Goal: Task Accomplishment & Management: Use online tool/utility

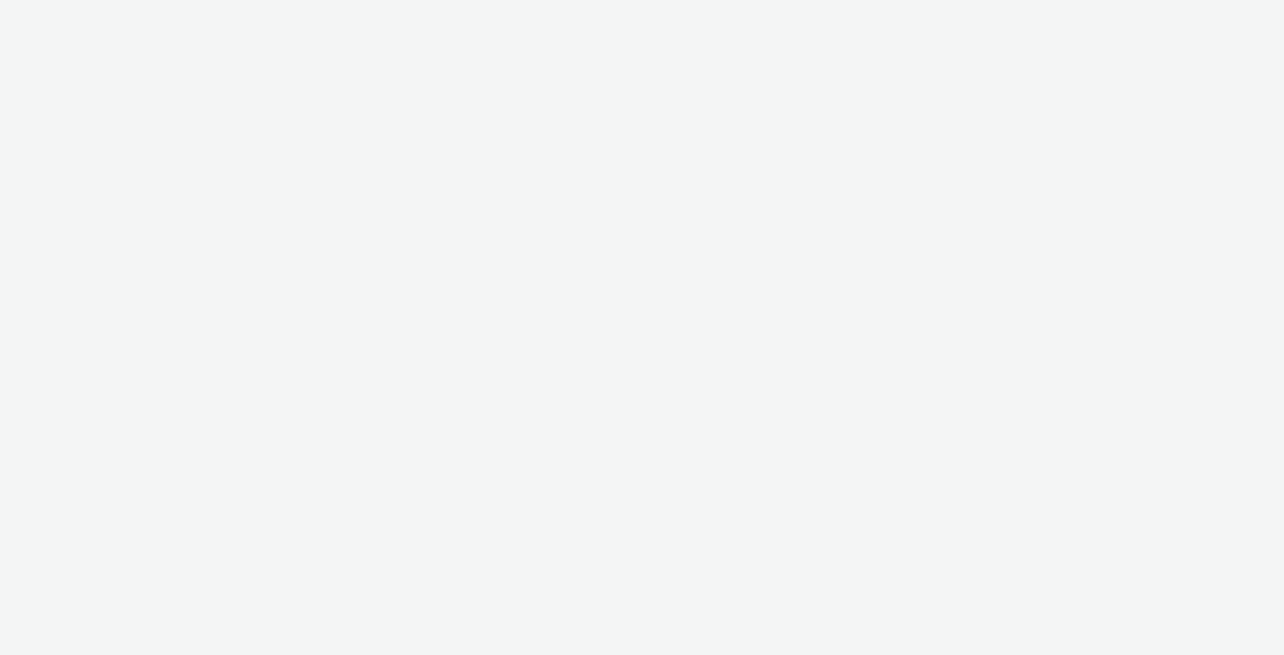
select select "11a7df10-284f-415c-b52a-427acf4c31ae"
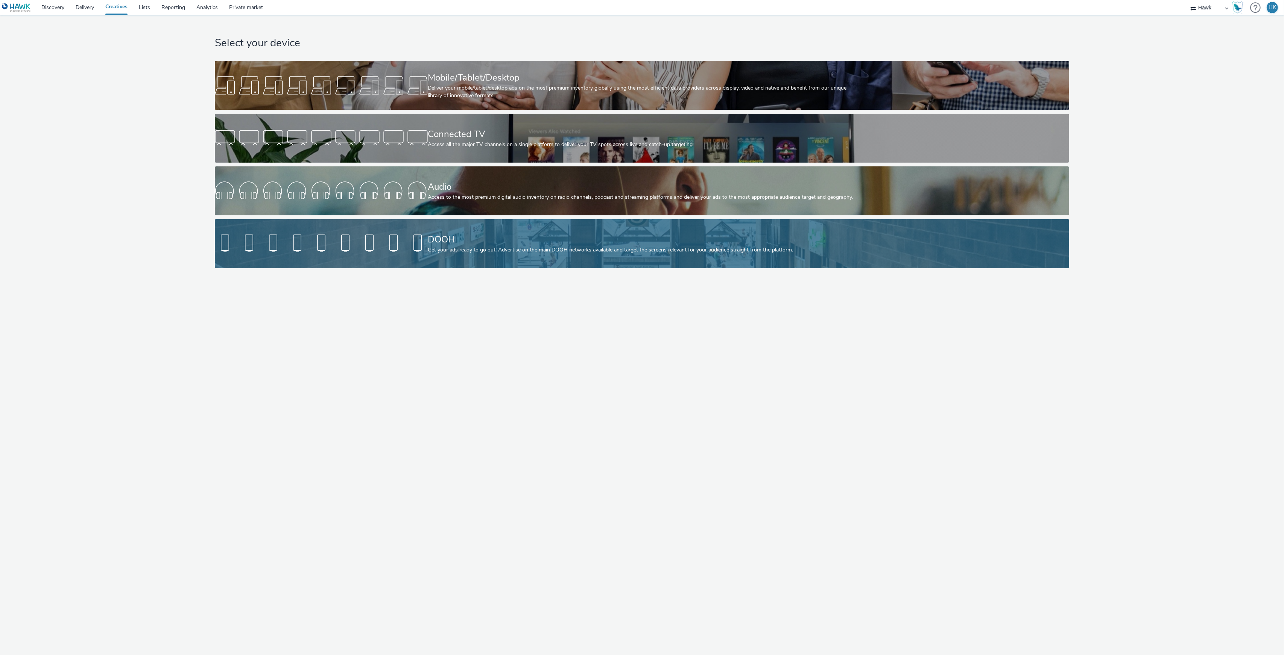
click at [525, 245] on div "DOOH" at bounding box center [640, 239] width 425 height 13
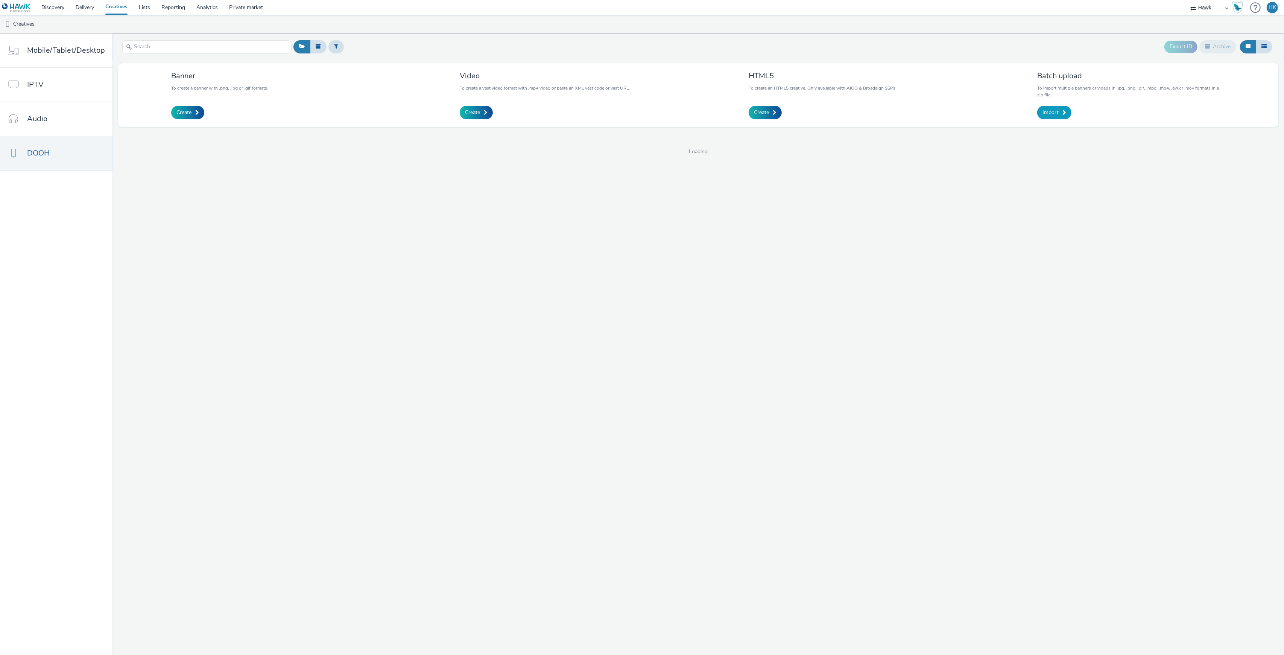
click at [1063, 110] on span at bounding box center [1064, 112] width 4 height 5
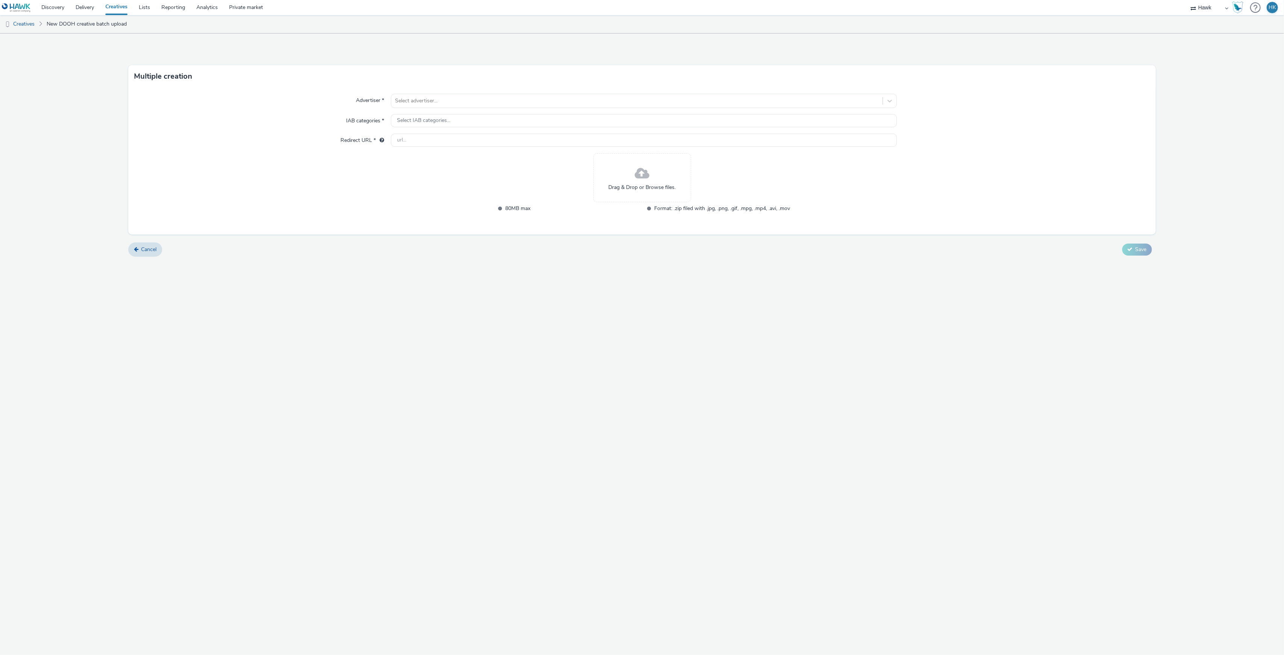
click at [638, 179] on span at bounding box center [642, 174] width 15 height 20
click at [461, 98] on div at bounding box center [636, 100] width 483 height 9
type input "cost"
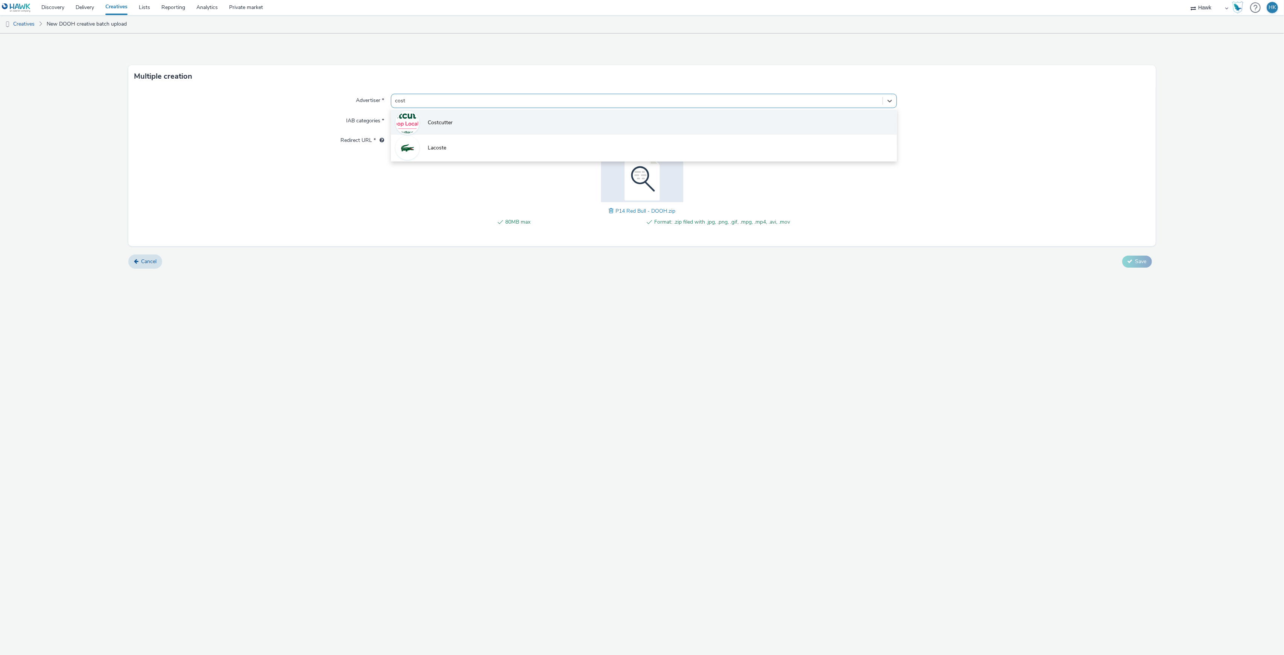
click at [456, 115] on li "Costcutter" at bounding box center [644, 121] width 506 height 25
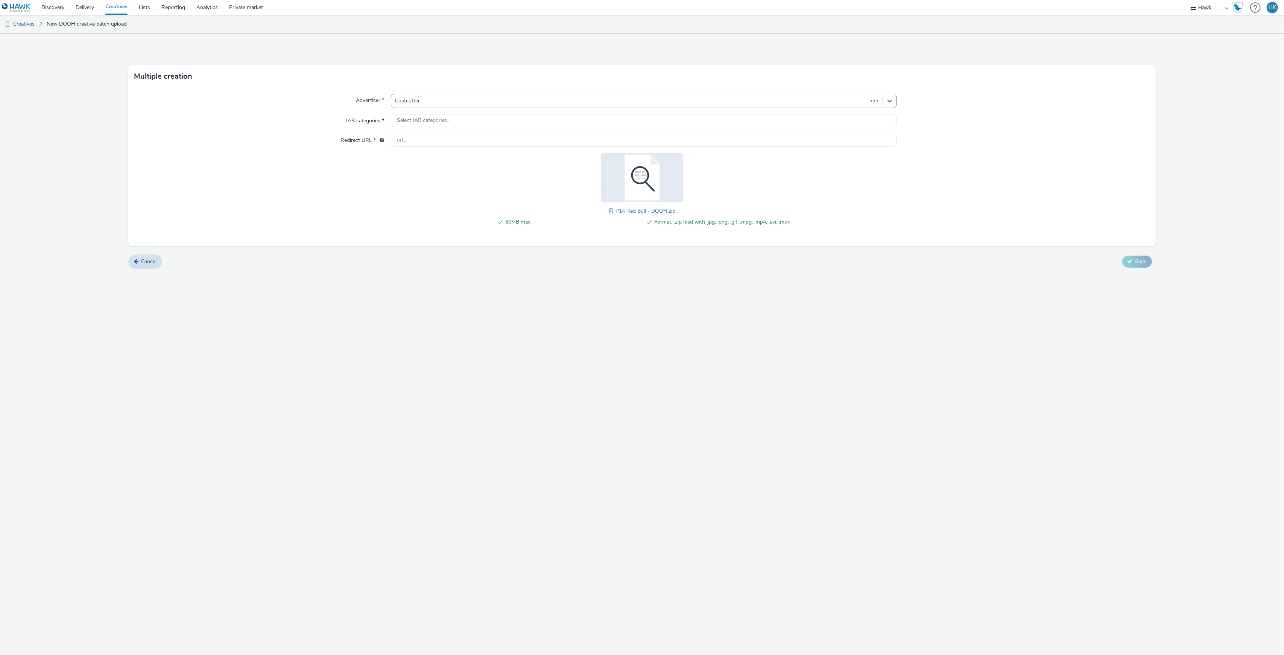
type input "http://costcutter.co.uk"
click at [1123, 257] on form "Multiple creation Advertiser * option Costcutter, selected. Select is focused ,…" at bounding box center [642, 156] width 1284 height 246
click at [1125, 266] on button "Save" at bounding box center [1137, 266] width 30 height 12
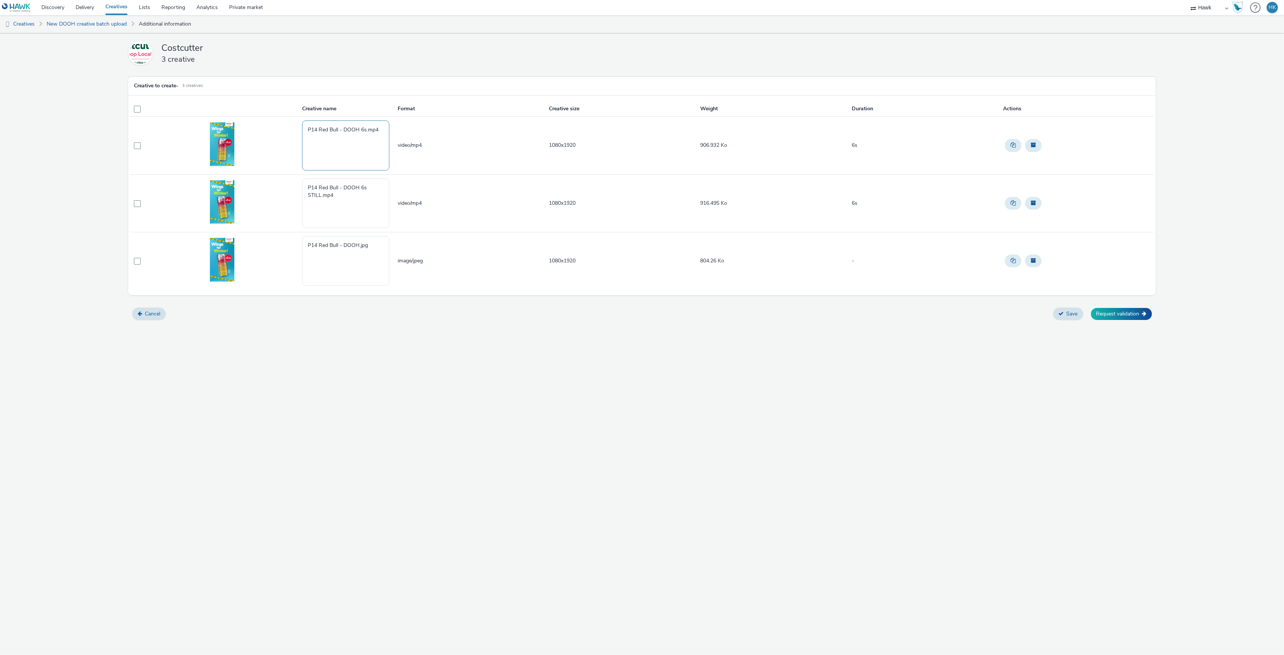
drag, startPoint x: 380, startPoint y: 133, endPoint x: 272, endPoint y: 126, distance: 107.5
click at [272, 126] on tr "P14 Red Bull - DOOH 6s.mp4 video/mp4 1080x1920 906.932 Ko 6s" at bounding box center [641, 146] width 1023 height 58
paste textarea "UK_Costcutter_Red Bull Winter_Hawk_DOOH_Static_1080x1920__45695"
click at [361, 135] on textarea "UK_Costcutter_Red Bull Winter_Hawk_DOOH_Static_1080x1920__45695" at bounding box center [345, 145] width 87 height 50
drag, startPoint x: 363, startPoint y: 136, endPoint x: 376, endPoint y: 137, distance: 13.6
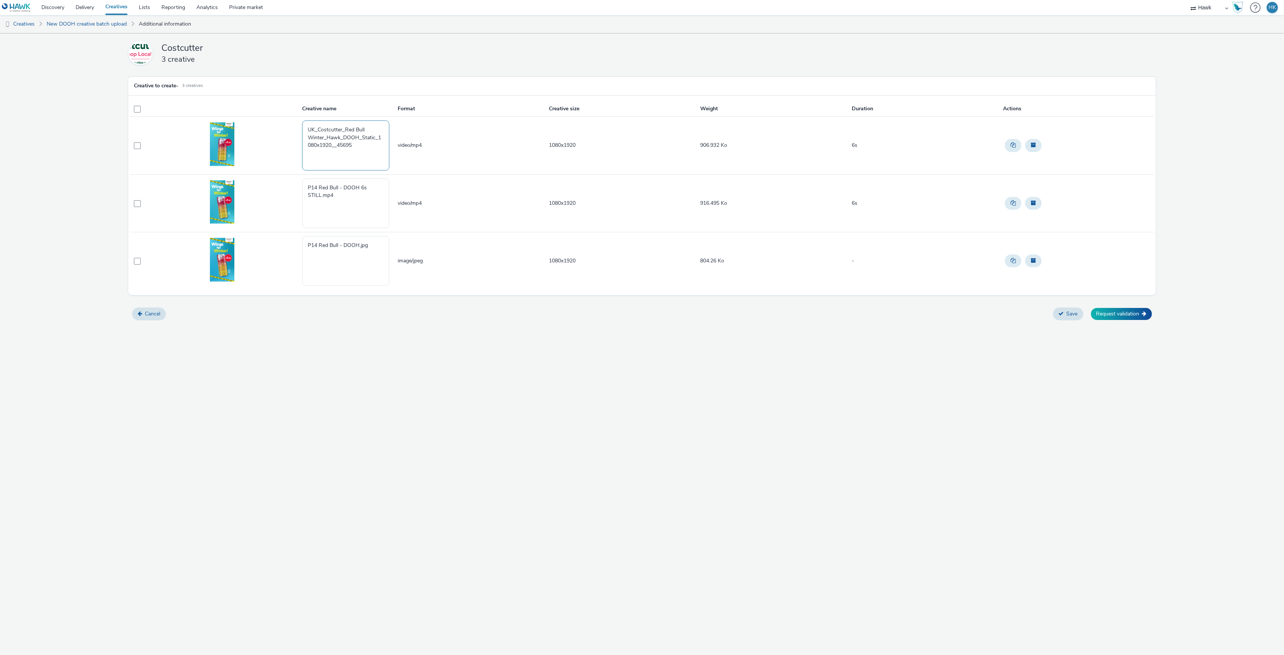
click at [376, 137] on textarea "UK_Costcutter_Red Bull Winter_Hawk_DOOH_Static_1080x1920__45695" at bounding box center [345, 145] width 87 height 50
drag, startPoint x: 362, startPoint y: 143, endPoint x: 345, endPoint y: 146, distance: 17.2
click at [345, 146] on textarea "UK_Costcutter_Red Bull Winter_Hawk_DOOH_Animated_1080x1920__45695" at bounding box center [345, 145] width 87 height 50
drag, startPoint x: 369, startPoint y: 148, endPoint x: 299, endPoint y: 126, distance: 72.9
click at [299, 126] on tr "UK_Costcutter_Red Bull Winter_Hawk_DOOH_Animated_1080x1920_7/10/2025 video/mp4 …" at bounding box center [641, 146] width 1023 height 58
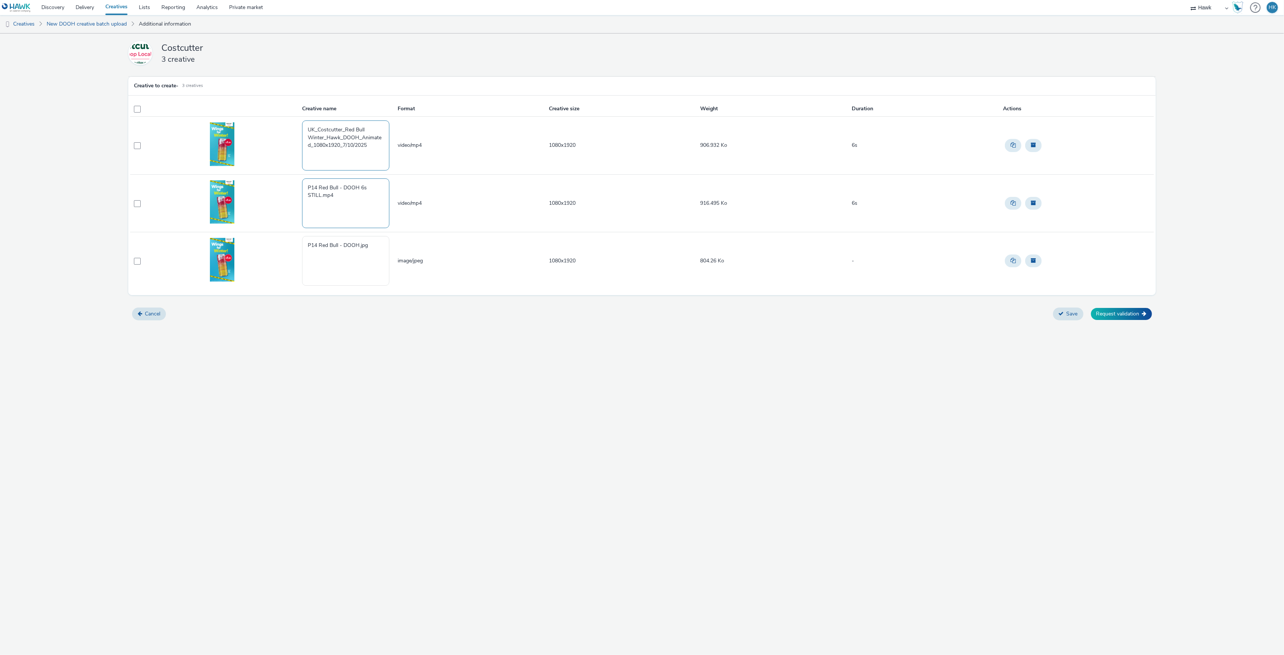
type textarea "UK_Costcutter_Red Bull Winter_Hawk_DOOH_Animated_1080x1920_7/10/2025"
drag, startPoint x: 363, startPoint y: 196, endPoint x: 288, endPoint y: 181, distance: 76.5
click at [288, 181] on tr "P14 Red Bull - DOOH 6s STILL.mp4 video/mp4 1080x1920 916.495 Ko 6s" at bounding box center [641, 203] width 1023 height 58
paste textarea "UK_Costcutter_Red Bull Winter_Hawk_DOOH_Animated_1080x1920_7/10/2025"
drag, startPoint x: 362, startPoint y: 194, endPoint x: 313, endPoint y: 206, distance: 50.4
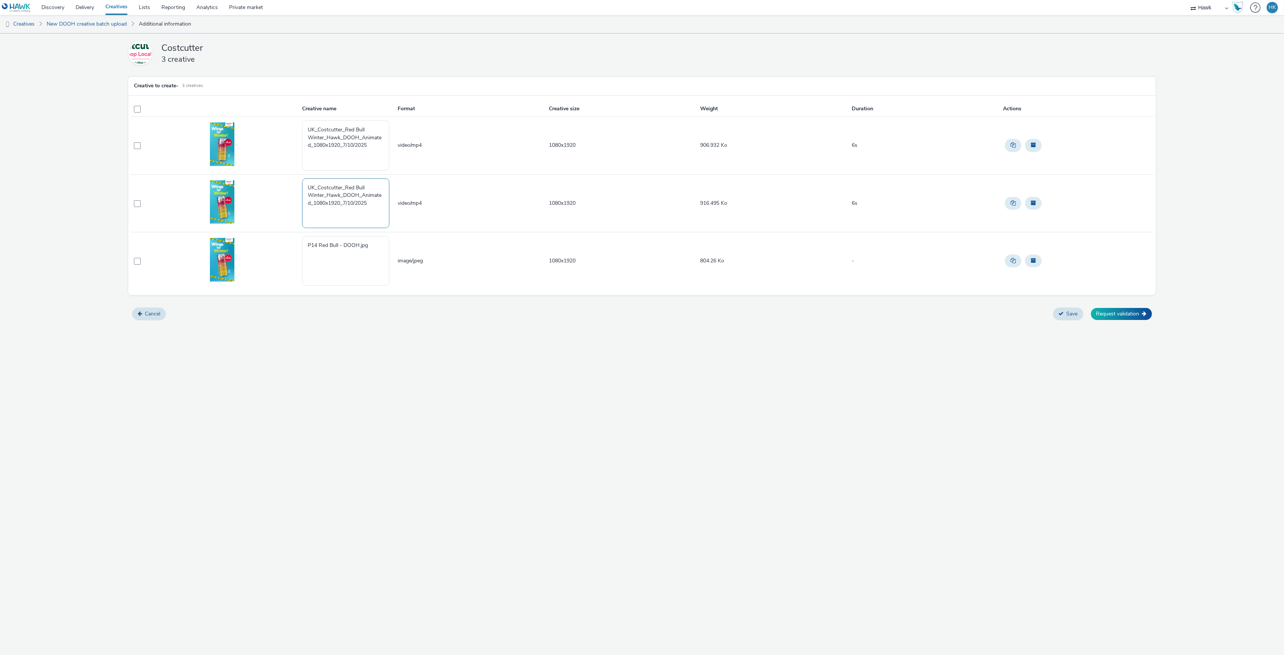
click at [312, 206] on textarea "UK_Costcutter_Red Bull Winter_Hawk_DOOH_Animated_1080x1920_7/10/2025" at bounding box center [345, 203] width 87 height 50
type textarea "UK_Costcutter_Red Bull Winter_Hawk_DOOH_Still_1080x1920_7/10/2025"
click at [343, 146] on textarea "UK_Costcutter_Red Bull Winter_Hawk_DOOH_Animated_1080x1920_7/10/2025" at bounding box center [345, 145] width 87 height 50
type textarea "UK_Costcutter_Red Bull Winter_Hawk_DOOH_Animated_1080x1920_6s_[DATE]"
click at [328, 204] on textarea "UK_Costcutter_Red Bull Winter_Hawk_DOOH_Still_1080x1920_7/10/2025" at bounding box center [345, 203] width 87 height 50
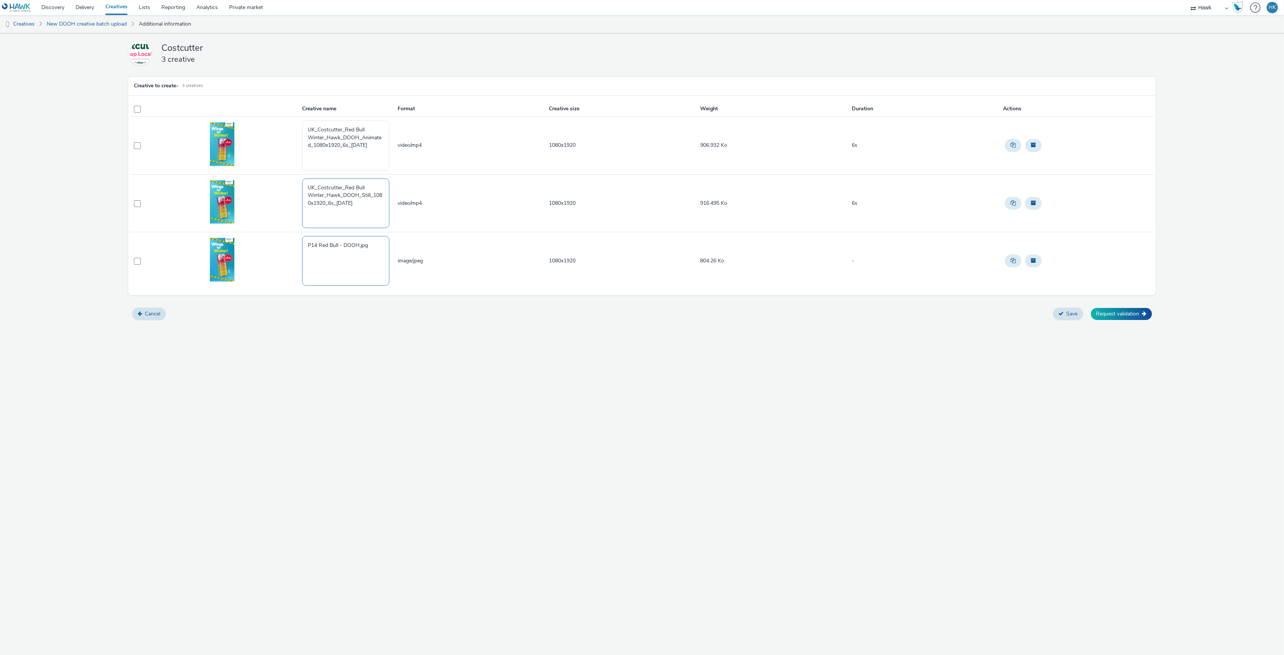
type textarea "UK_Costcutter_Red Bull Winter_Hawk_DOOH_Still_1080x1920_6s_7/10/2025"
drag, startPoint x: 372, startPoint y: 244, endPoint x: 282, endPoint y: 246, distance: 89.6
click at [282, 246] on tr "P14 Red Bull - DOOH.jpg image/jpeg 1080x1920 804.26 Ko -" at bounding box center [641, 261] width 1023 height 58
paste textarea "UK_Costcutter_Red Bull Winter_Hawk_DOOH_Animated_1080x1920_7/10/2025"
drag, startPoint x: 363, startPoint y: 251, endPoint x: 311, endPoint y: 261, distance: 52.8
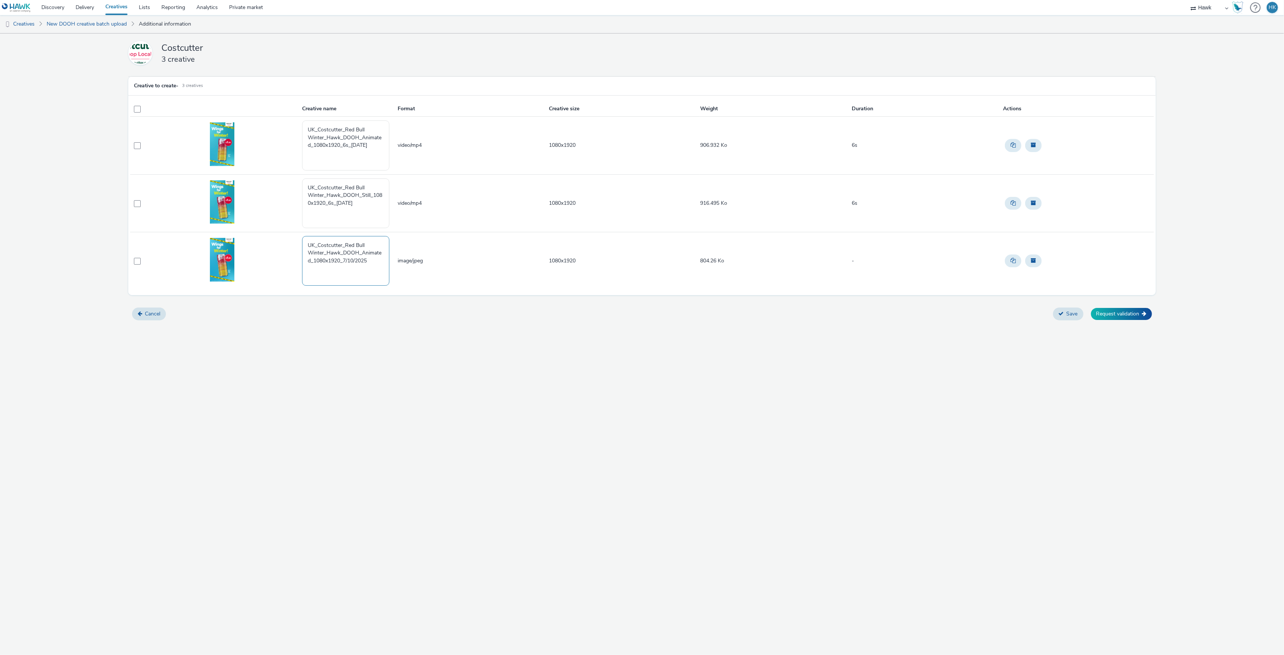
click at [311, 261] on textarea "UK_Costcutter_Red Bull Winter_Hawk_DOOH_Animated_1080x1920_7/10/2025" at bounding box center [345, 261] width 87 height 50
type textarea "UK_Costcutter_Red Bull Winter_Hawk_DOOH_Still_1080x1920_7/10/2025"
click at [599, 369] on div "Costcutter 3 creative Creative to create - 3 creatives Creative name Format Cre…" at bounding box center [642, 343] width 1284 height 621
click at [1079, 320] on button "Save" at bounding box center [1068, 313] width 30 height 13
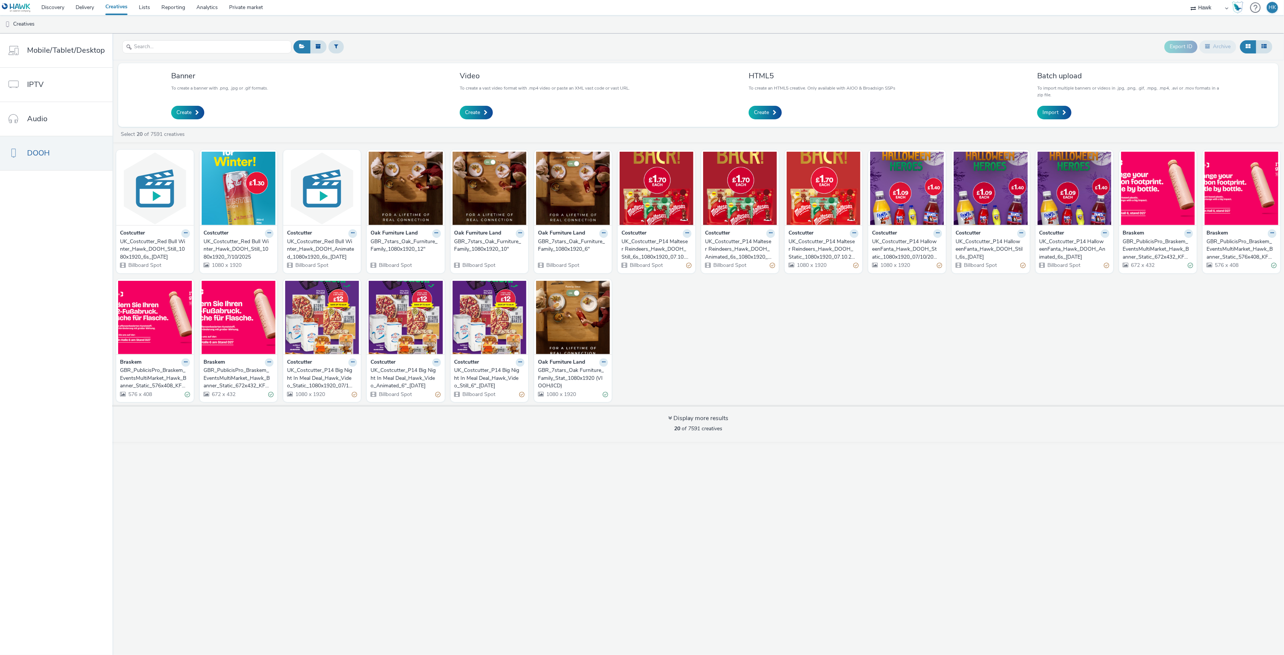
click at [118, 10] on link "Creatives" at bounding box center [116, 7] width 33 height 15
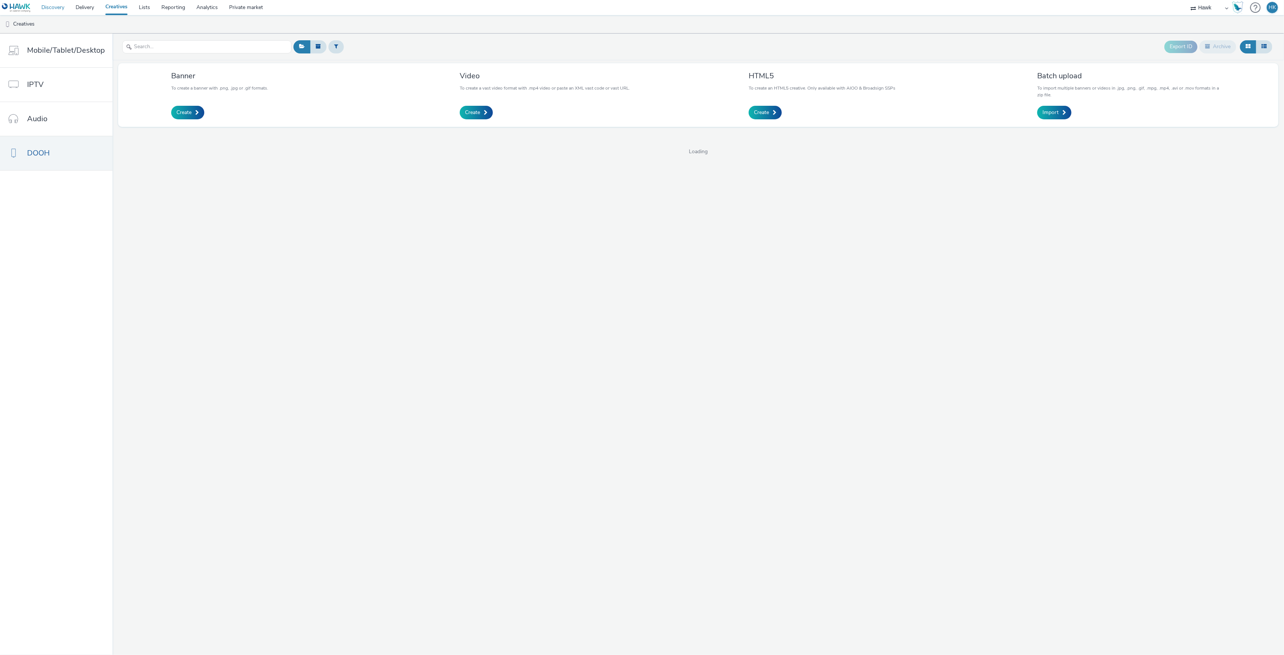
click at [64, 8] on link "Discovery" at bounding box center [53, 7] width 34 height 15
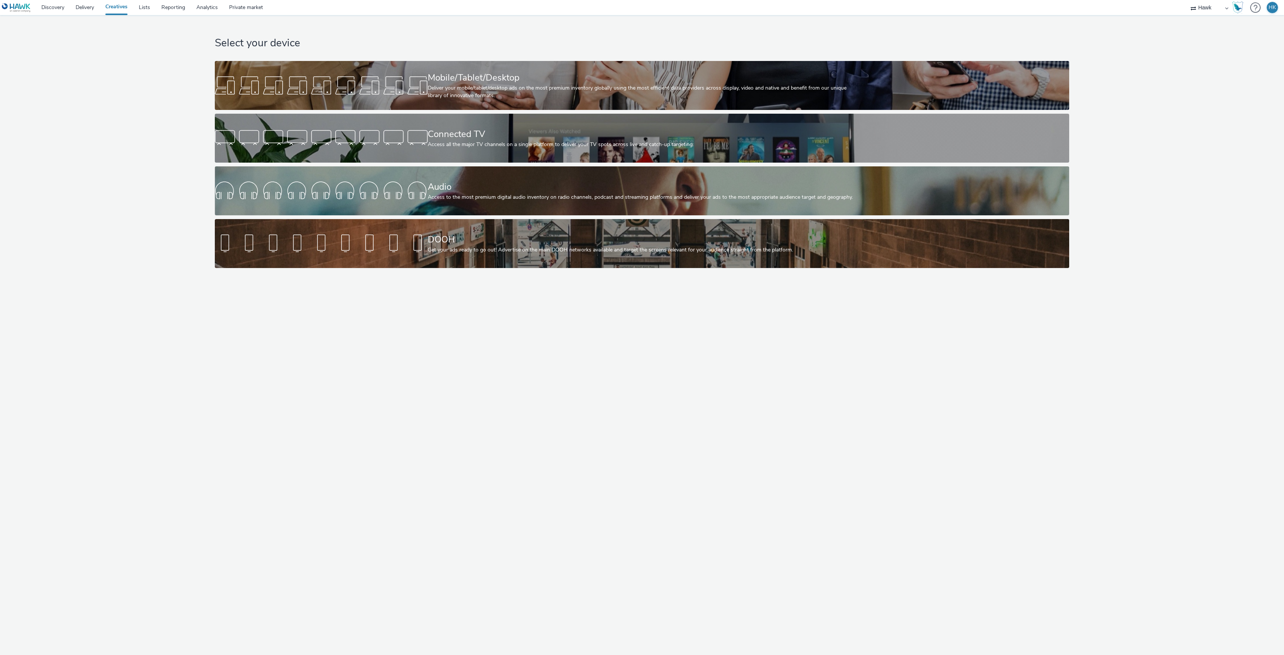
select select "11a7df10-284f-415c-b52a-427acf4c31ae"
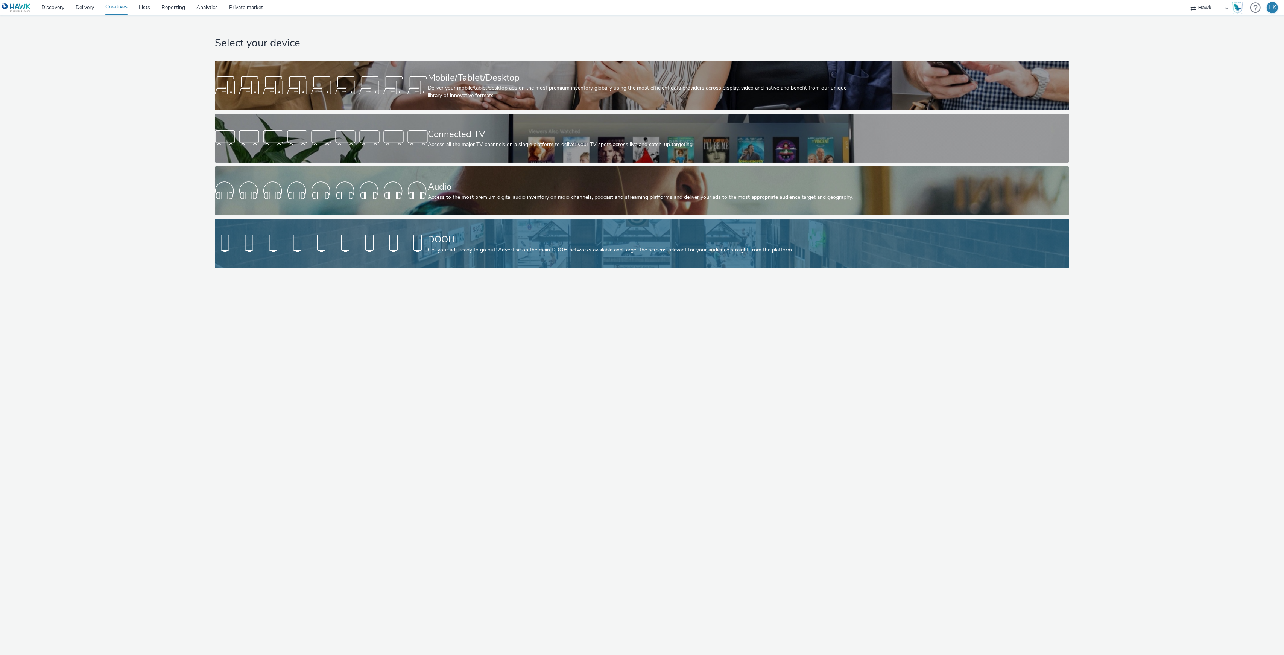
click at [507, 218] on div "Select your device Mobile/Tablet/Desktop Deliver your mobile/tablet/desktop ads…" at bounding box center [642, 143] width 860 height 257
click at [507, 249] on div "Get your ads ready to go out! Advertise on the main DOOH networks available and…" at bounding box center [640, 250] width 425 height 8
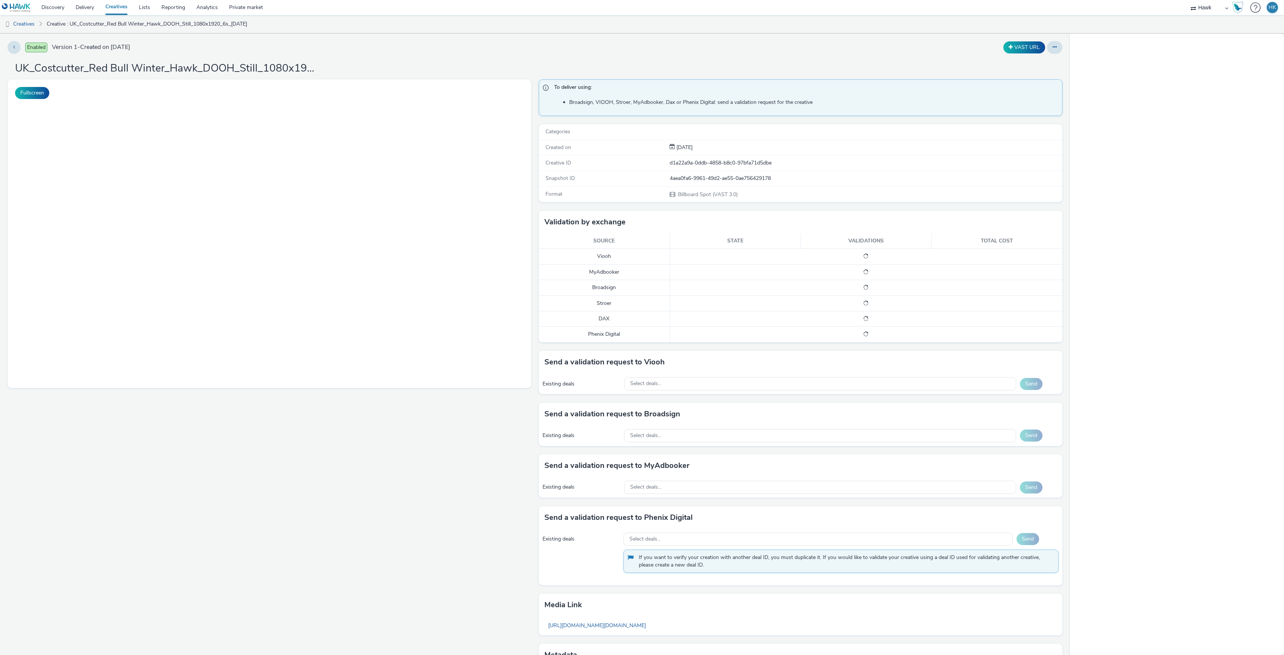
select select "11a7df10-284f-415c-b52a-427acf4c31ae"
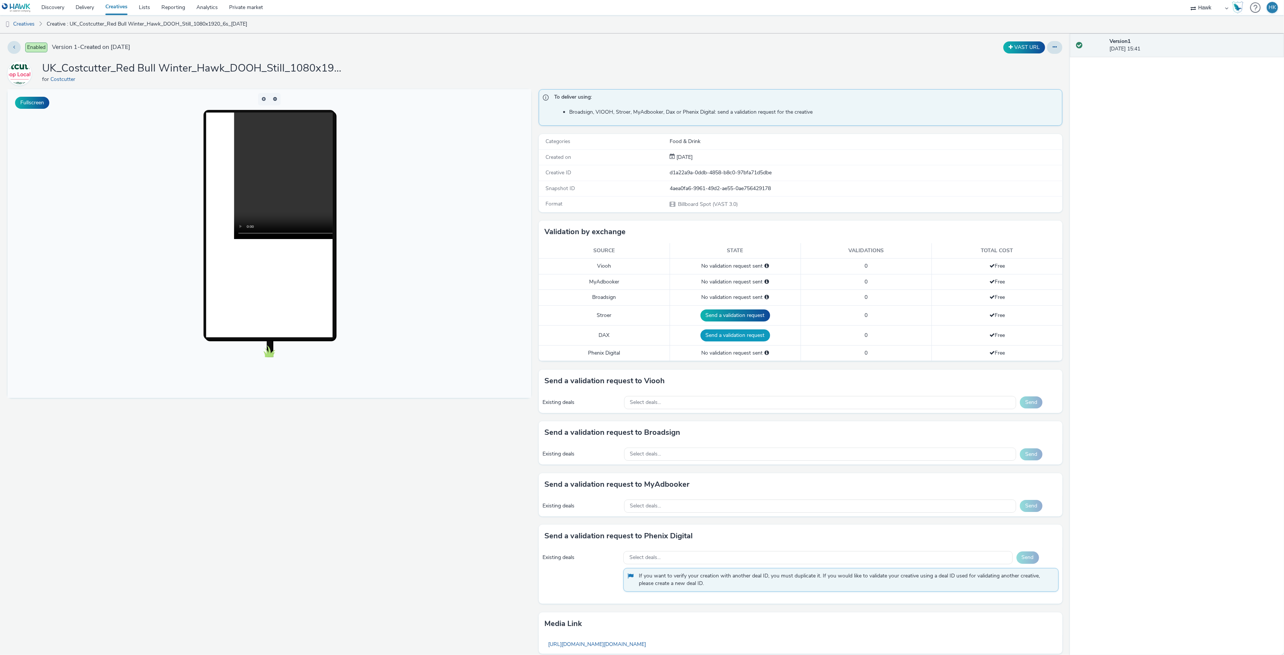
click at [747, 337] on button "Send a validation request" at bounding box center [735, 335] width 70 height 12
click at [661, 452] on div "Select deals..." at bounding box center [820, 449] width 392 height 13
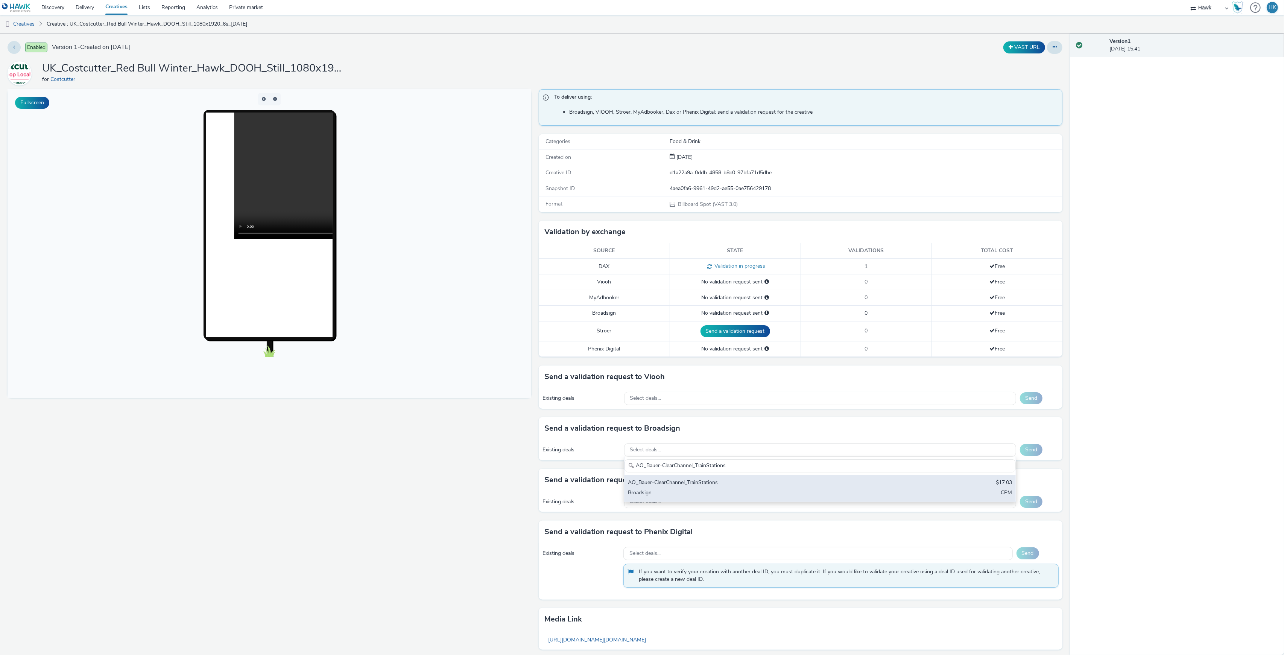
type input "AO_Bauer-ClearChannel_TrainStations"
click at [682, 477] on div "AO_Bauer-ClearChannel_TrainStations $17.03 Broadsign CPM" at bounding box center [819, 488] width 391 height 26
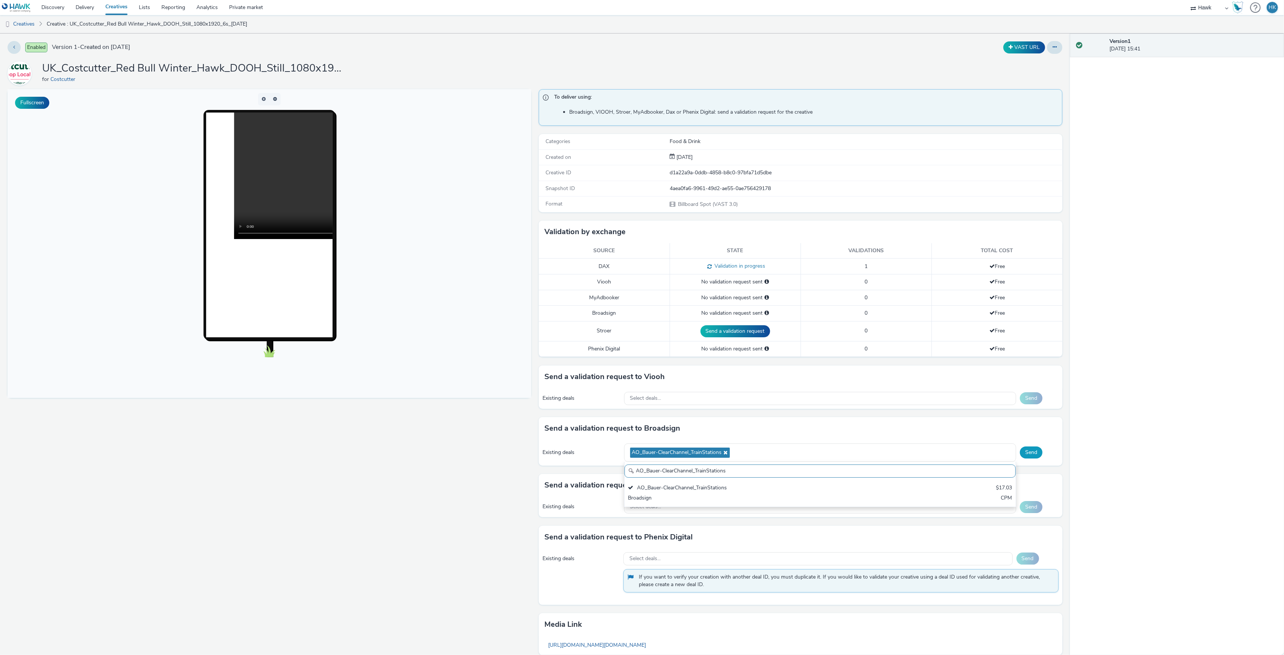
click at [1022, 453] on button "Send" at bounding box center [1031, 452] width 23 height 12
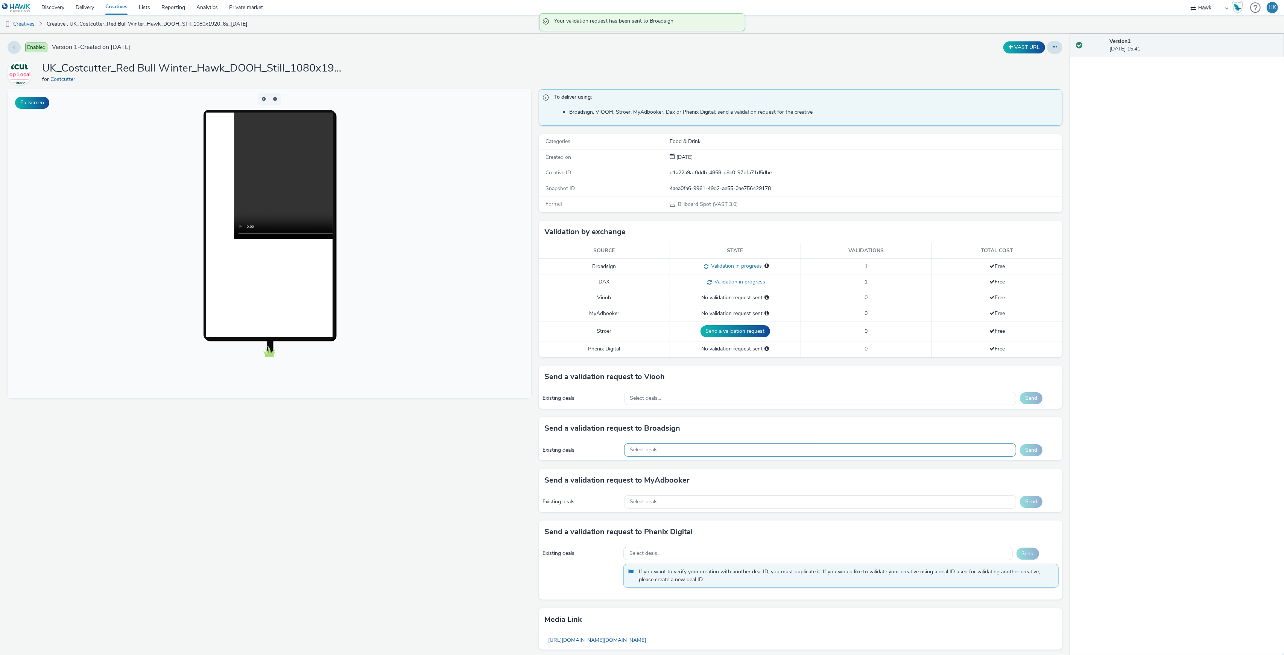
click at [814, 456] on div "Select deals..." at bounding box center [820, 449] width 392 height 13
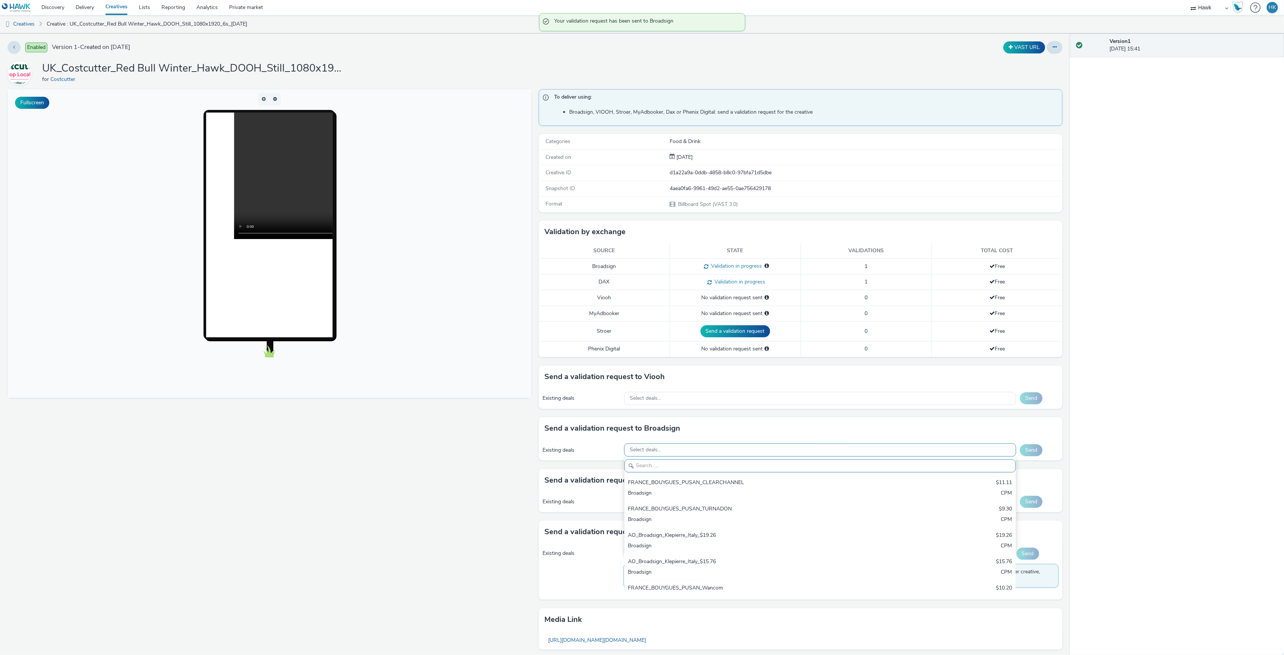
click at [794, 452] on div "Select deals..." at bounding box center [820, 449] width 392 height 13
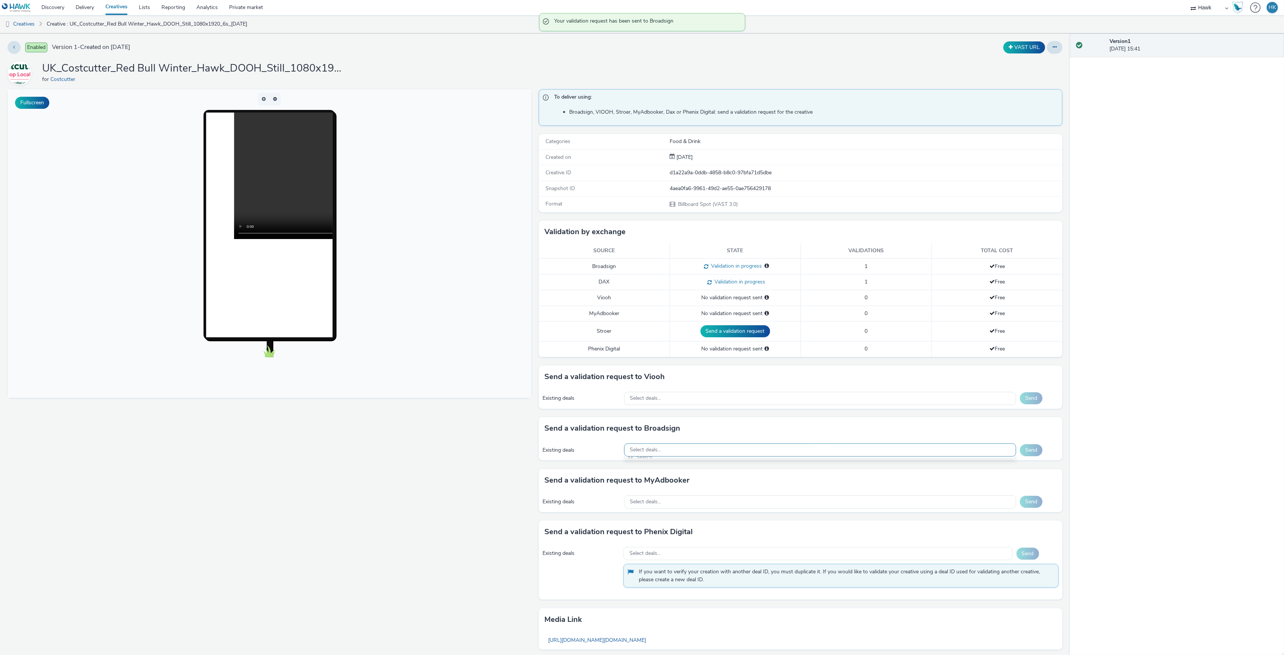
click at [794, 452] on div "Select deals..." at bounding box center [820, 449] width 392 height 13
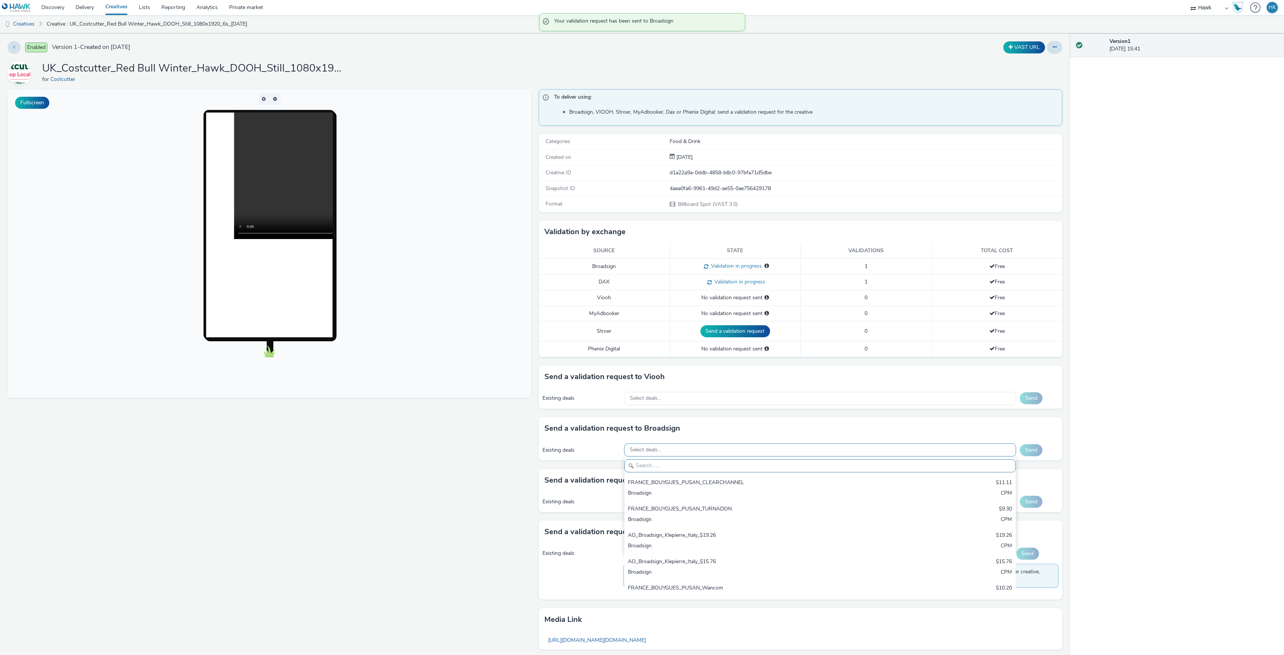
paste input "AO_Bauer-ClearChannel_D48"
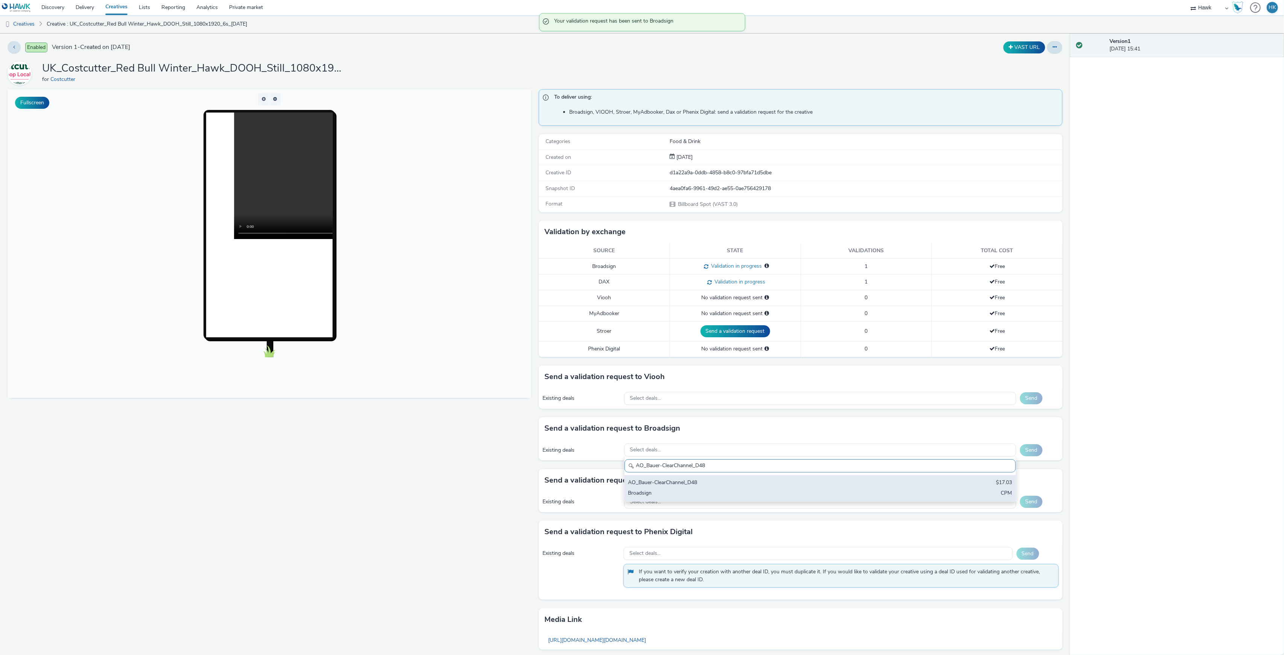
type input "AO_Bauer-ClearChannel_D48"
click at [796, 483] on div "AO_Bauer-ClearChannel_D48" at bounding box center [755, 482] width 255 height 9
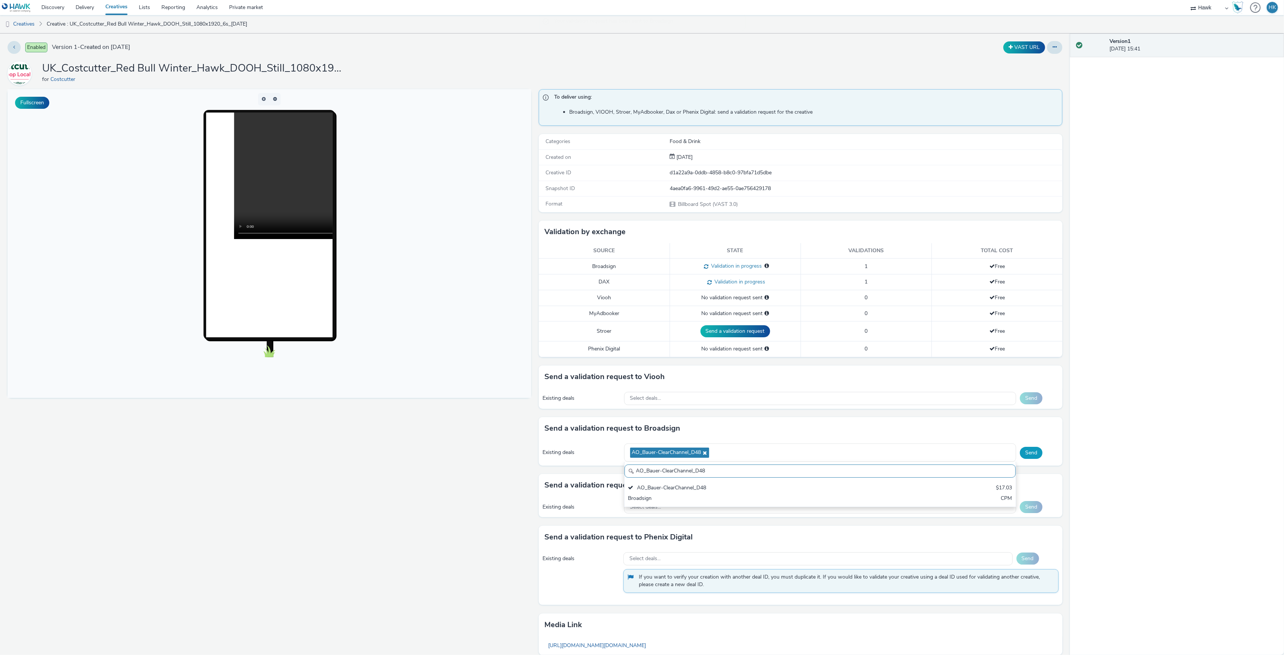
click at [1030, 454] on button "Send" at bounding box center [1031, 453] width 23 height 12
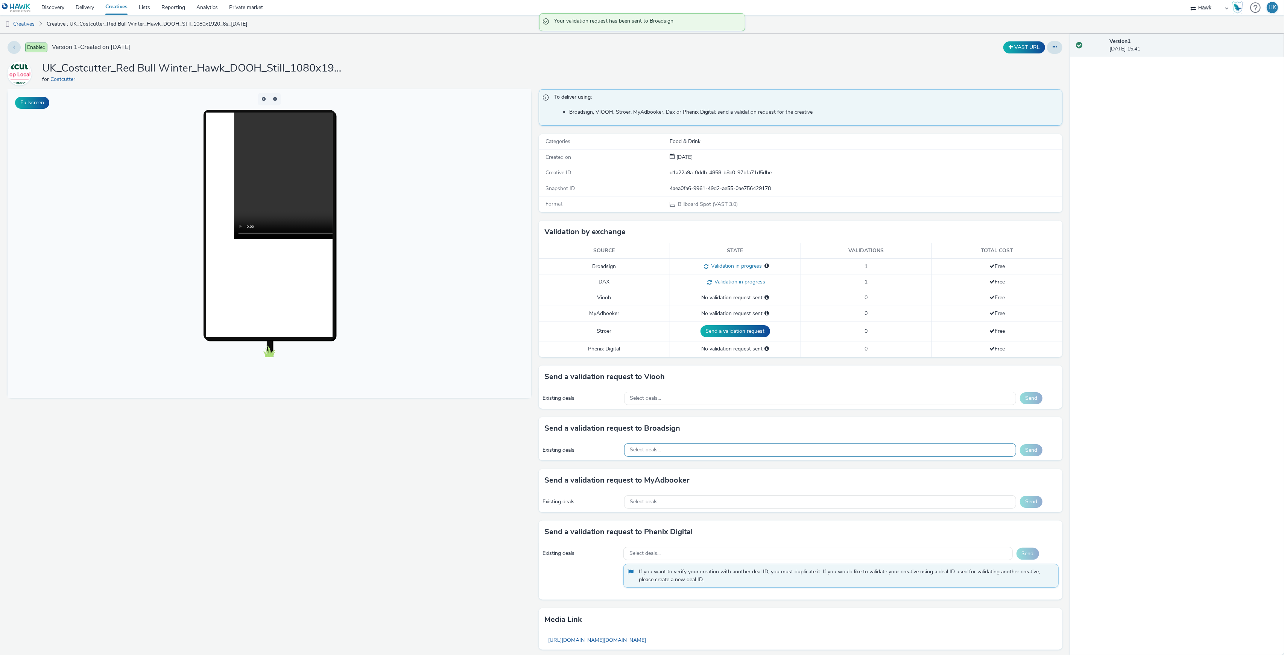
click at [703, 451] on div "Select deals..." at bounding box center [820, 449] width 392 height 13
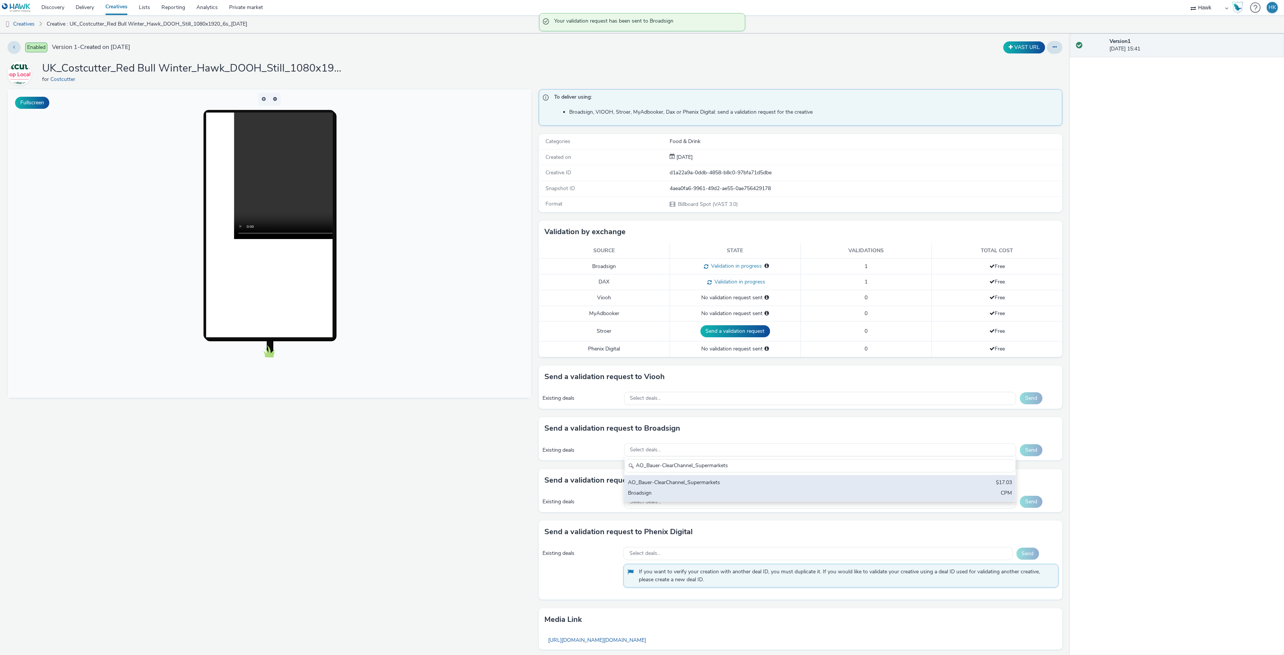
type input "AO_Bauer-ClearChannel_Supermarkets"
click at [713, 481] on div "AO_Bauer-ClearChannel_Supermarkets" at bounding box center [755, 482] width 255 height 9
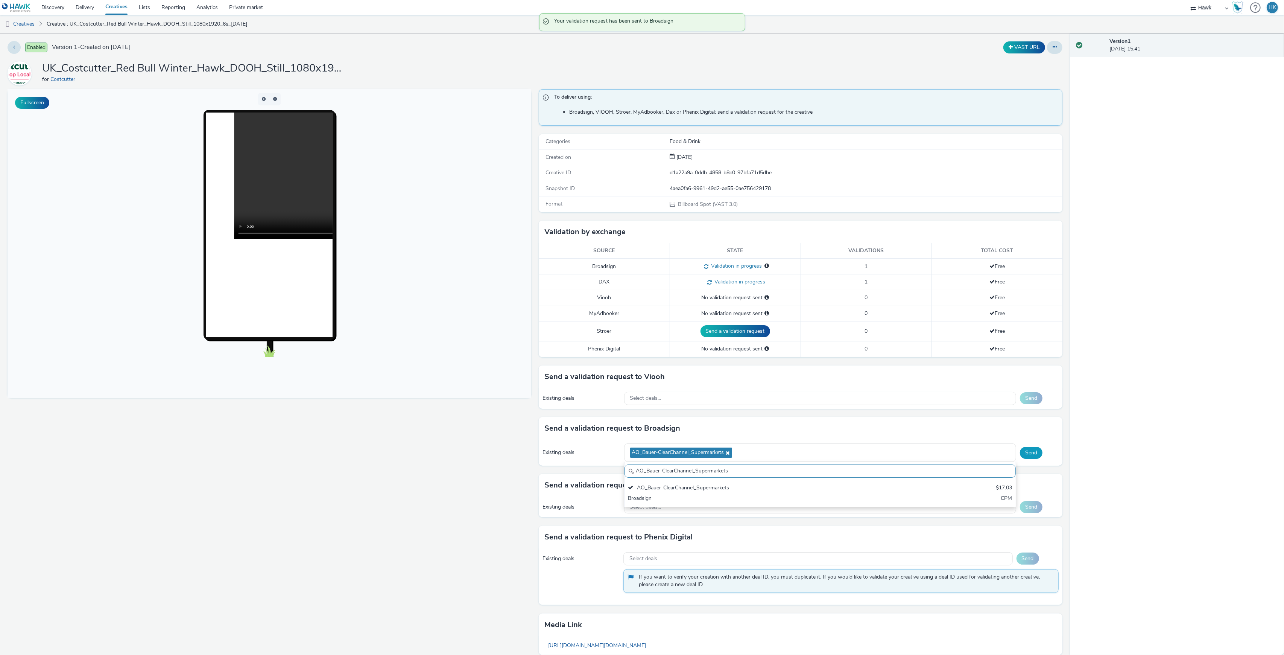
click at [1028, 452] on button "Send" at bounding box center [1031, 453] width 23 height 12
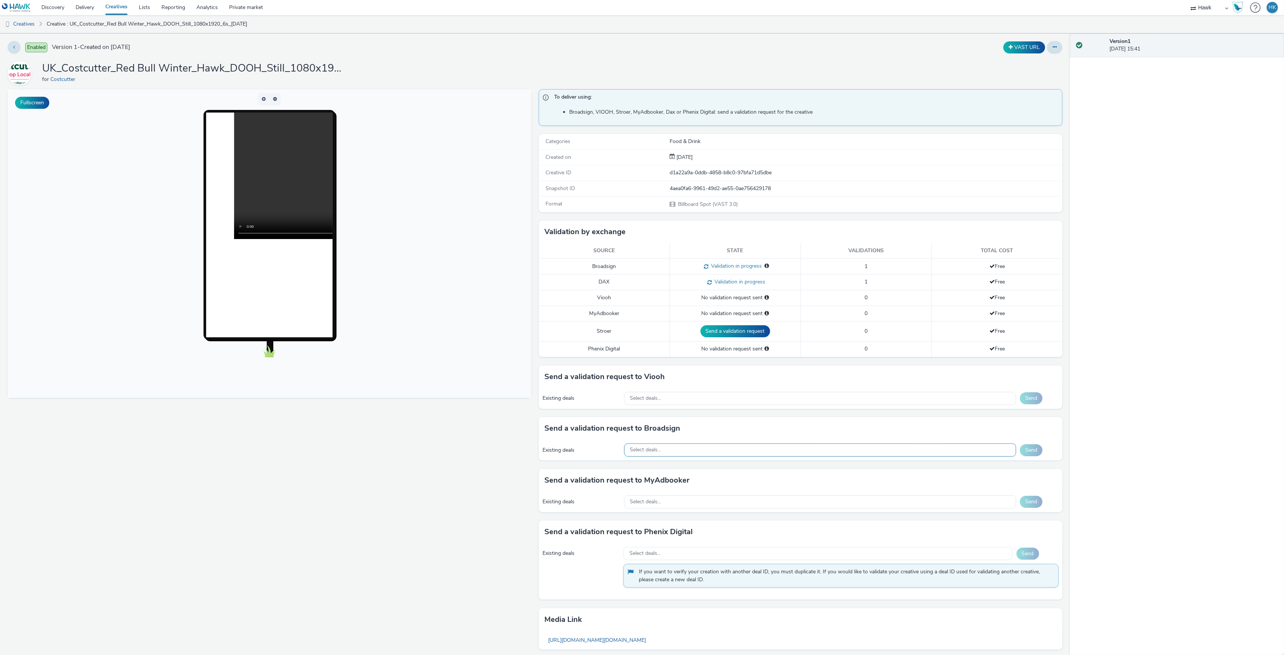
click at [676, 454] on div "Select deals..." at bounding box center [820, 449] width 392 height 13
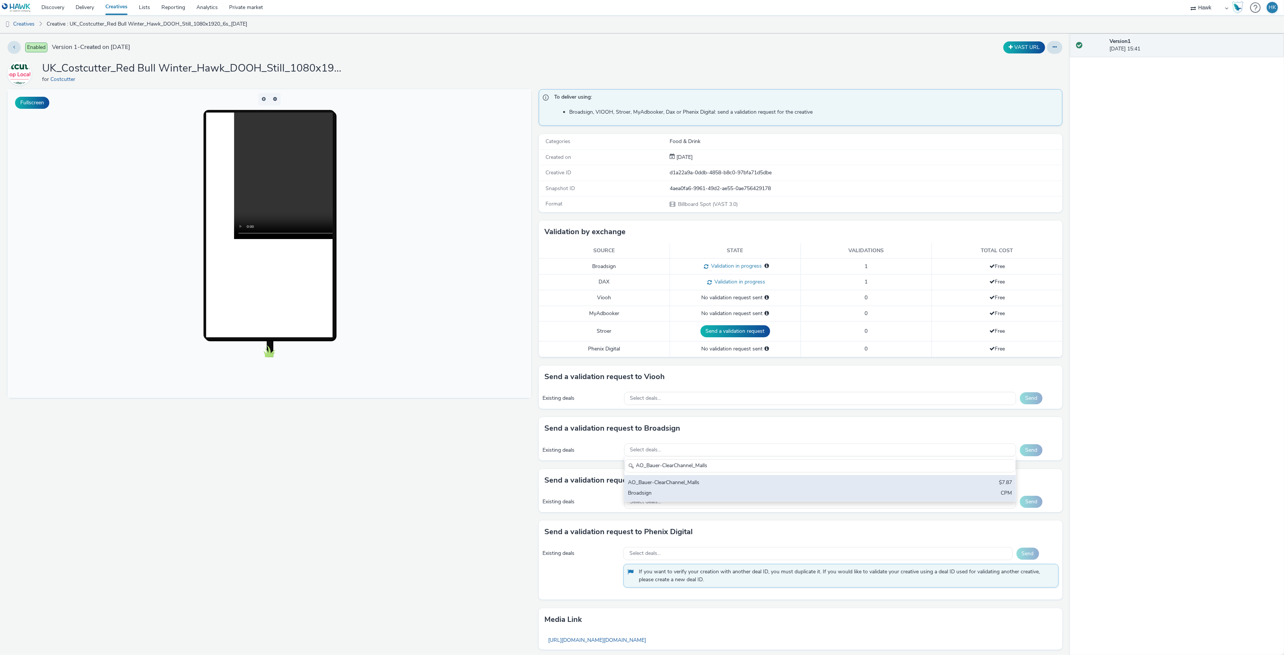
type input "AO_Bauer-ClearChannel_Malls"
click at [765, 485] on div "AO_Bauer-ClearChannel_Malls" at bounding box center [755, 482] width 255 height 9
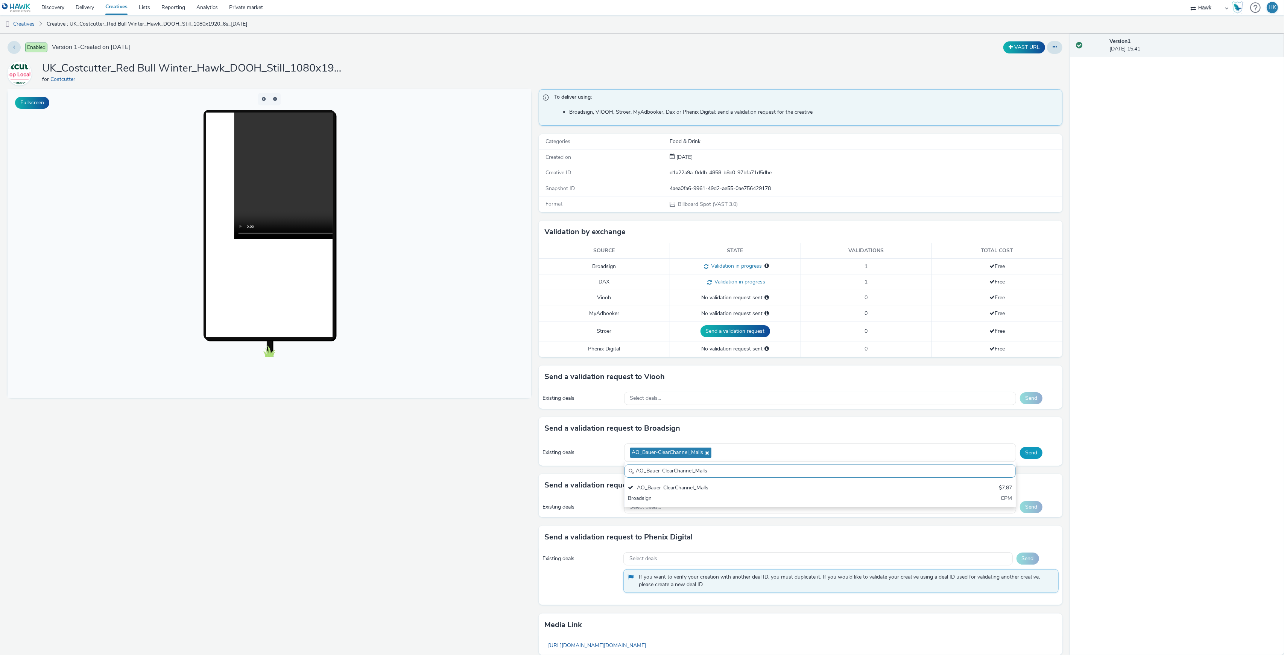
click at [1020, 453] on button "Send" at bounding box center [1031, 453] width 23 height 12
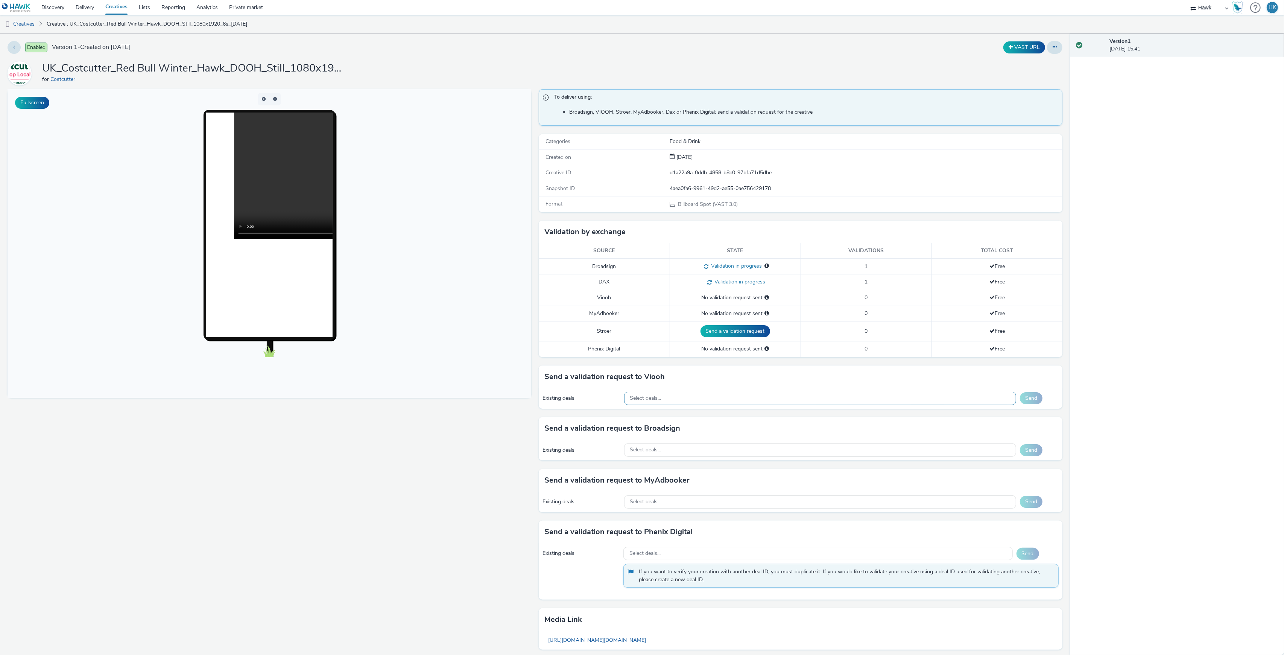
click at [656, 398] on span "Select deals..." at bounding box center [645, 398] width 31 height 6
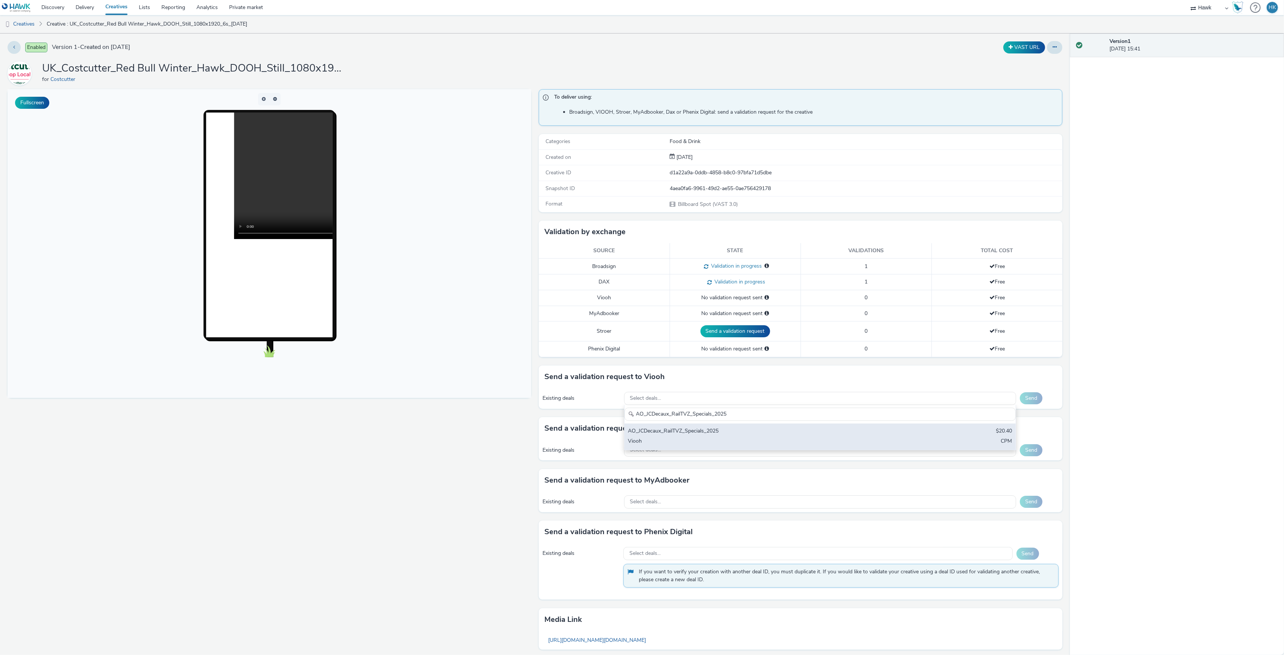
type input "AO_JCDecaux_RailTVZ_Specials_2025"
click at [676, 432] on div "AO_JCDecaux_RailTVZ_Specials_2025" at bounding box center [755, 431] width 255 height 9
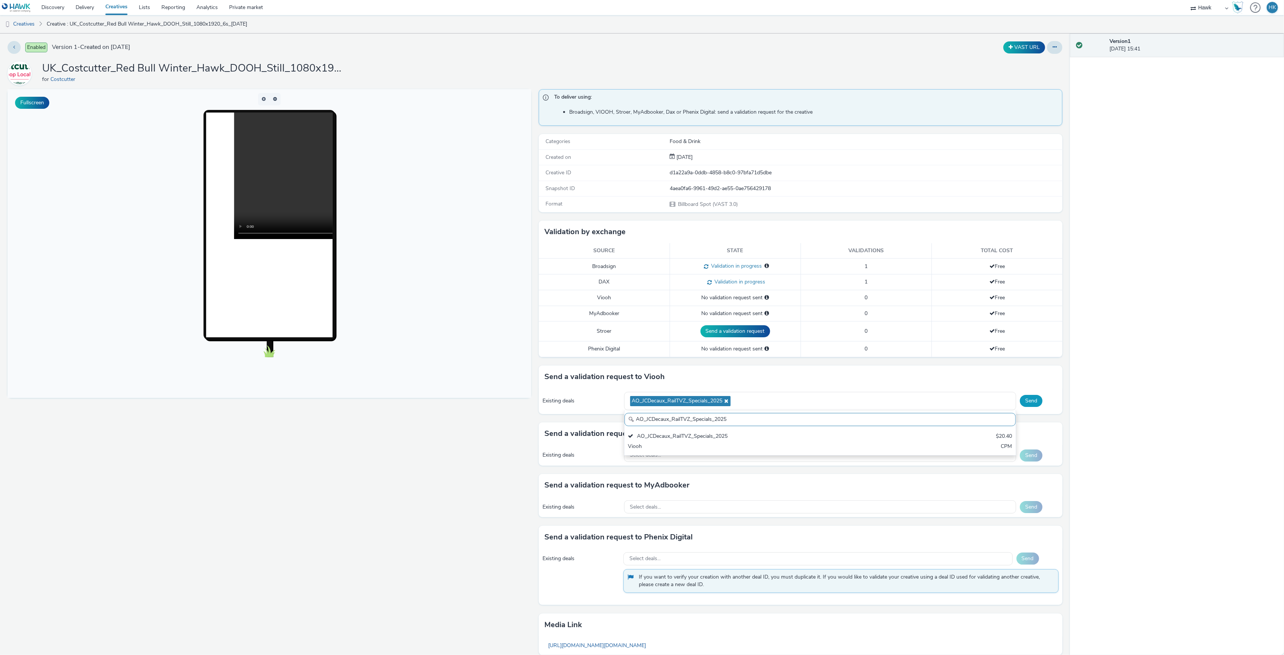
click at [1020, 399] on button "Send" at bounding box center [1031, 401] width 23 height 12
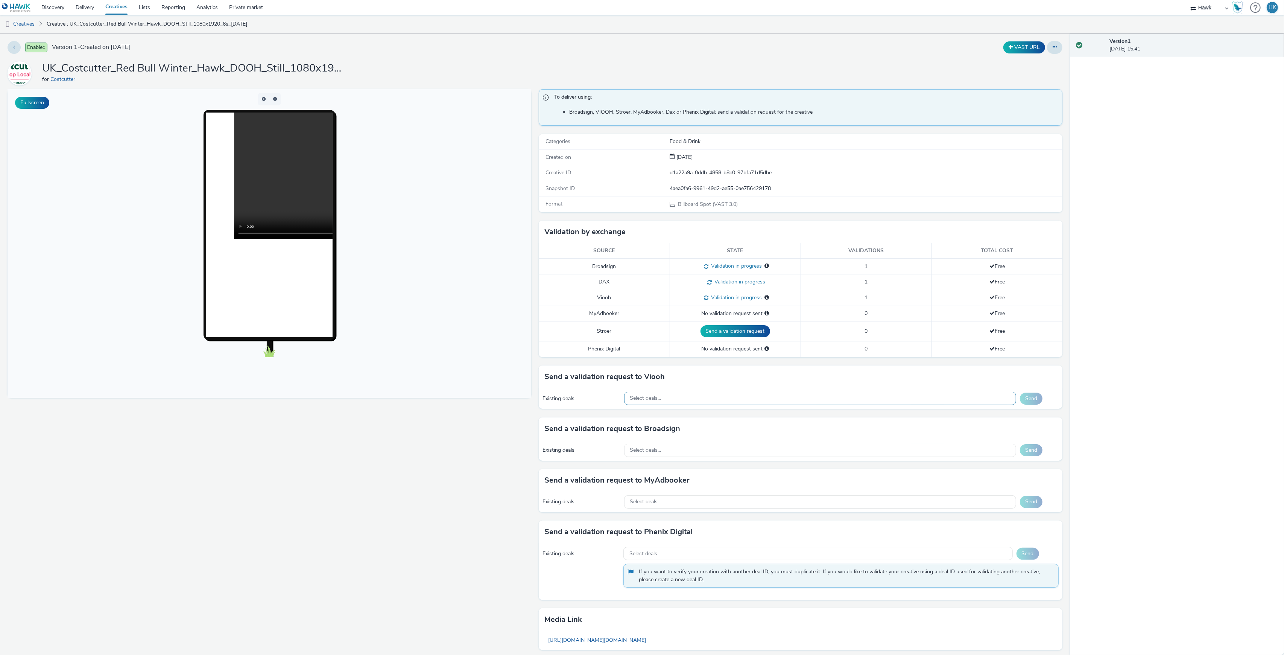
click at [689, 396] on div "Select deals..." at bounding box center [820, 398] width 392 height 13
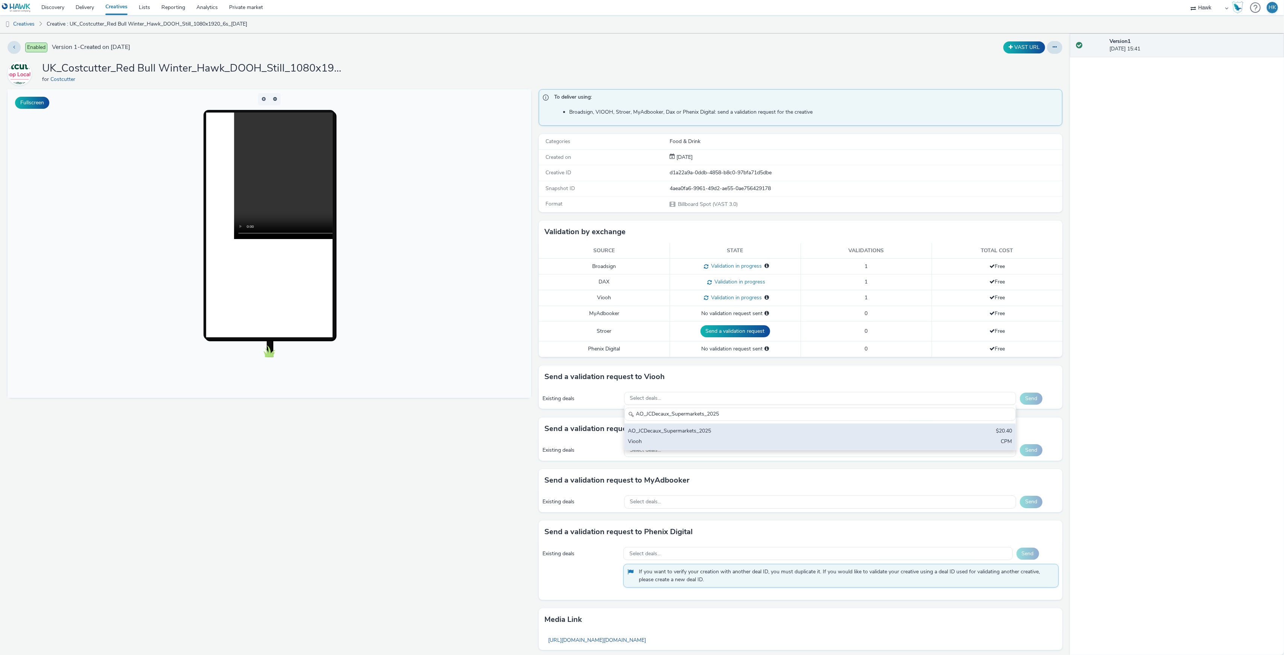
type input "AO_JCDecaux_Supermarkets_2025"
click at [709, 433] on div "AO_JCDecaux_Supermarkets_2025" at bounding box center [755, 431] width 255 height 9
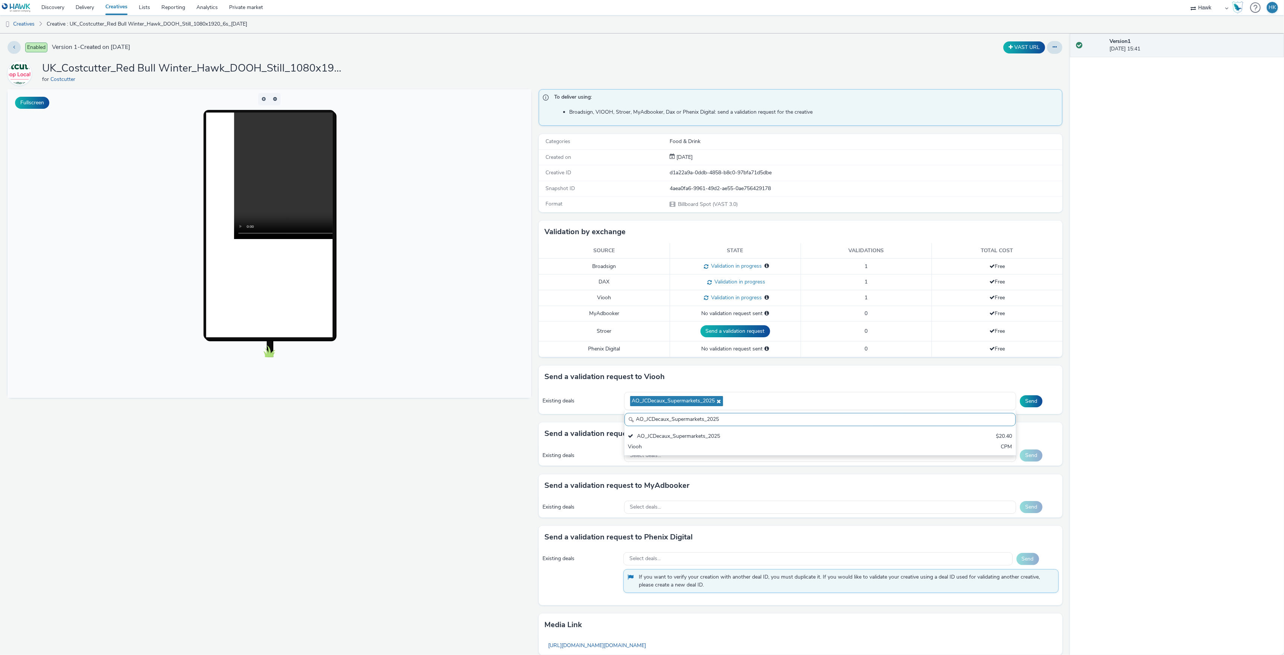
click at [1022, 410] on div "Existing deals AO_JCDecaux_Supermarkets_2025 AO_JCDecaux_Supermarkets_2025 AO_J…" at bounding box center [801, 401] width 524 height 26
click at [1022, 402] on button "Send" at bounding box center [1031, 401] width 23 height 12
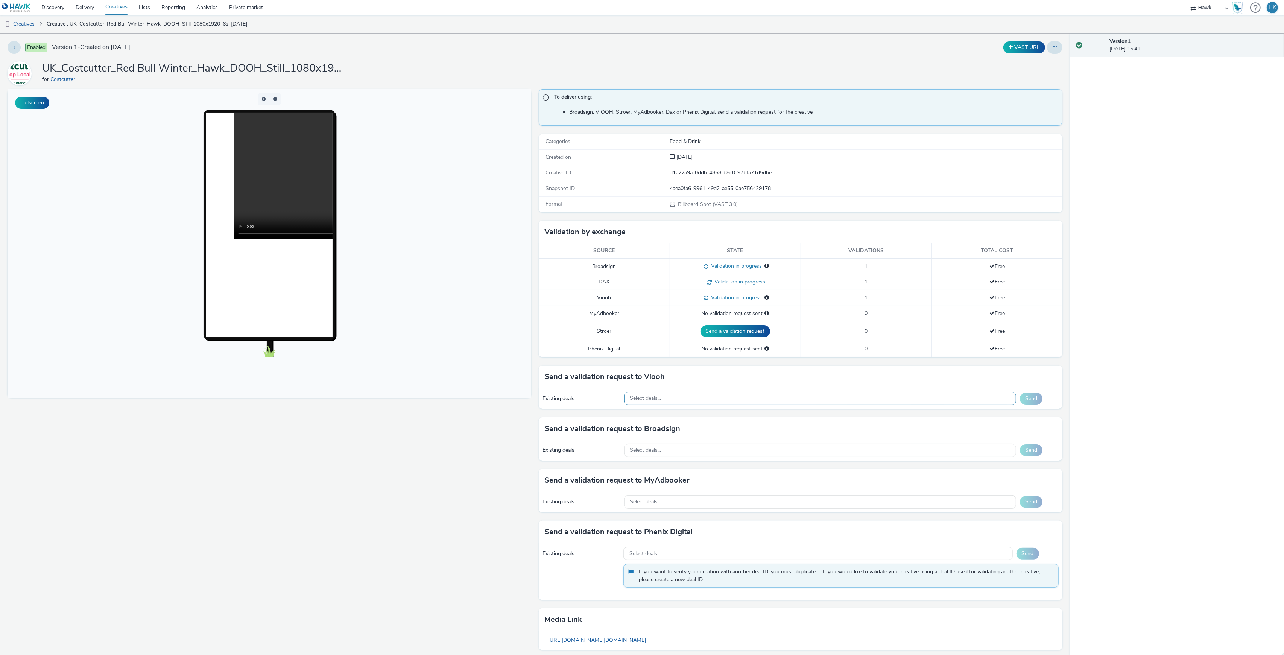
click at [679, 401] on div "Select deals..." at bounding box center [820, 398] width 392 height 13
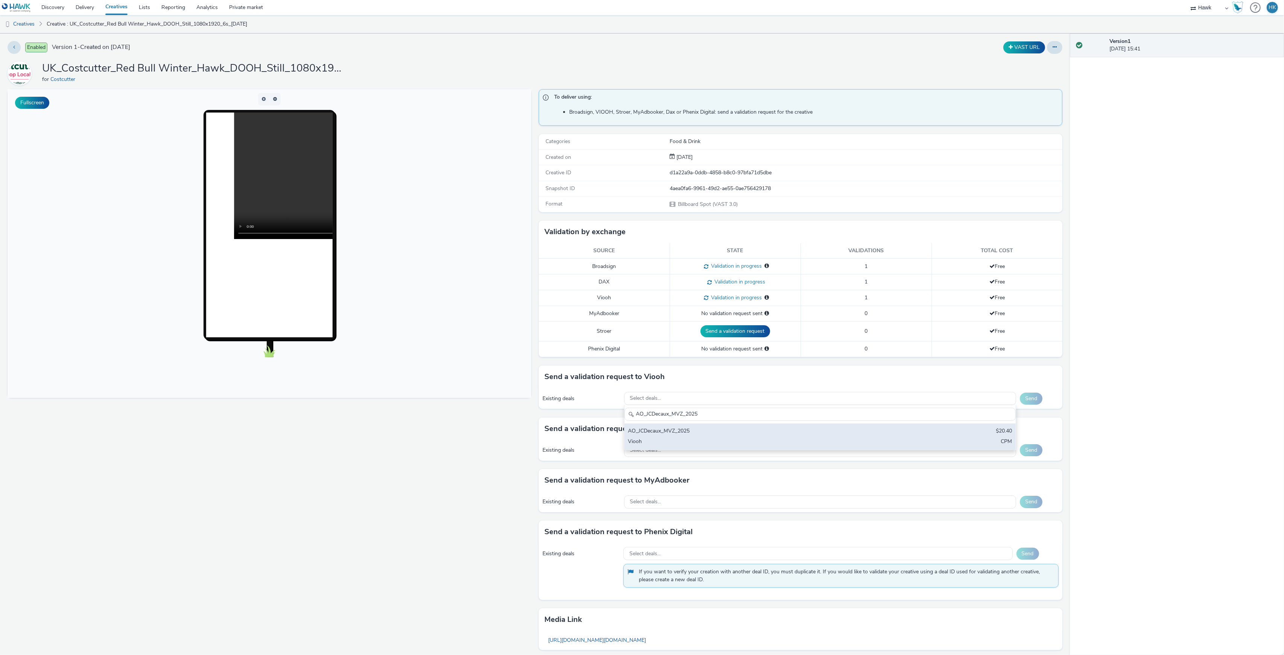
type input "AO_JCDecaux_MVZ_2025"
click at [688, 436] on div "AO_JCDecaux_MVZ_2025" at bounding box center [755, 431] width 255 height 9
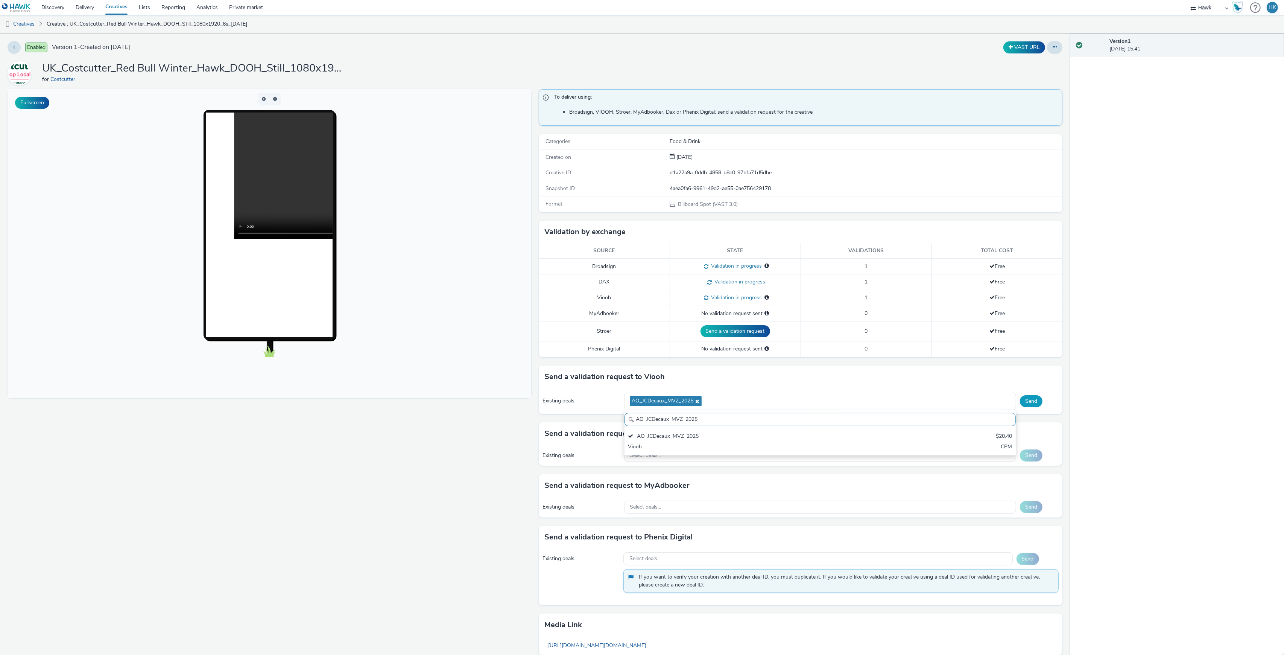
click at [1025, 407] on button "Send" at bounding box center [1031, 401] width 23 height 12
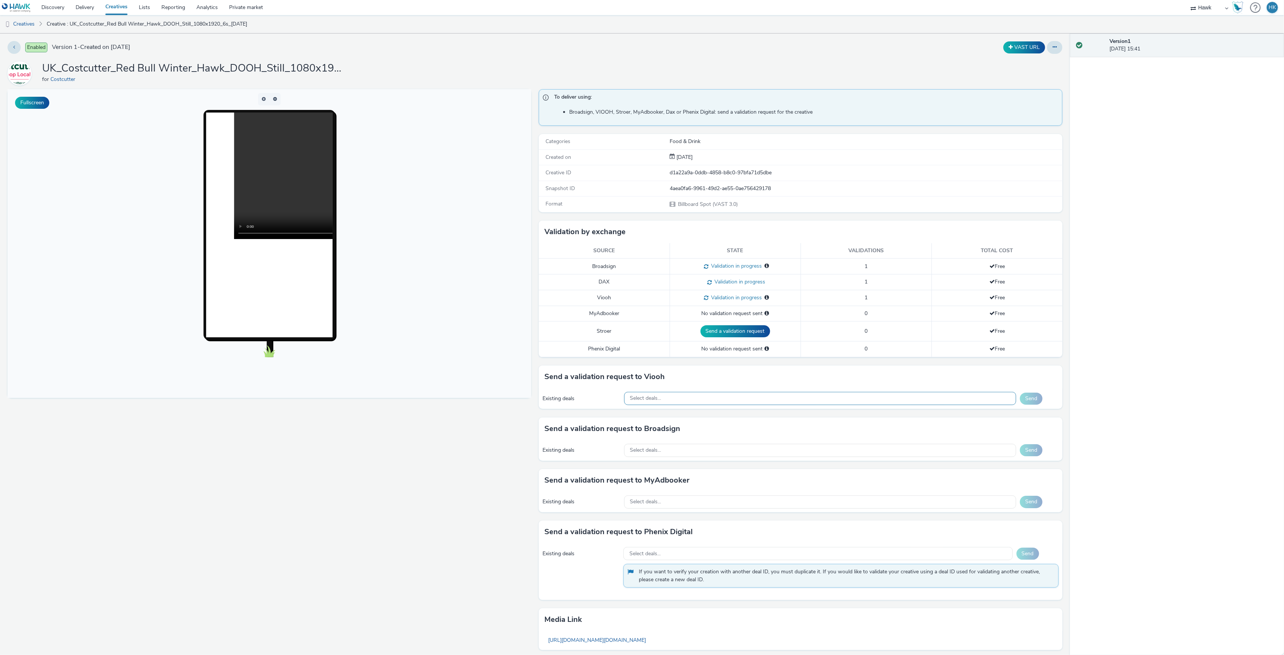
click at [682, 399] on div "Select deals..." at bounding box center [820, 398] width 392 height 13
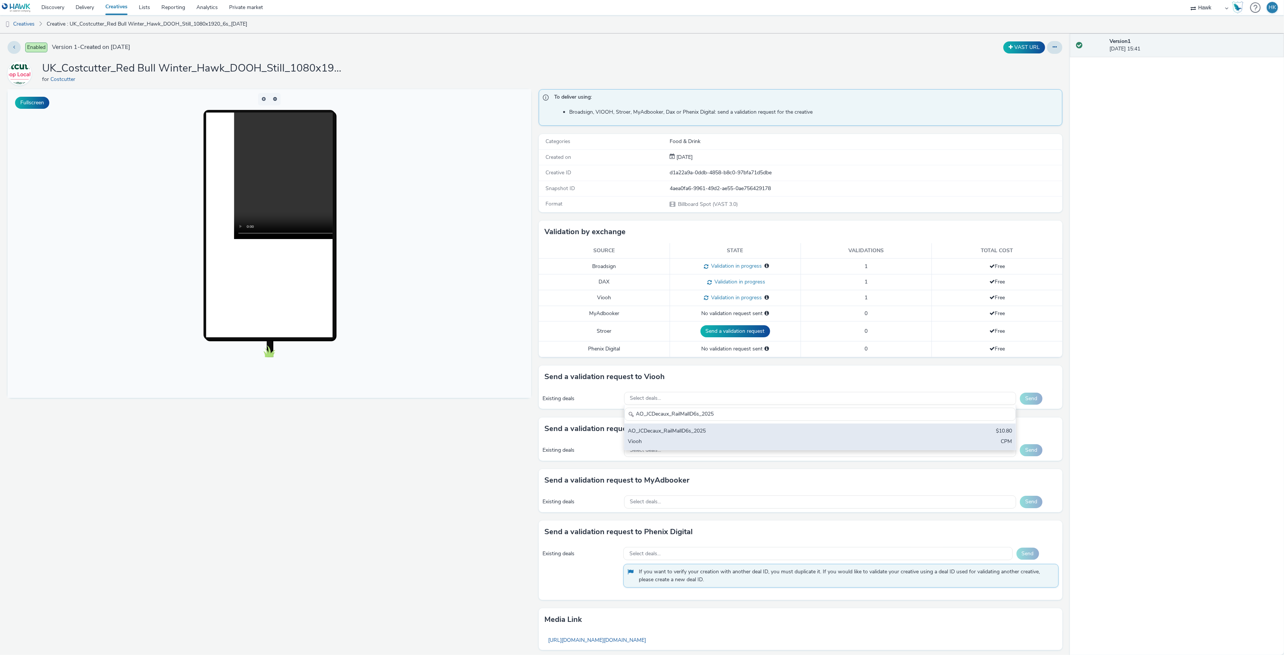
type input "AO_JCDecaux_RailMallD6s_2025"
click at [693, 427] on div "AO_JCDecaux_RailMallD6s_2025 $10.80 Viooh CPM" at bounding box center [819, 436] width 391 height 26
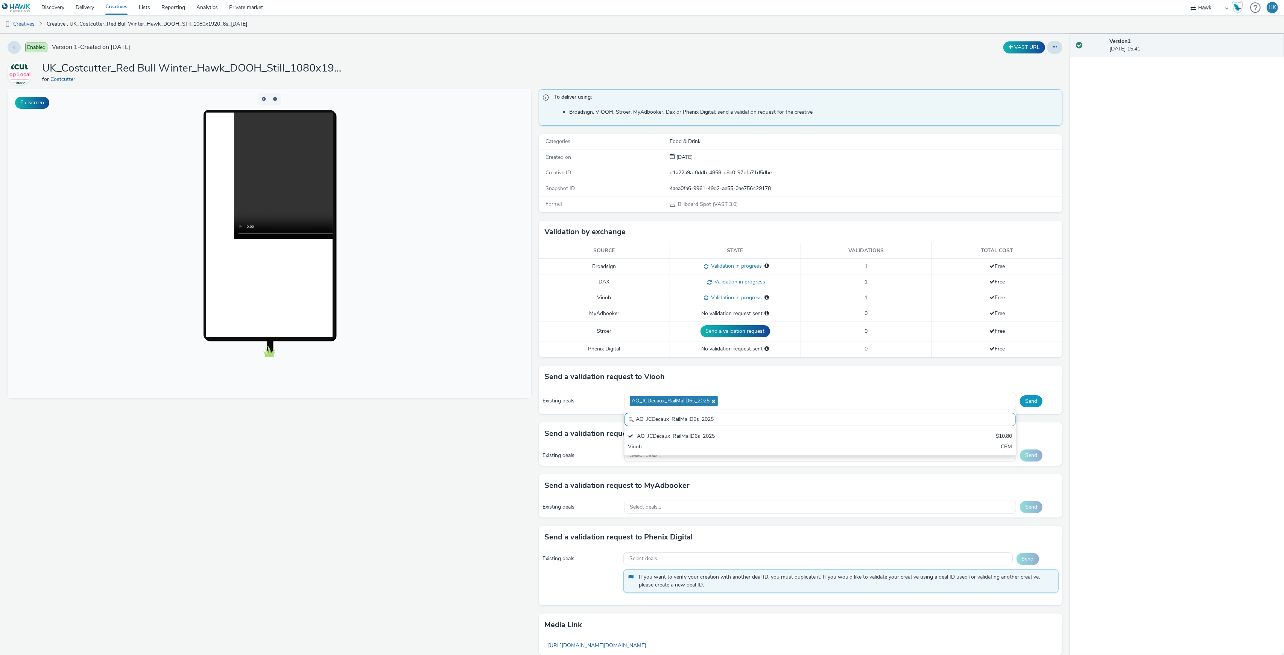
click at [1030, 407] on button "Send" at bounding box center [1031, 401] width 23 height 12
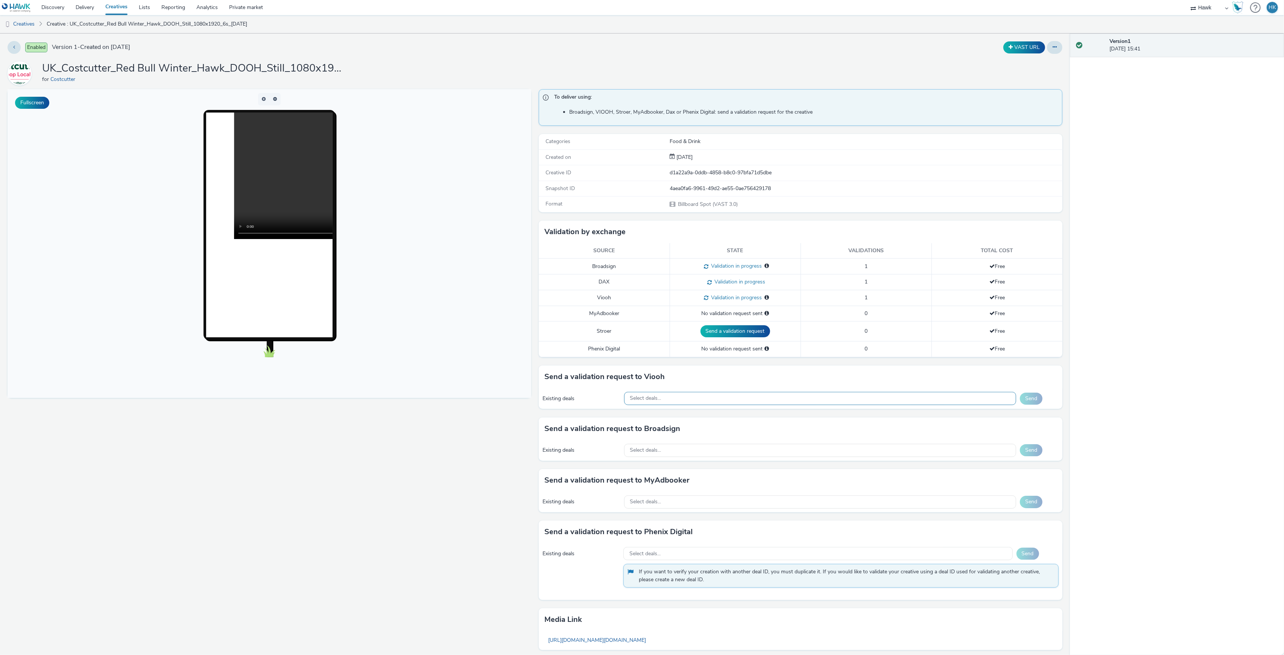
click at [702, 405] on div "Select deals..." at bounding box center [820, 398] width 392 height 13
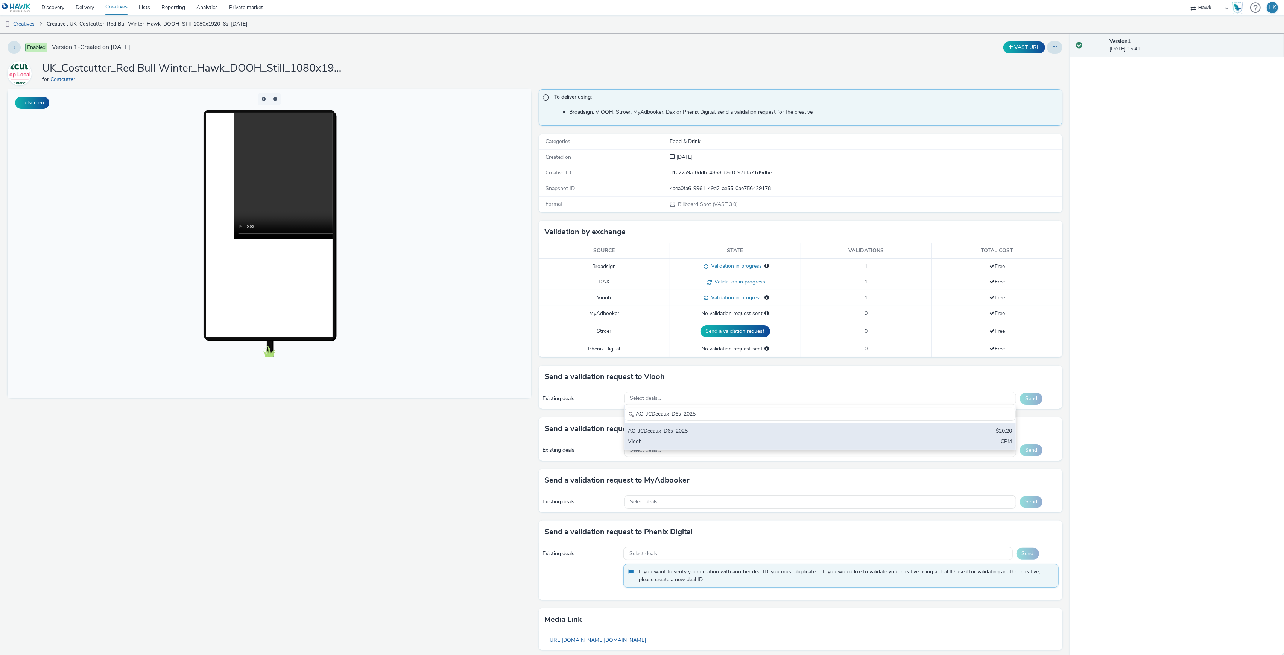
type input "AO_JCDecaux_D6s_2025"
click at [701, 431] on div "AO_JCDecaux_D6s_2025" at bounding box center [755, 431] width 255 height 9
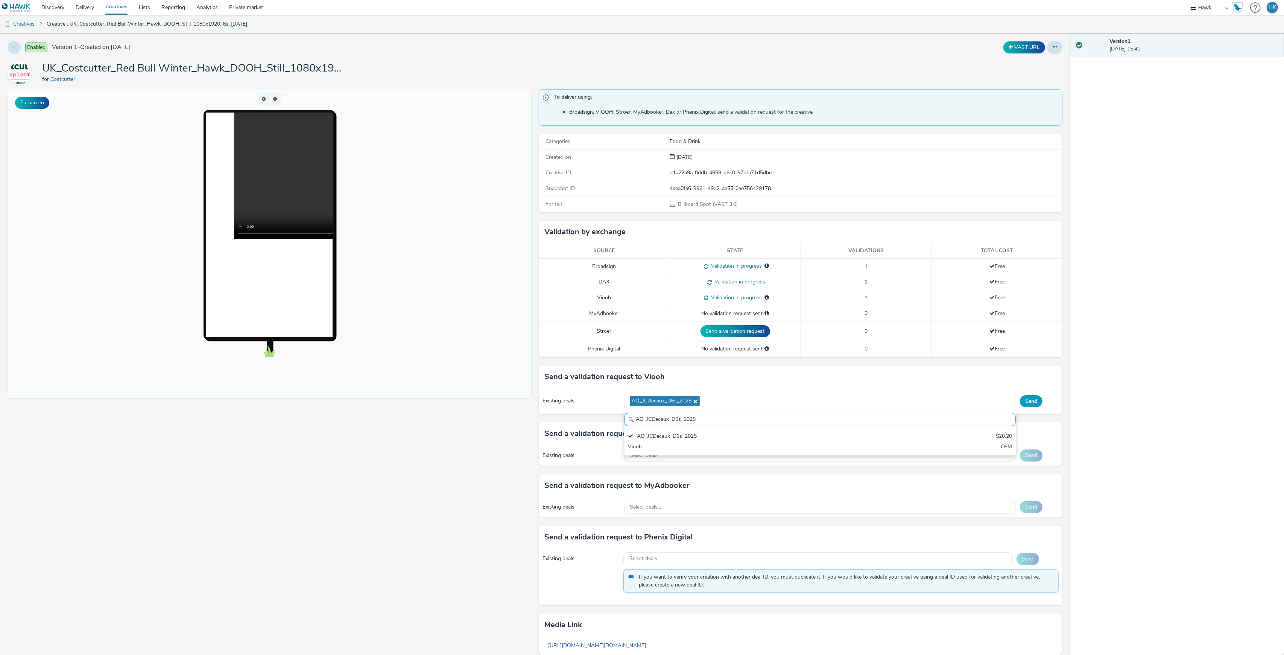
click at [1020, 402] on button "Send" at bounding box center [1031, 401] width 23 height 12
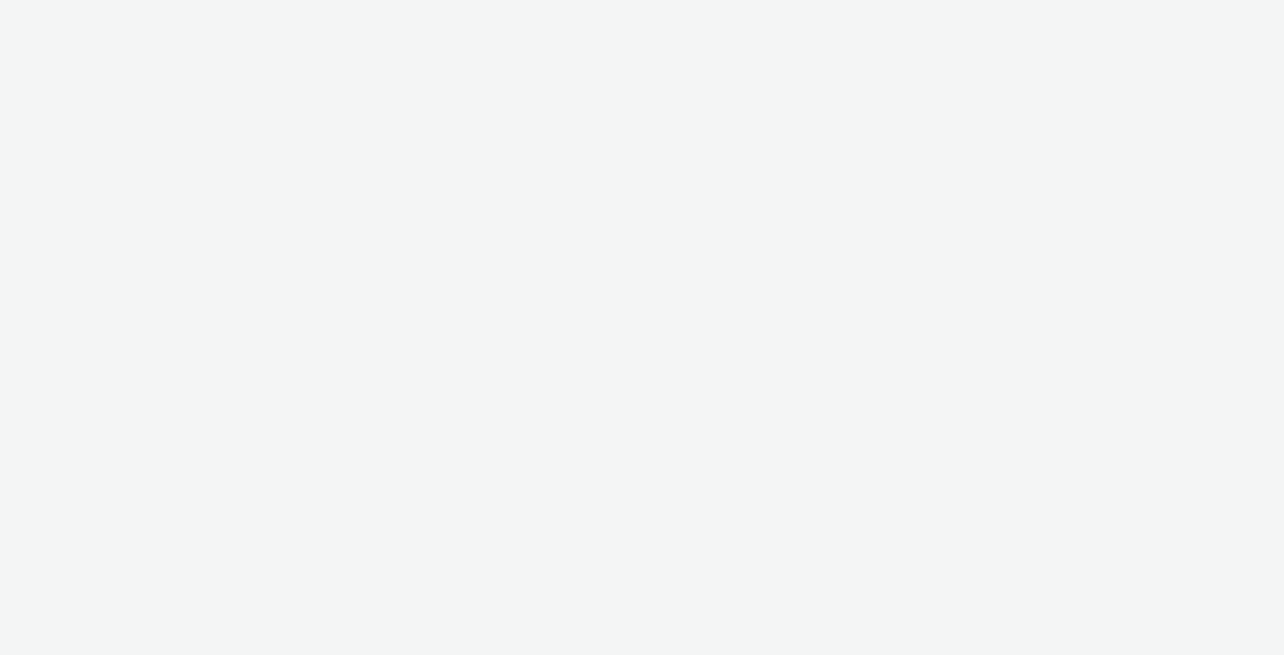
select select "11a7df10-284f-415c-b52a-427acf4c31ae"
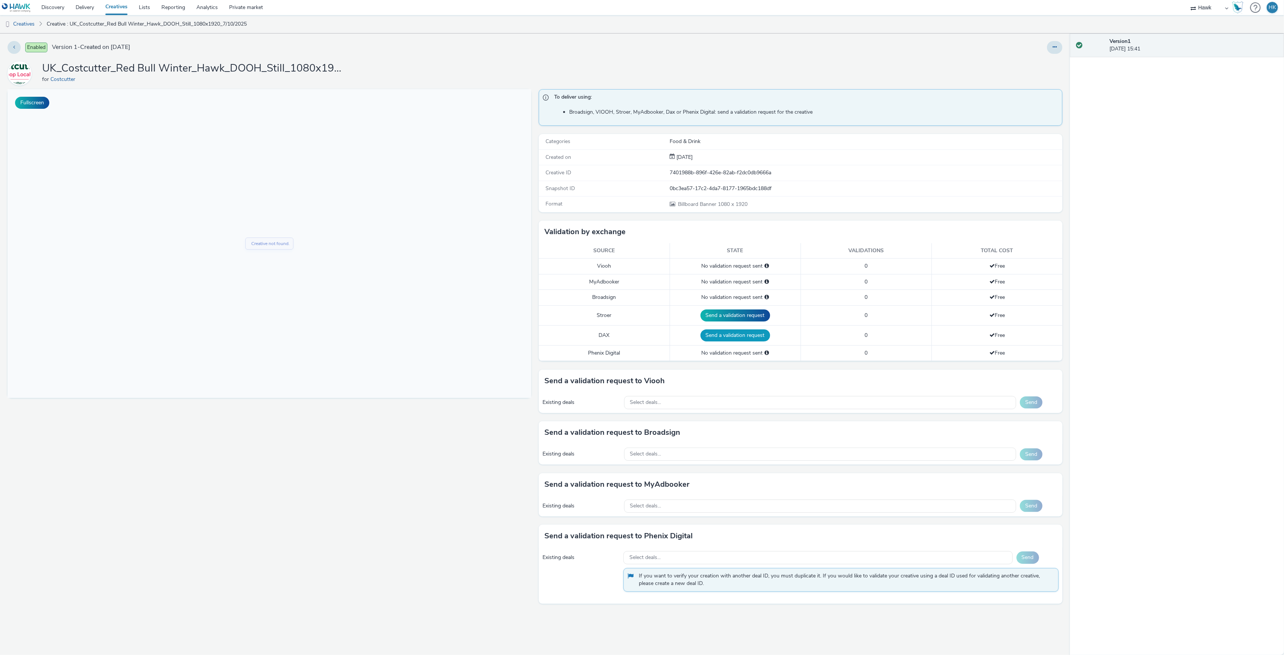
click at [723, 341] on button "Send a validation request" at bounding box center [735, 335] width 70 height 12
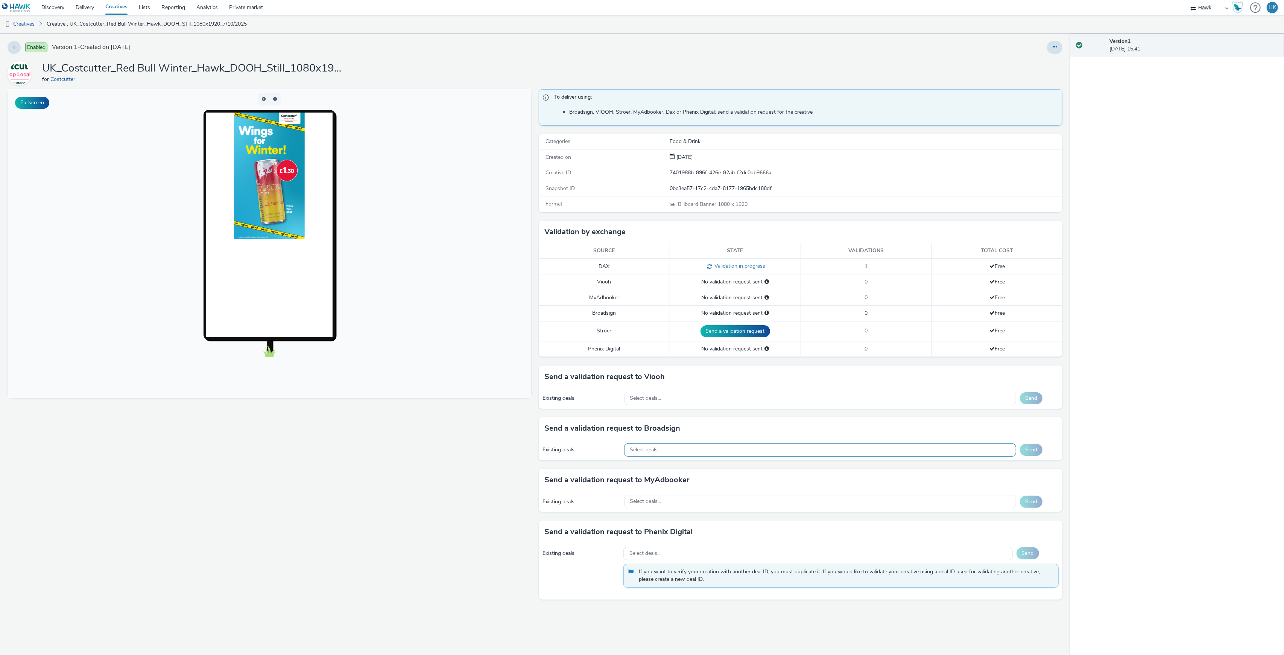
click at [721, 453] on div "Select deals..." at bounding box center [820, 449] width 392 height 13
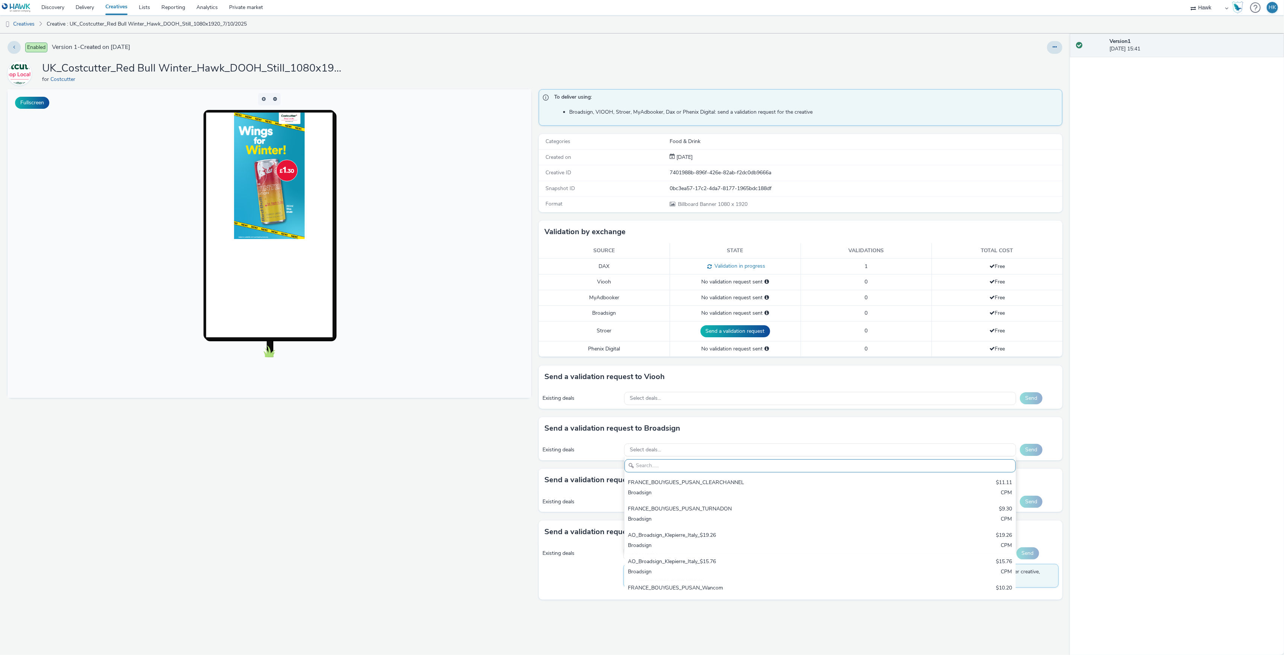
paste input "AO_Bauer-ClearChannel_Malls"
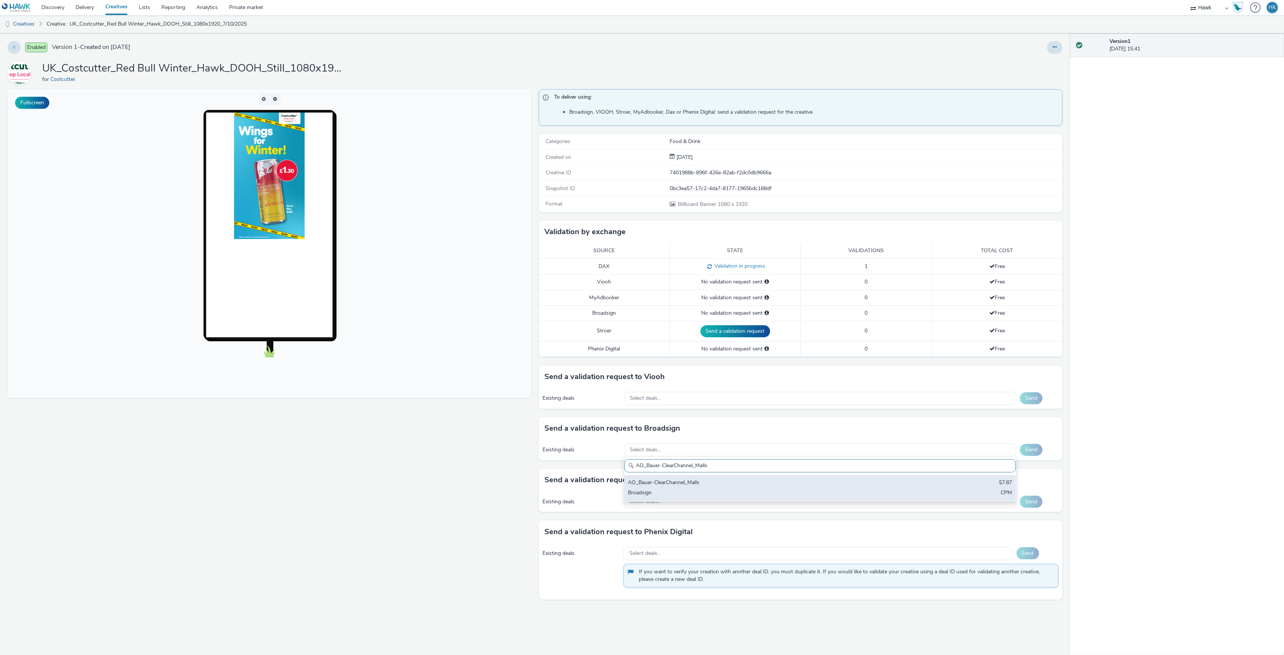
type input "AO_Bauer-ClearChannel_Malls"
click at [733, 480] on div "AO_Bauer-ClearChannel_Malls" at bounding box center [755, 482] width 255 height 9
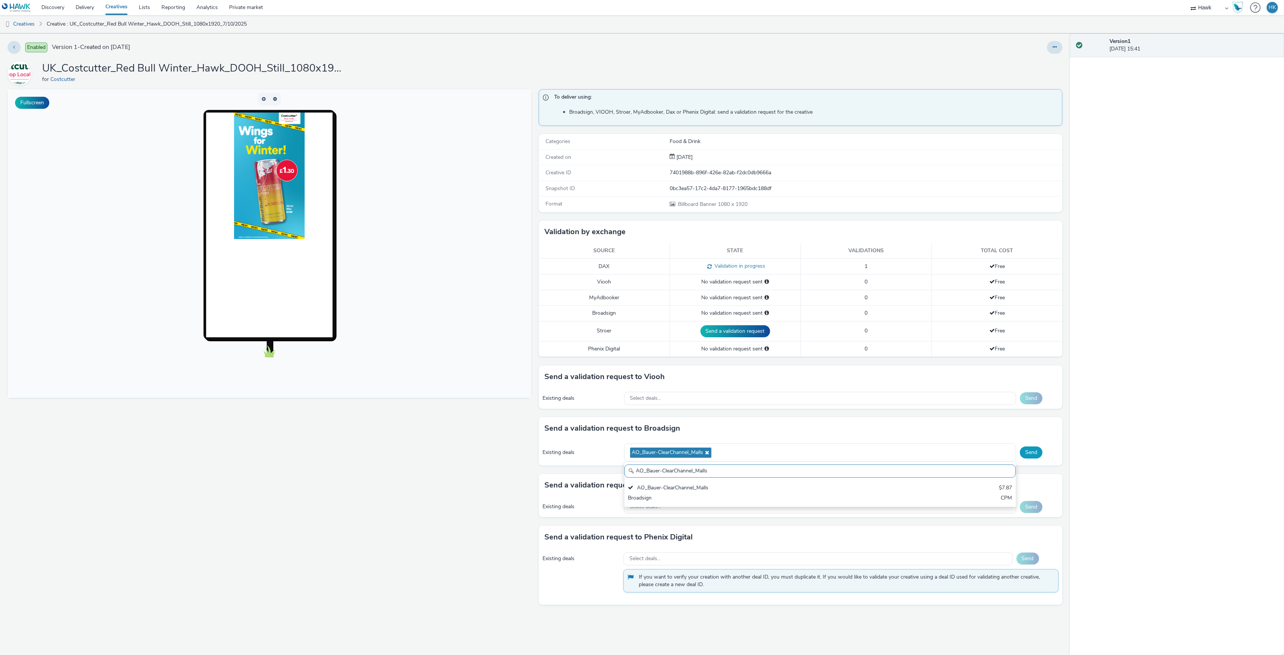
click at [1033, 458] on button "Send" at bounding box center [1031, 452] width 23 height 12
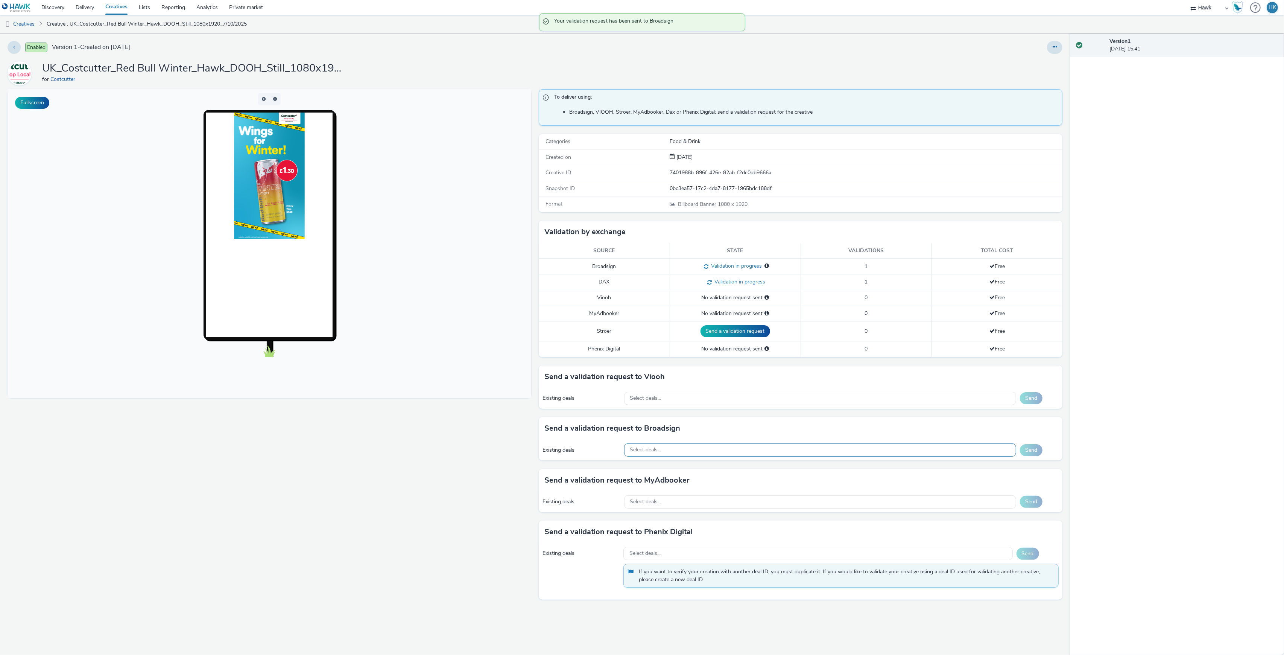
click at [703, 453] on div "Select deals..." at bounding box center [820, 449] width 392 height 13
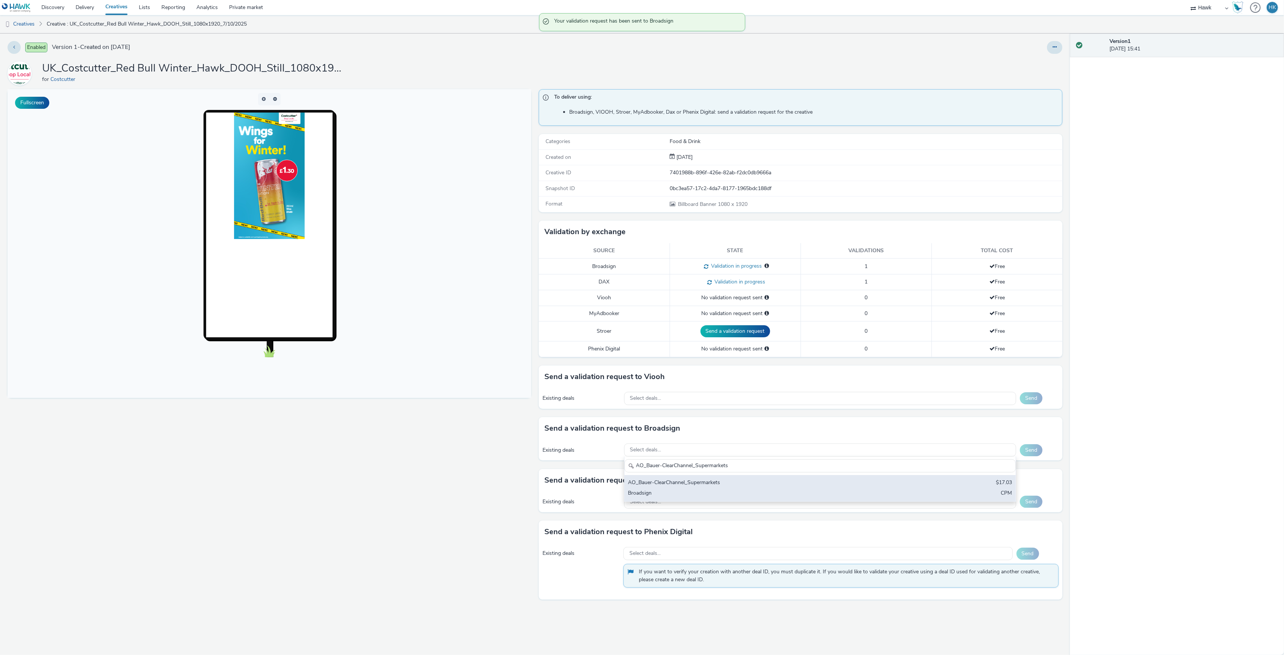
type input "AO_Bauer-ClearChannel_Supermarkets"
click at [711, 485] on div "AO_Bauer-ClearChannel_Supermarkets" at bounding box center [755, 482] width 255 height 9
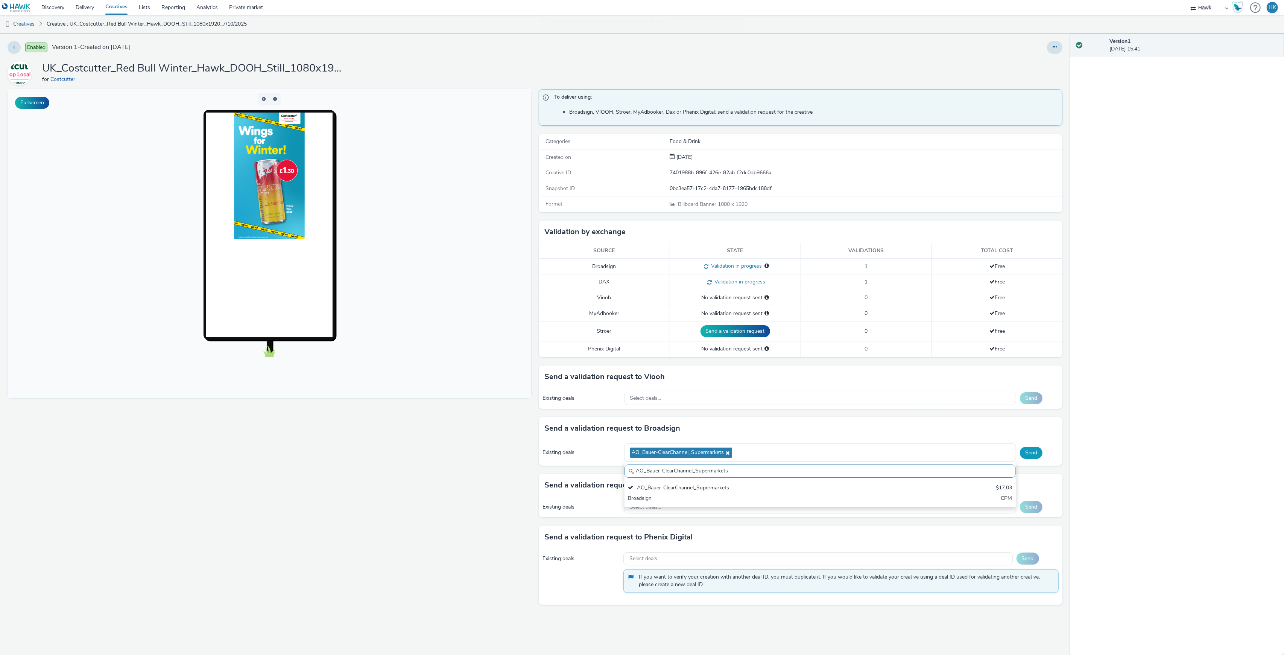
click at [1040, 453] on button "Send" at bounding box center [1031, 453] width 23 height 12
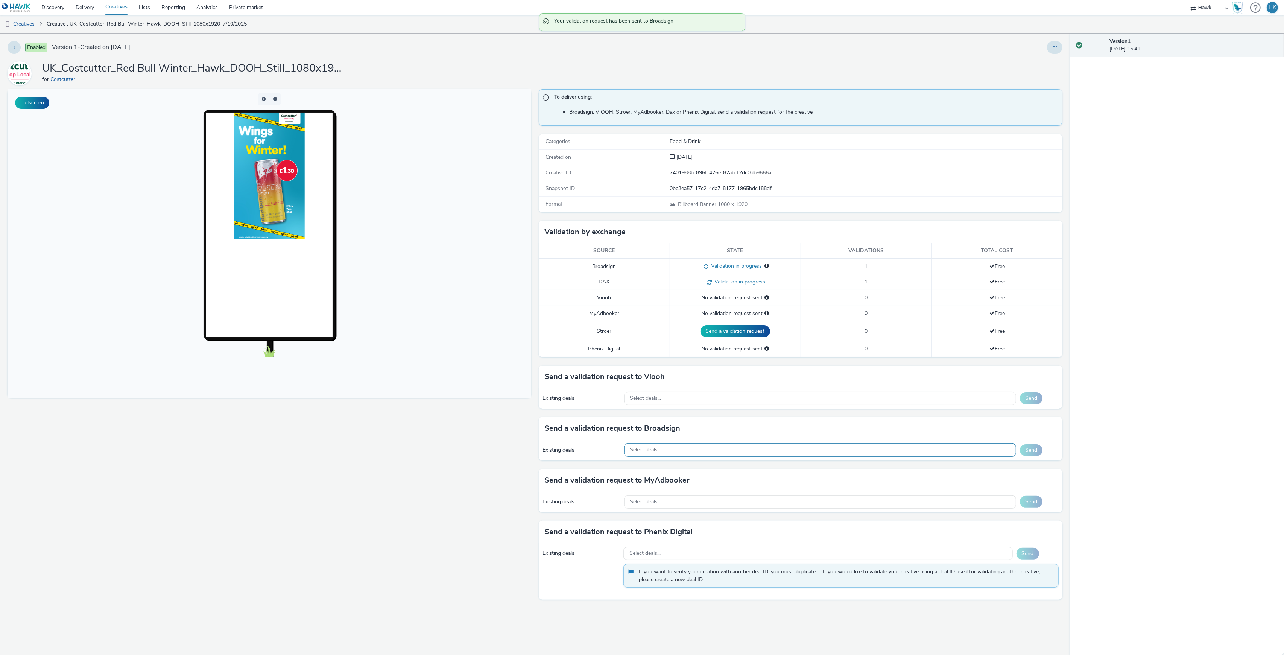
click at [807, 450] on div "Select deals..." at bounding box center [820, 449] width 392 height 13
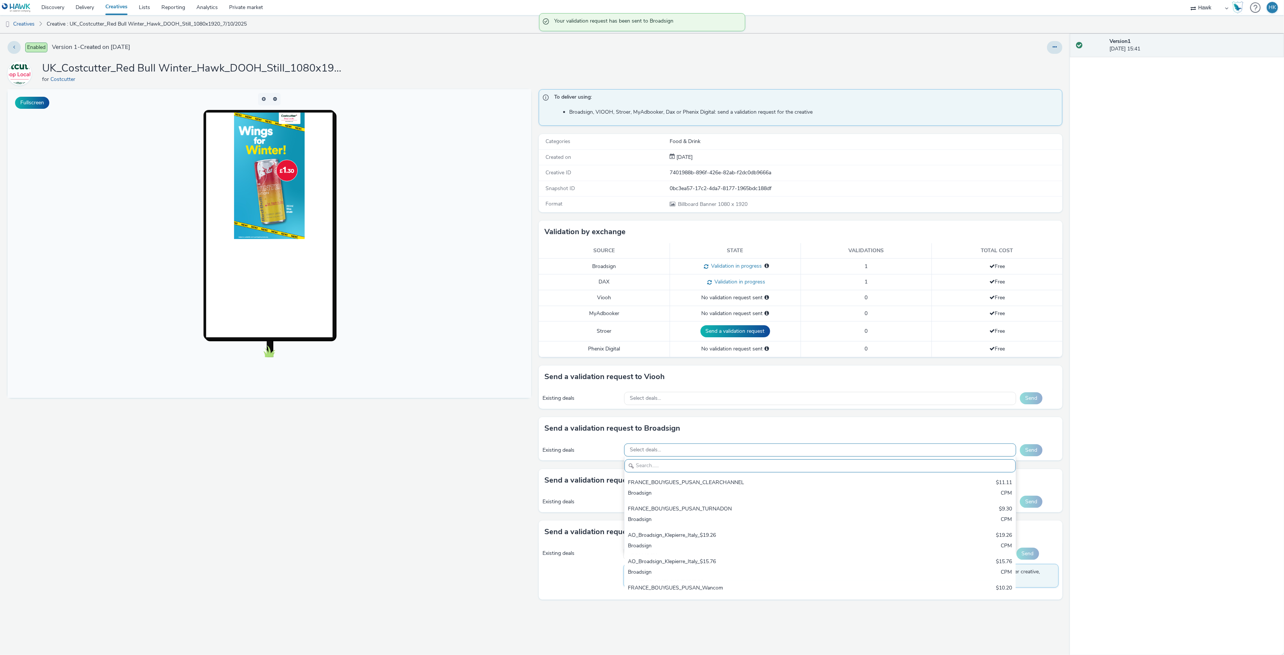
paste input "AO_Bauer-ClearChannel_D48"
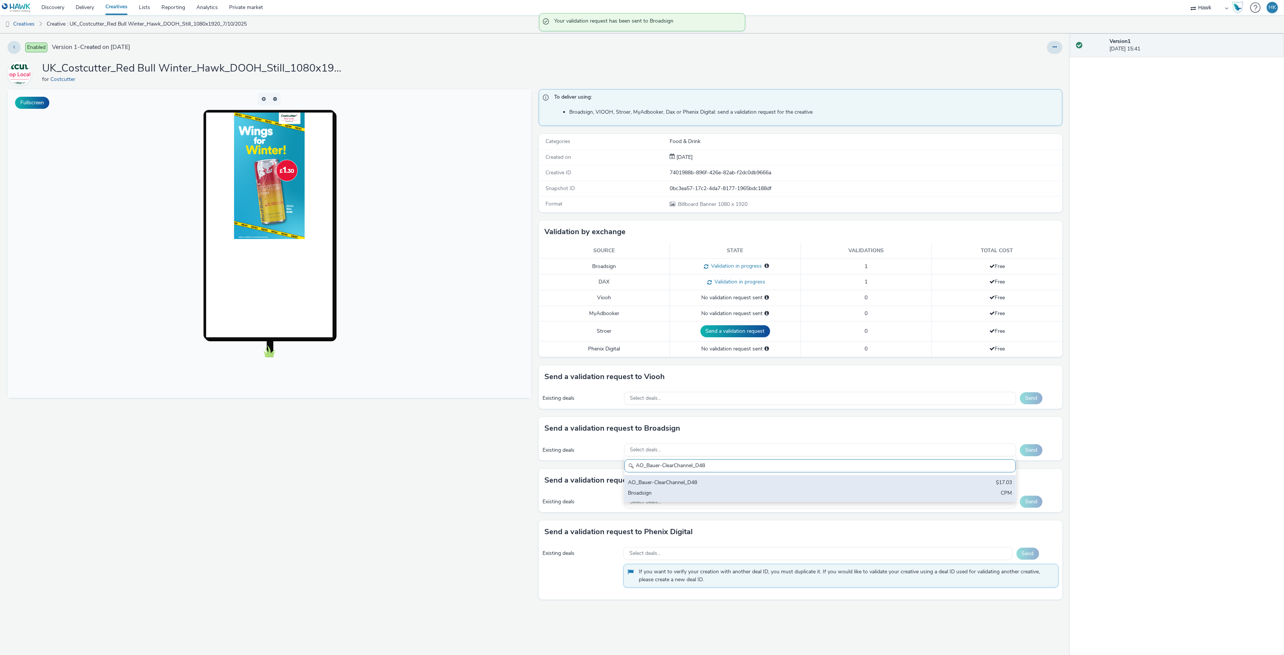
type input "AO_Bauer-ClearChannel_D48"
click at [801, 487] on div "AO_Bauer-ClearChannel_D48" at bounding box center [755, 482] width 255 height 9
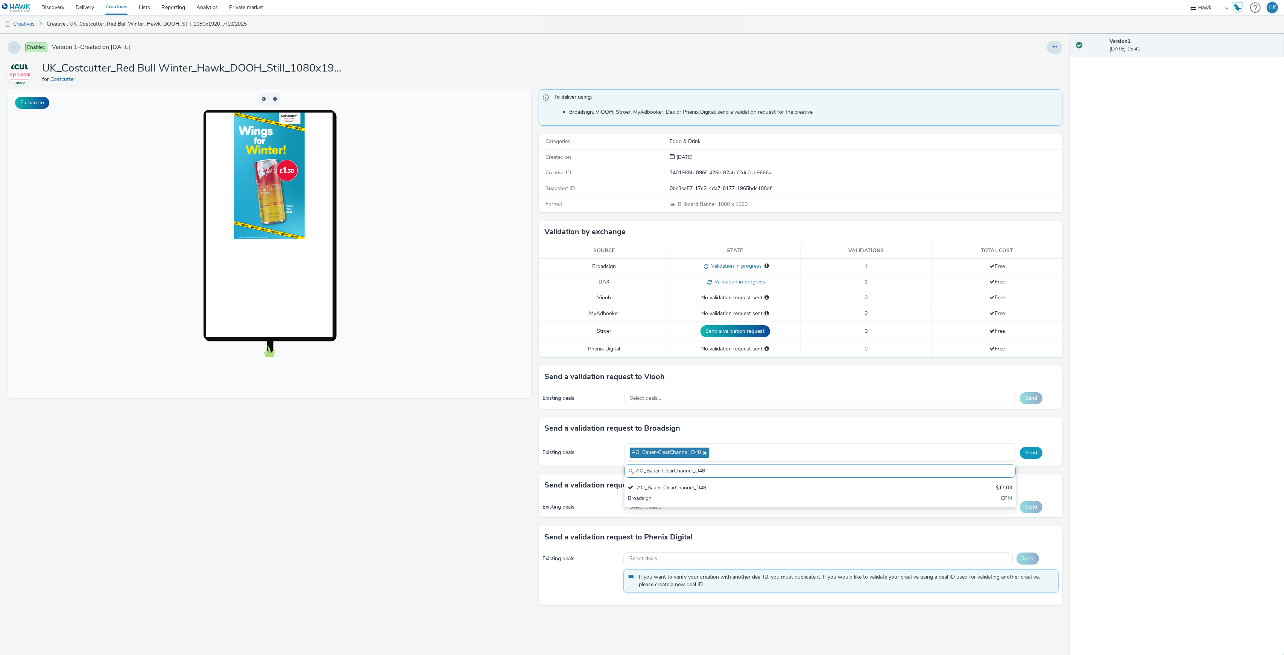
click at [1032, 453] on button "Send" at bounding box center [1031, 453] width 23 height 12
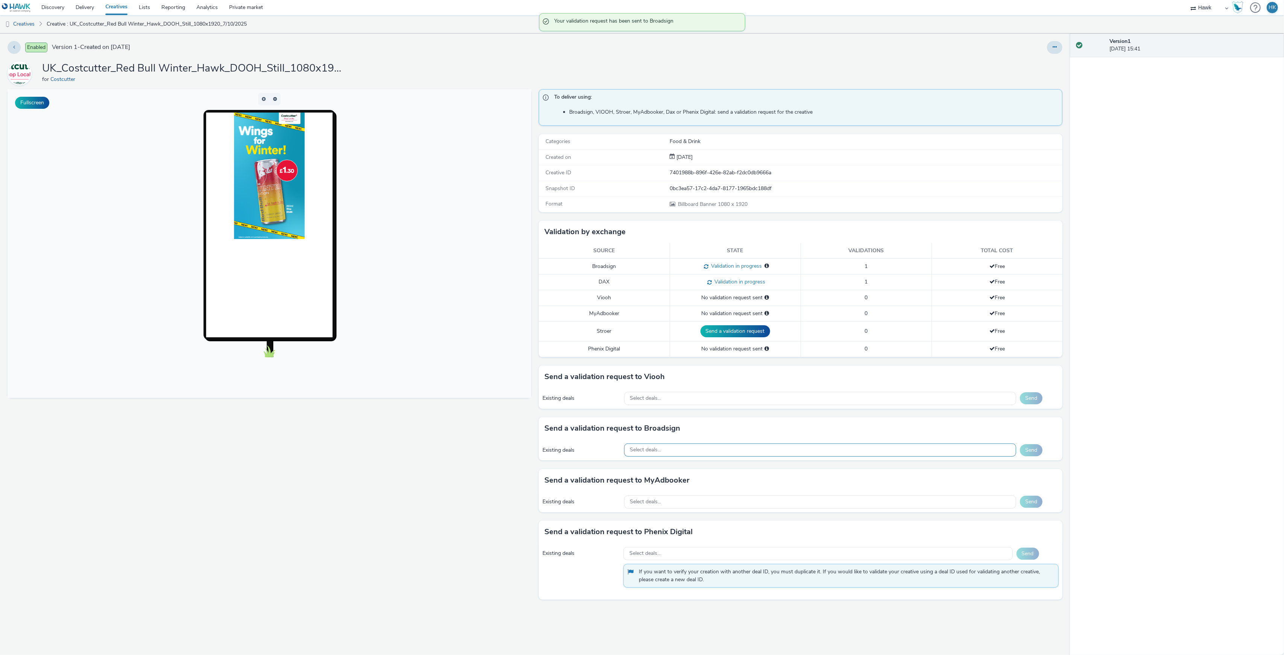
click at [699, 448] on div "Select deals..." at bounding box center [820, 449] width 392 height 13
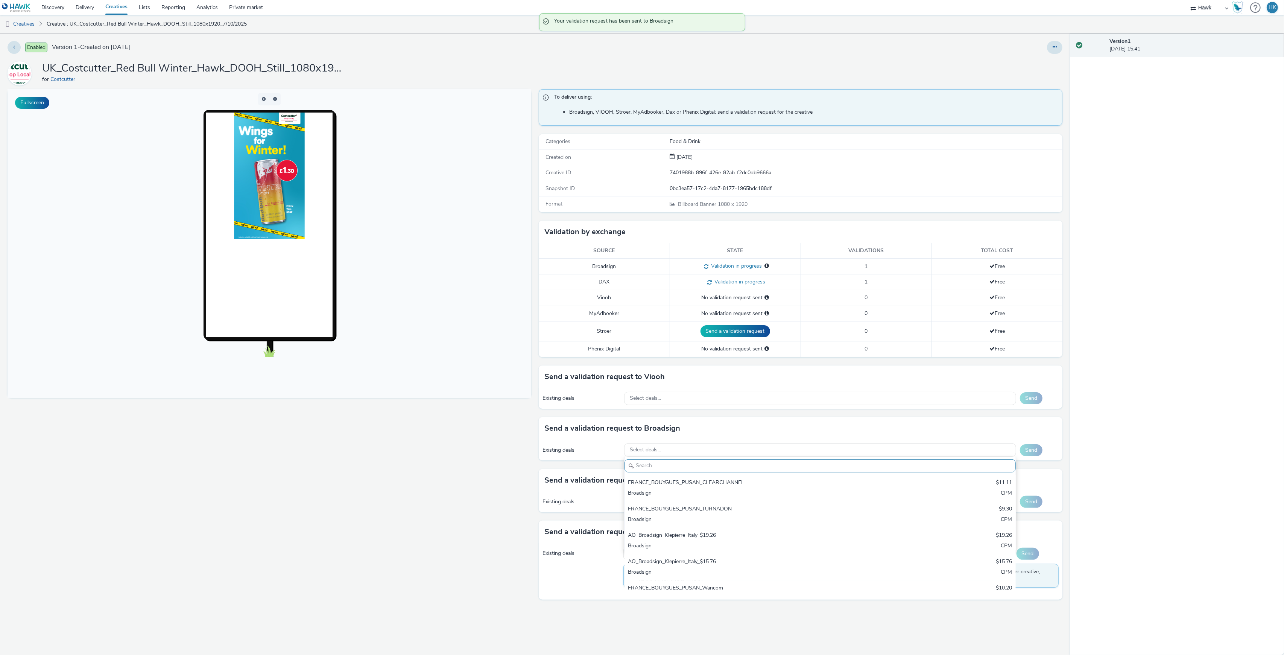
paste input "AO_Bauer-ClearChannel_TrainStations"
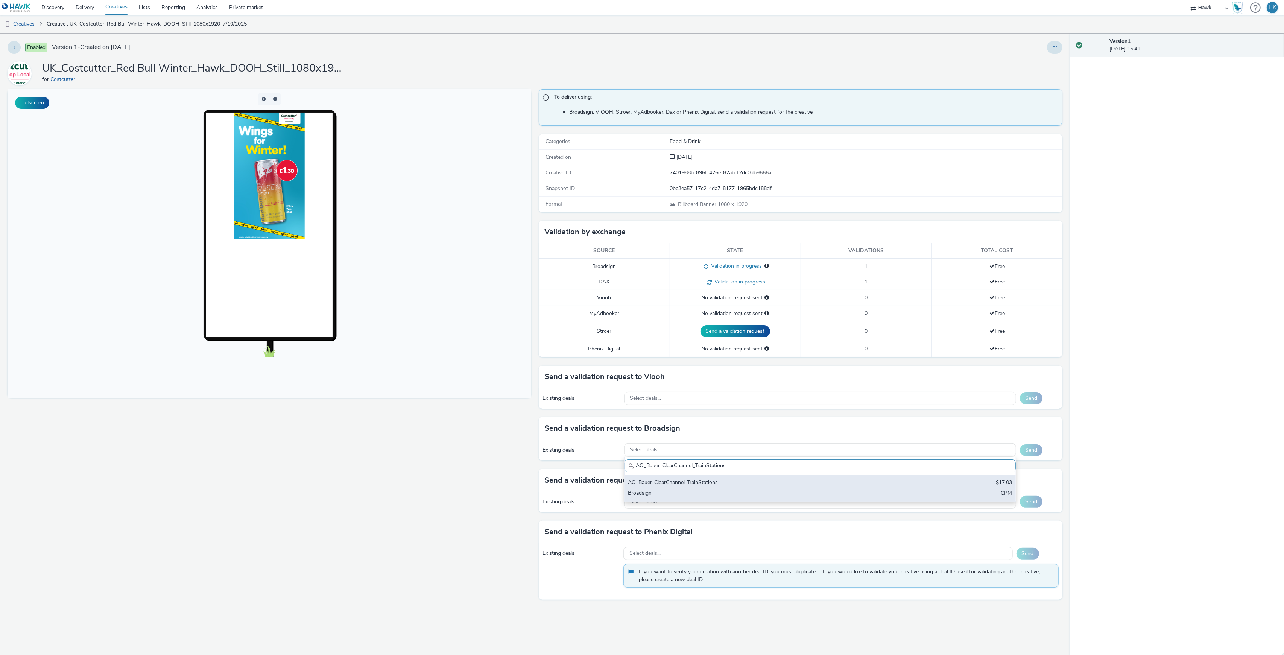
type input "AO_Bauer-ClearChannel_TrainStations"
click at [707, 486] on div "AO_Bauer-ClearChannel_TrainStations" at bounding box center [755, 482] width 255 height 9
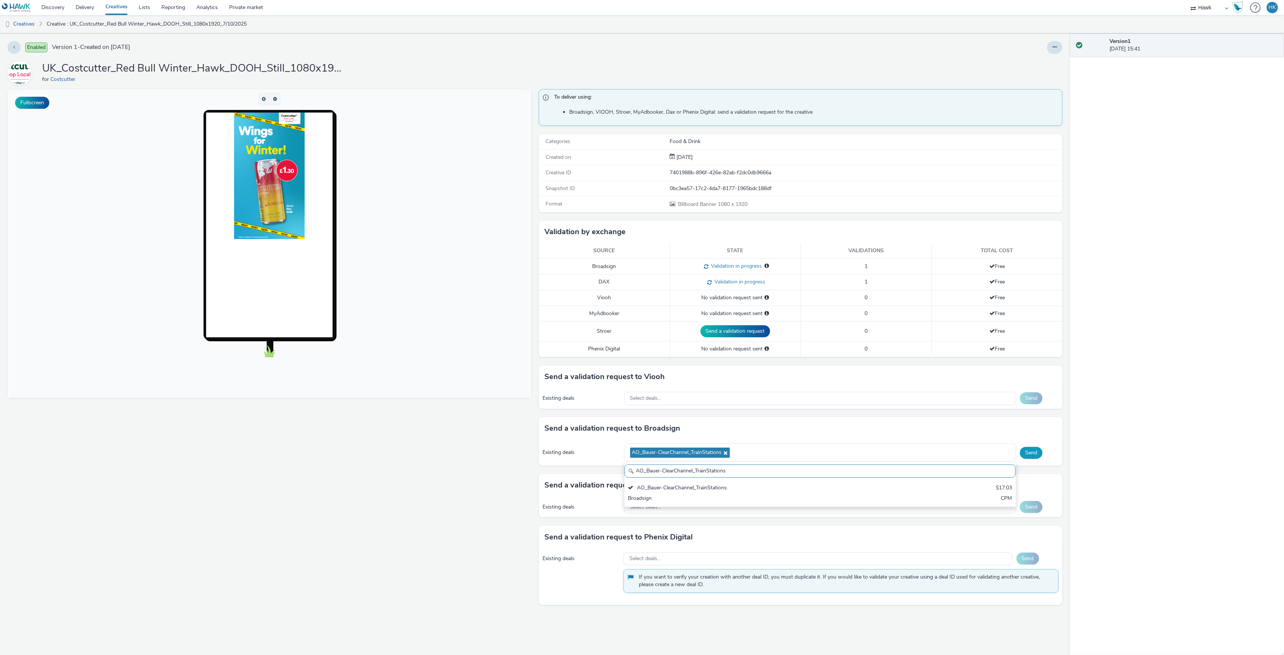
click at [1029, 452] on button "Send" at bounding box center [1031, 453] width 23 height 12
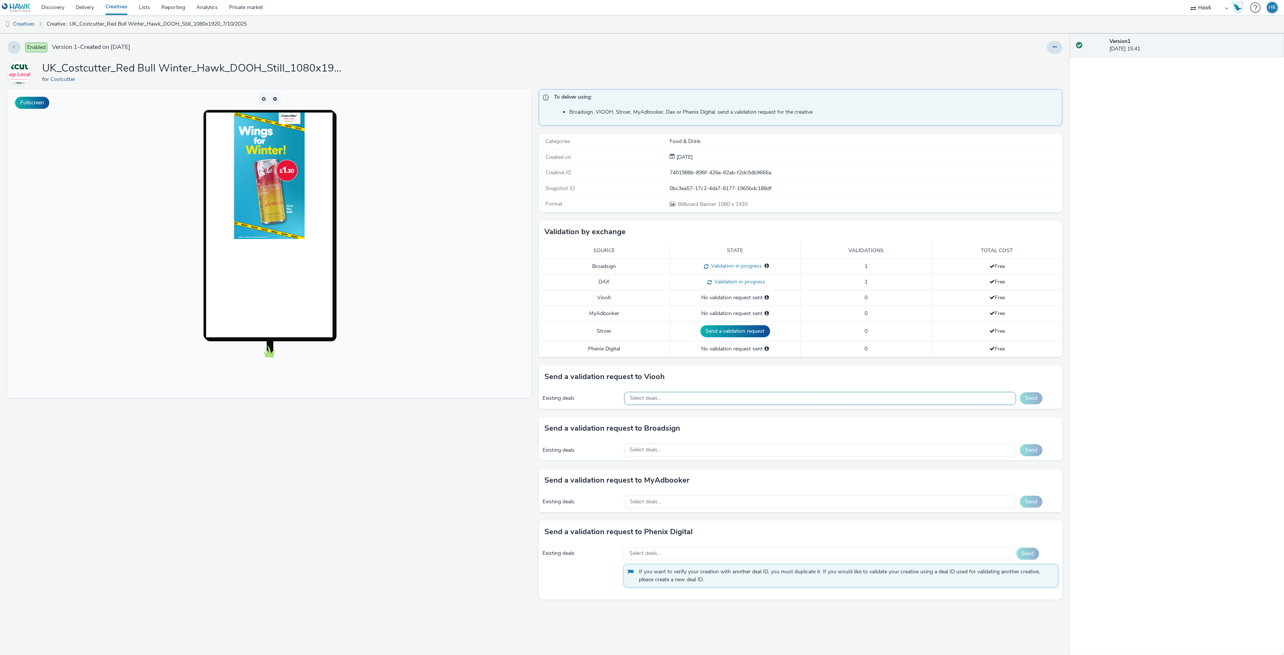
click at [706, 399] on div "Select deals..." at bounding box center [820, 398] width 392 height 13
type input "AO_JCDecaux_D6s_2025"
click at [702, 423] on div "AO_JCDecaux_D6s_2025 AO_JCDecaux_D6s_2025 $20.20 Viooh CPM" at bounding box center [820, 427] width 392 height 45
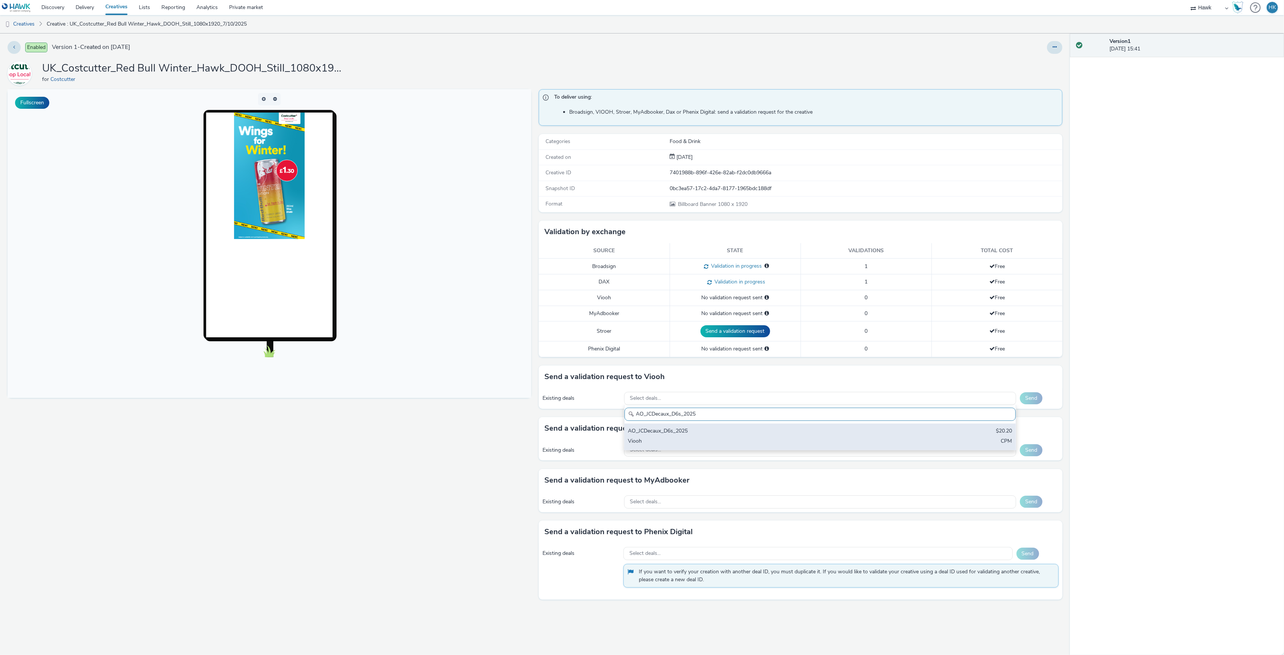
click at [702, 431] on div "AO_JCDecaux_D6s_2025" at bounding box center [755, 431] width 255 height 9
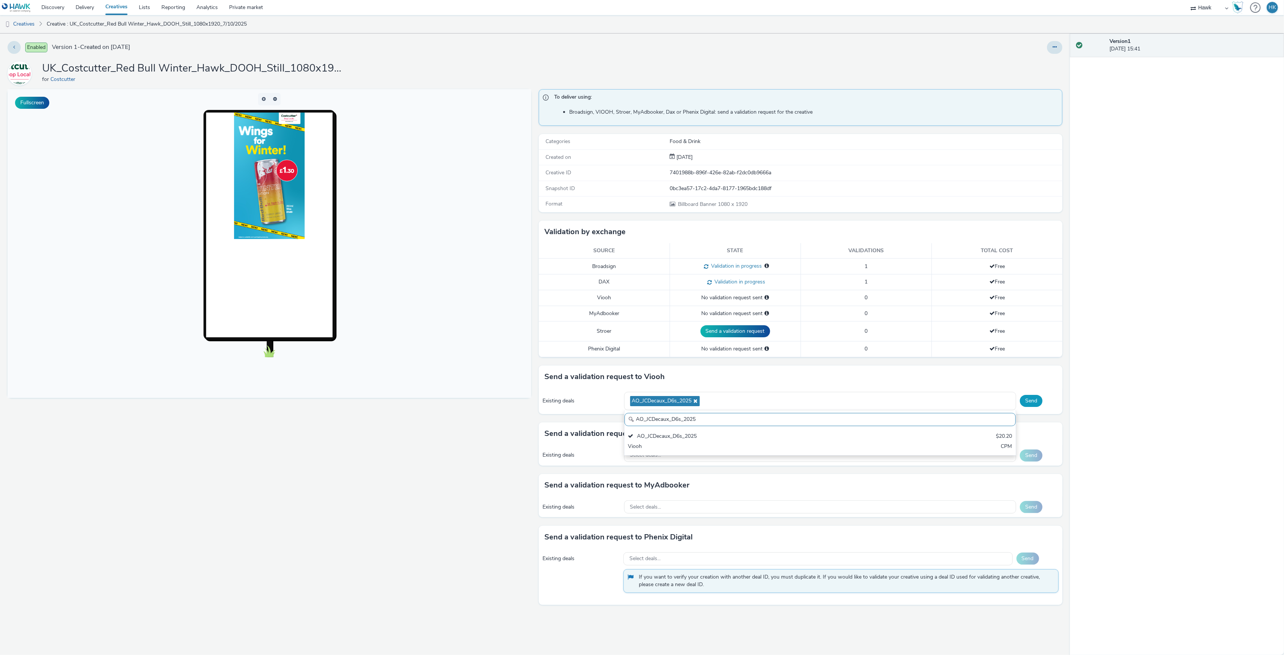
click at [1034, 404] on button "Send" at bounding box center [1031, 401] width 23 height 12
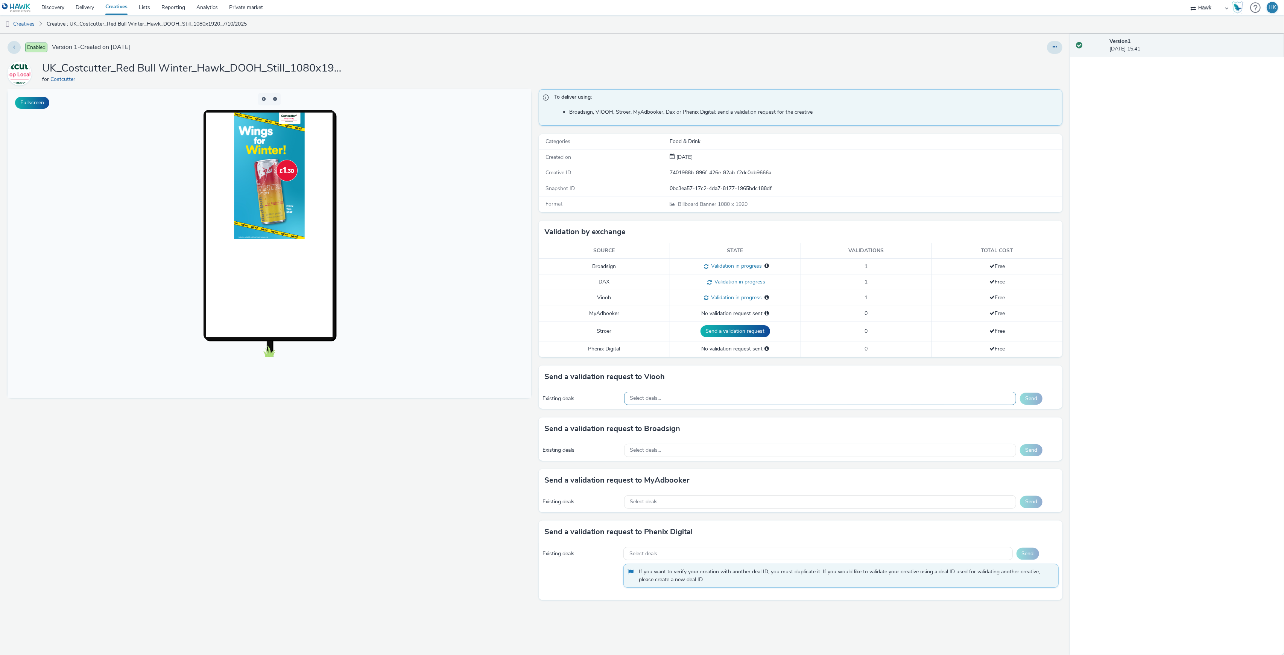
click at [679, 401] on div "Select deals..." at bounding box center [820, 398] width 392 height 13
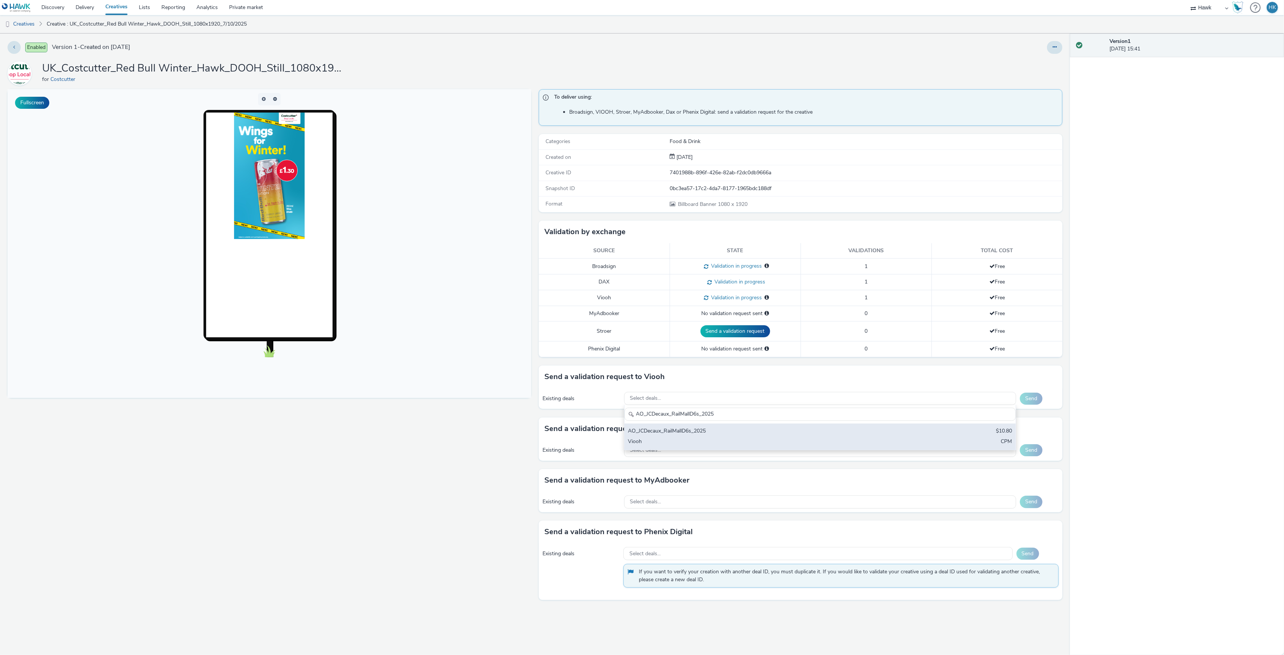
type input "AO_JCDecaux_RailMallD6s_2025"
click at [692, 430] on div "AO_JCDecaux_RailMallD6s_2025" at bounding box center [755, 431] width 255 height 9
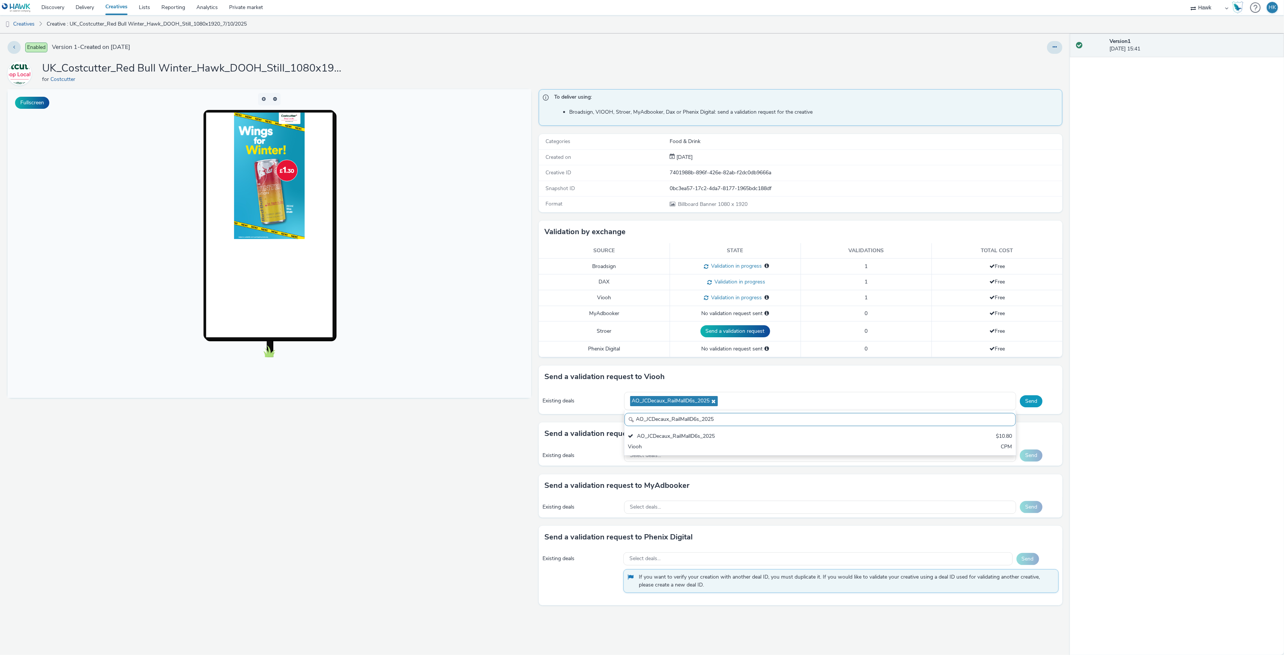
click at [1032, 399] on button "Send" at bounding box center [1031, 401] width 23 height 12
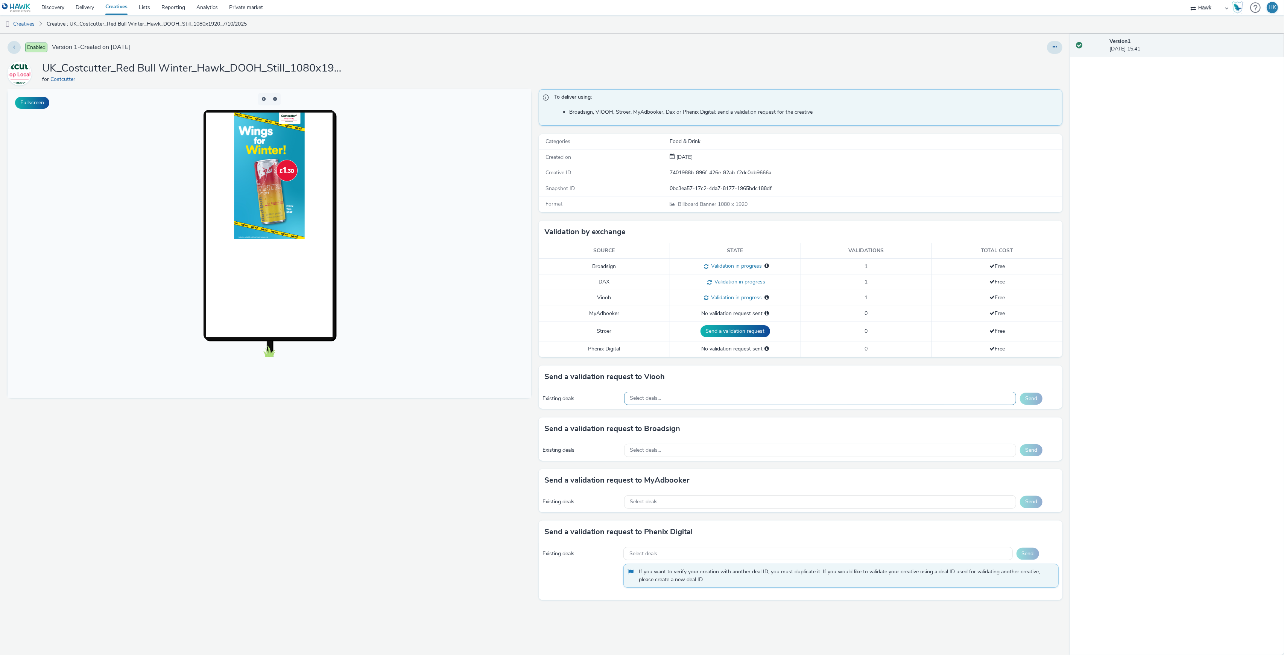
click at [702, 398] on div "Select deals..." at bounding box center [820, 398] width 392 height 13
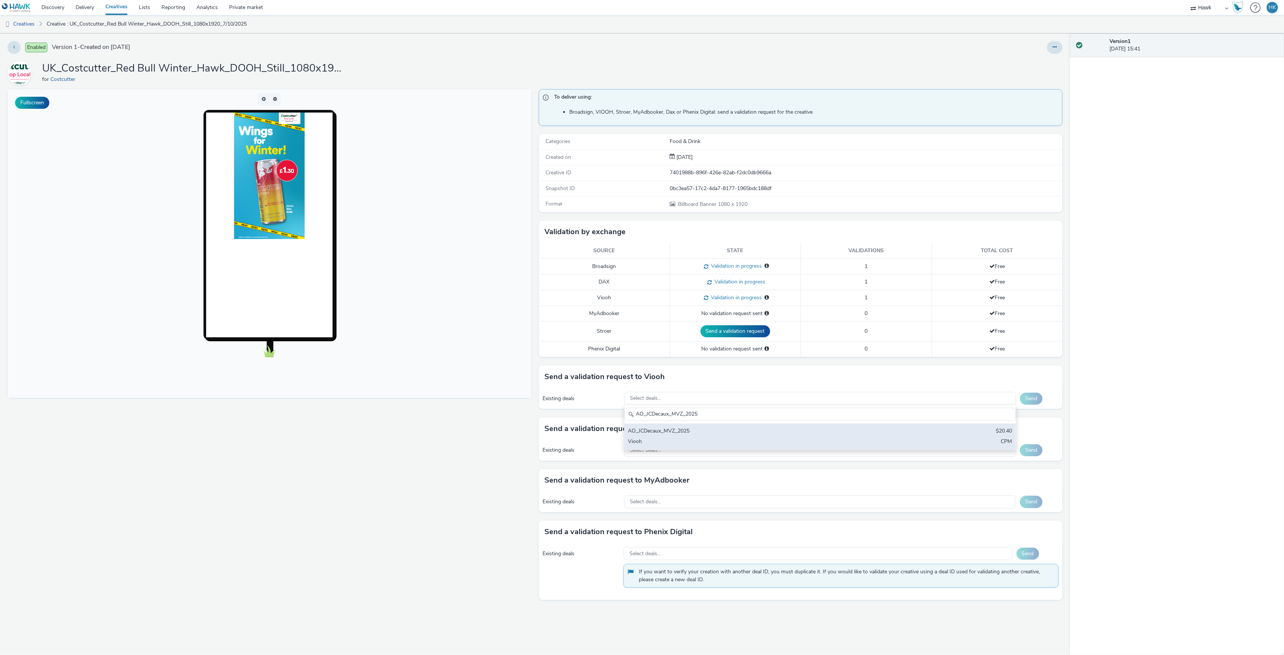
type input "AO_JCDecaux_MVZ_2025"
click at [709, 436] on div "AO_JCDecaux_MVZ_2025" at bounding box center [755, 431] width 255 height 9
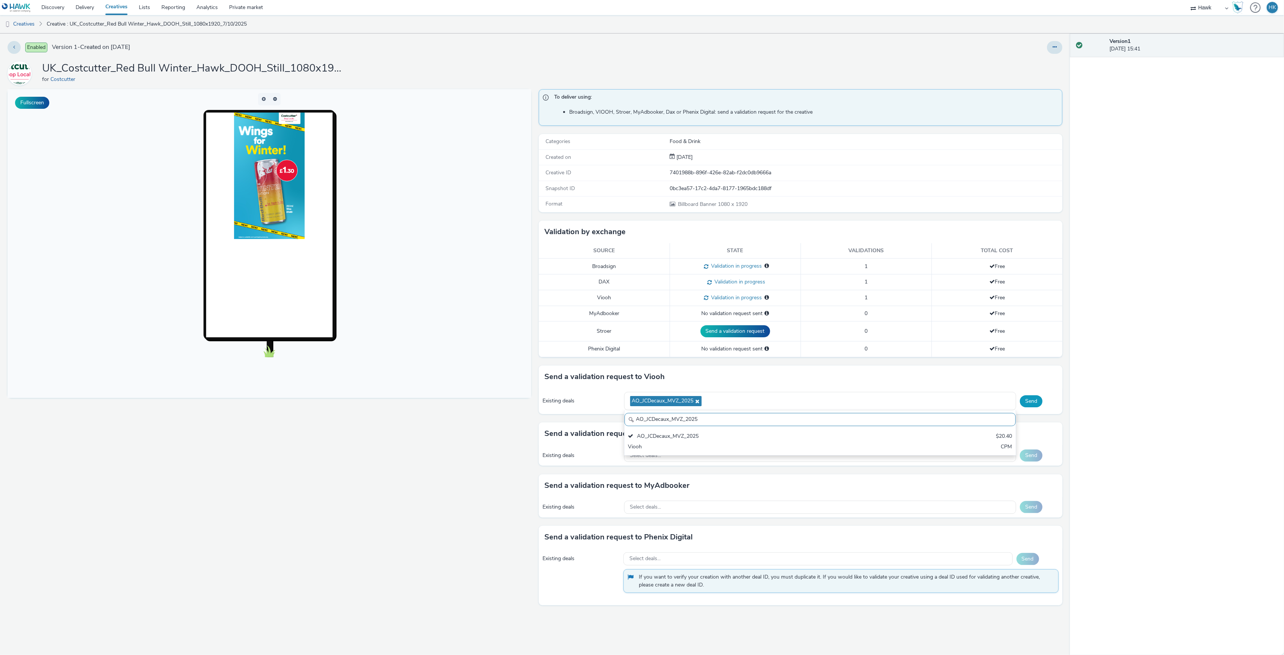
click at [1030, 401] on button "Send" at bounding box center [1031, 401] width 23 height 12
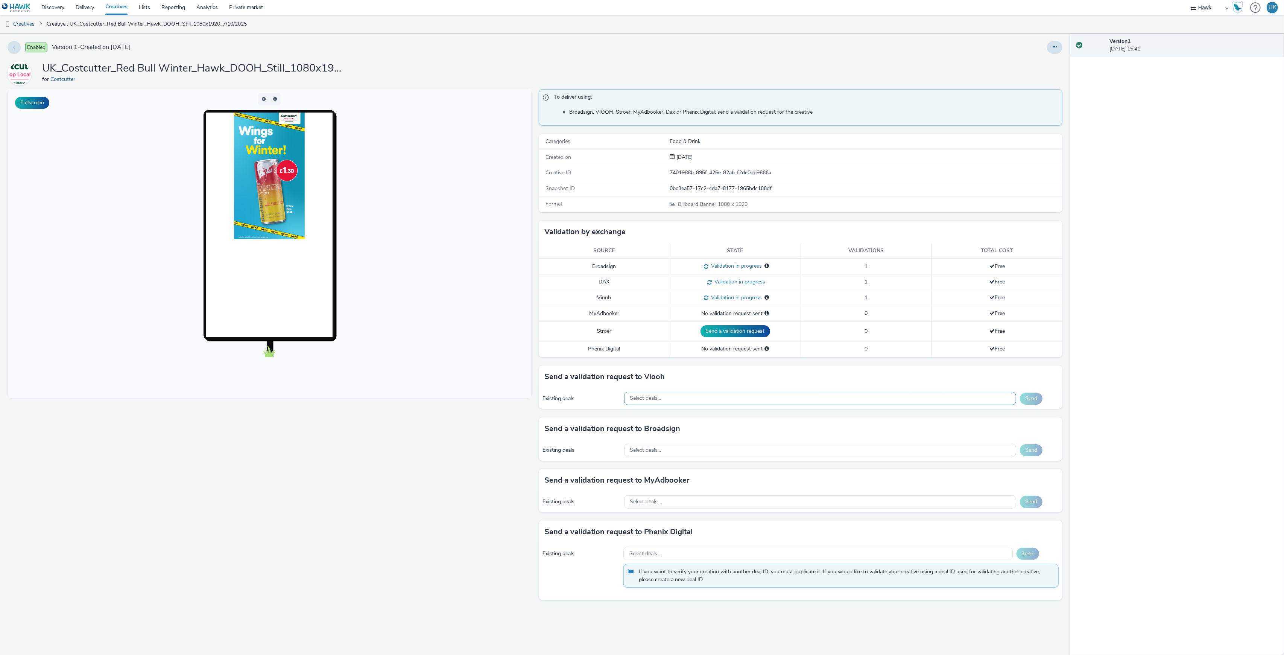
click at [682, 400] on div "Select deals..." at bounding box center [820, 398] width 392 height 13
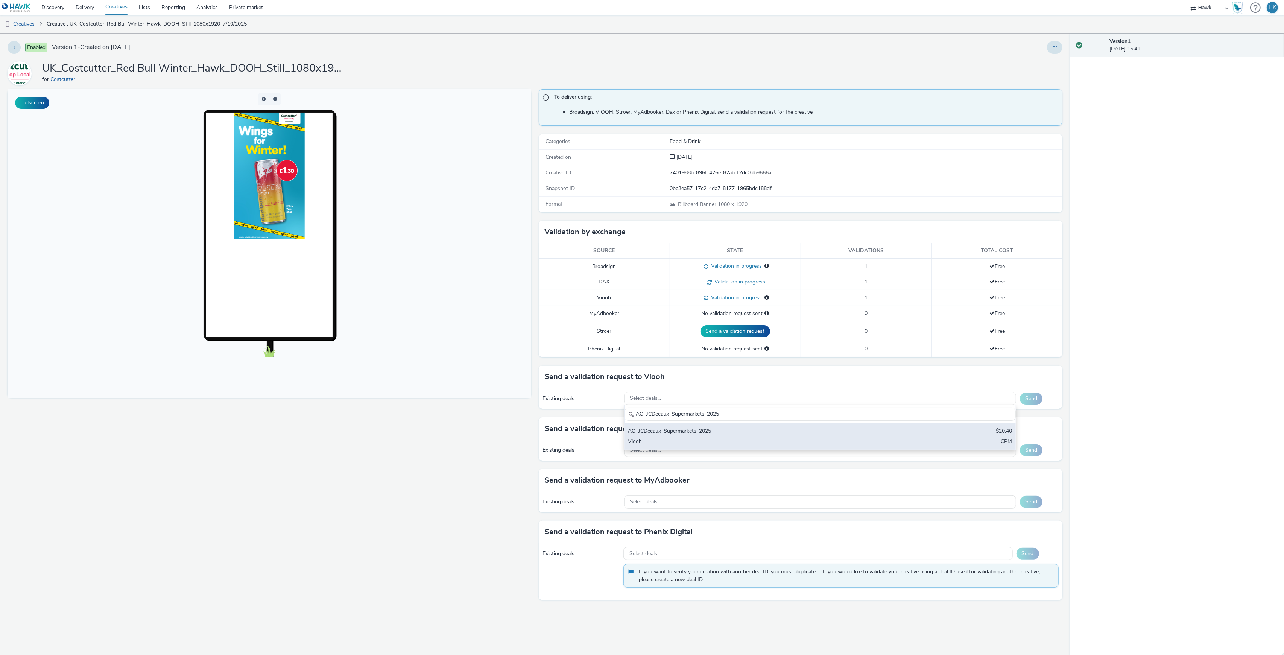
type input "AO_JCDecaux_Supermarkets_2025"
click at [700, 432] on div "AO_JCDecaux_Supermarkets_2025" at bounding box center [755, 431] width 255 height 9
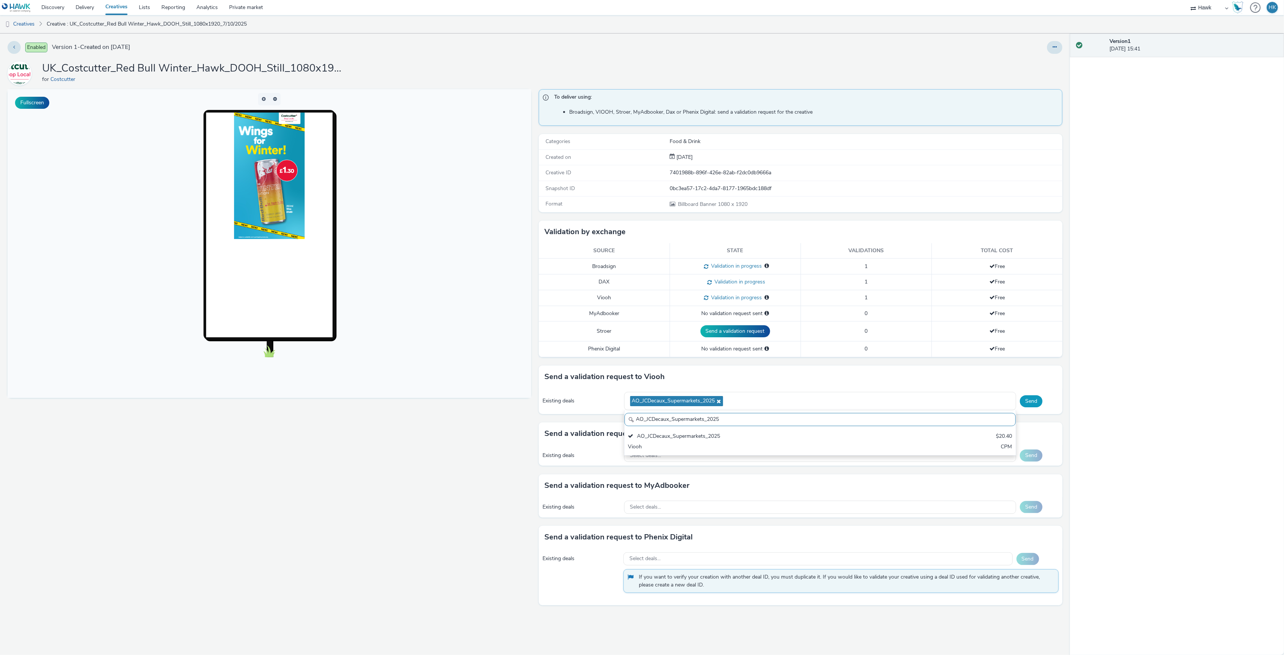
click at [1034, 405] on button "Send" at bounding box center [1031, 401] width 23 height 12
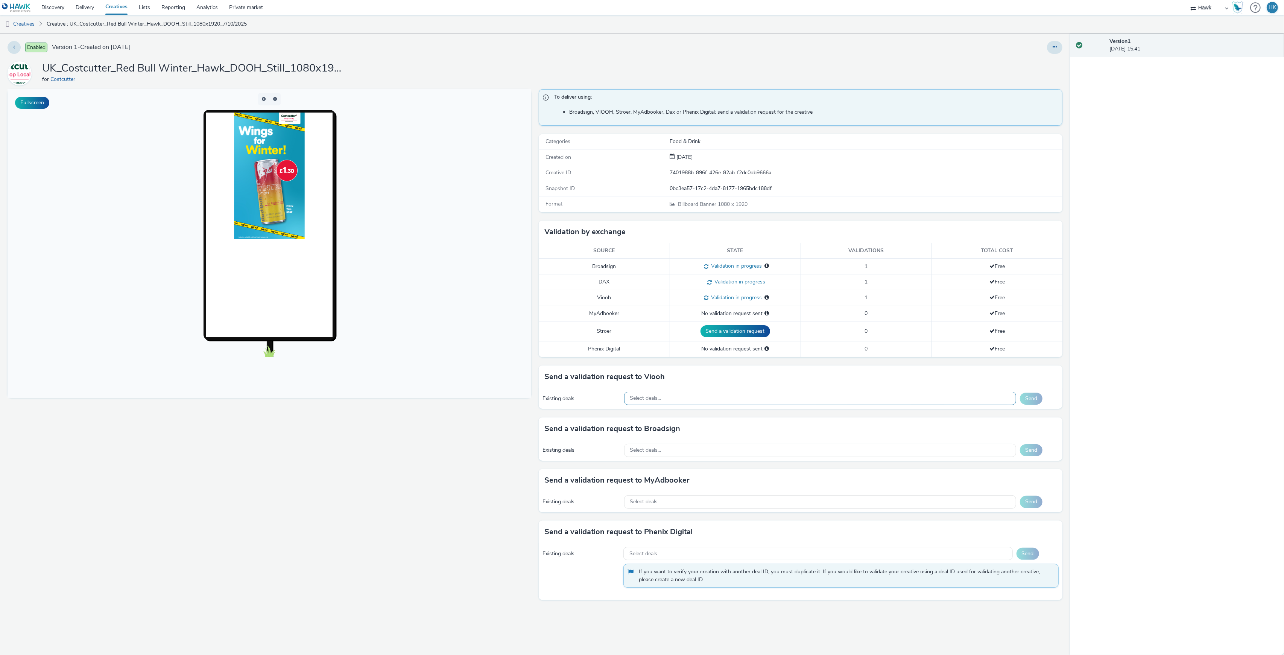
click at [709, 401] on div "Select deals..." at bounding box center [820, 398] width 392 height 13
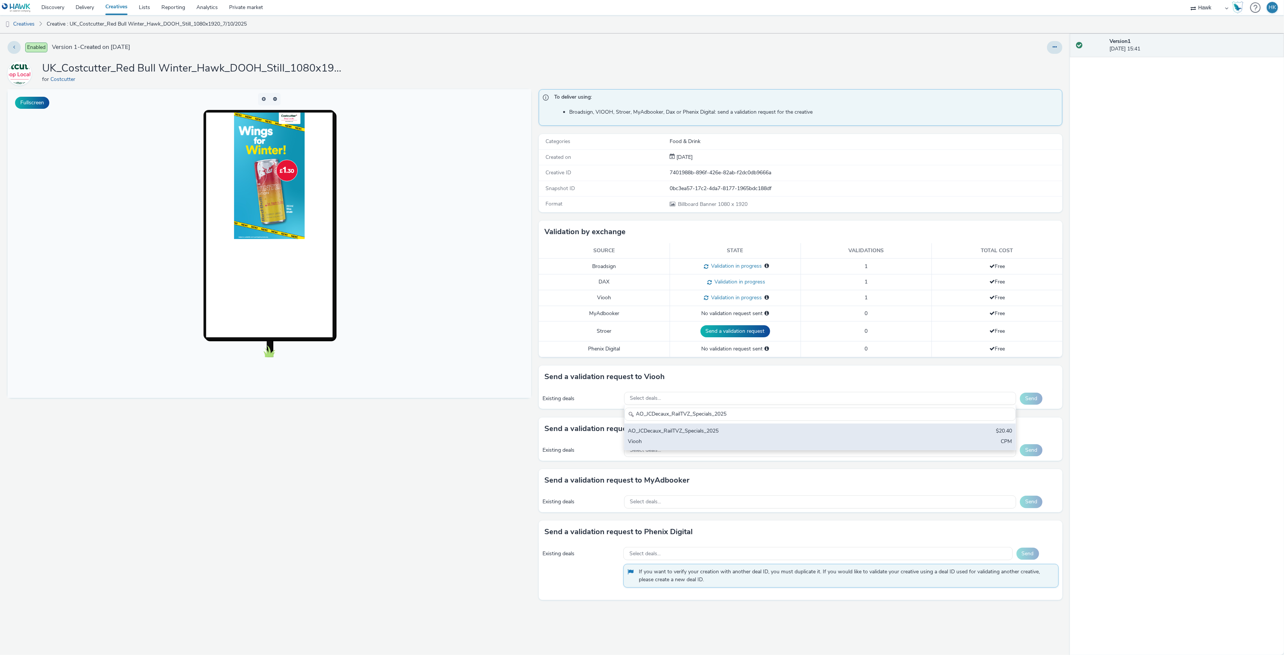
type input "AO_JCDecaux_RailTVZ_Specials_2025"
click at [721, 430] on div "AO_JCDecaux_RailTVZ_Specials_2025" at bounding box center [755, 431] width 255 height 9
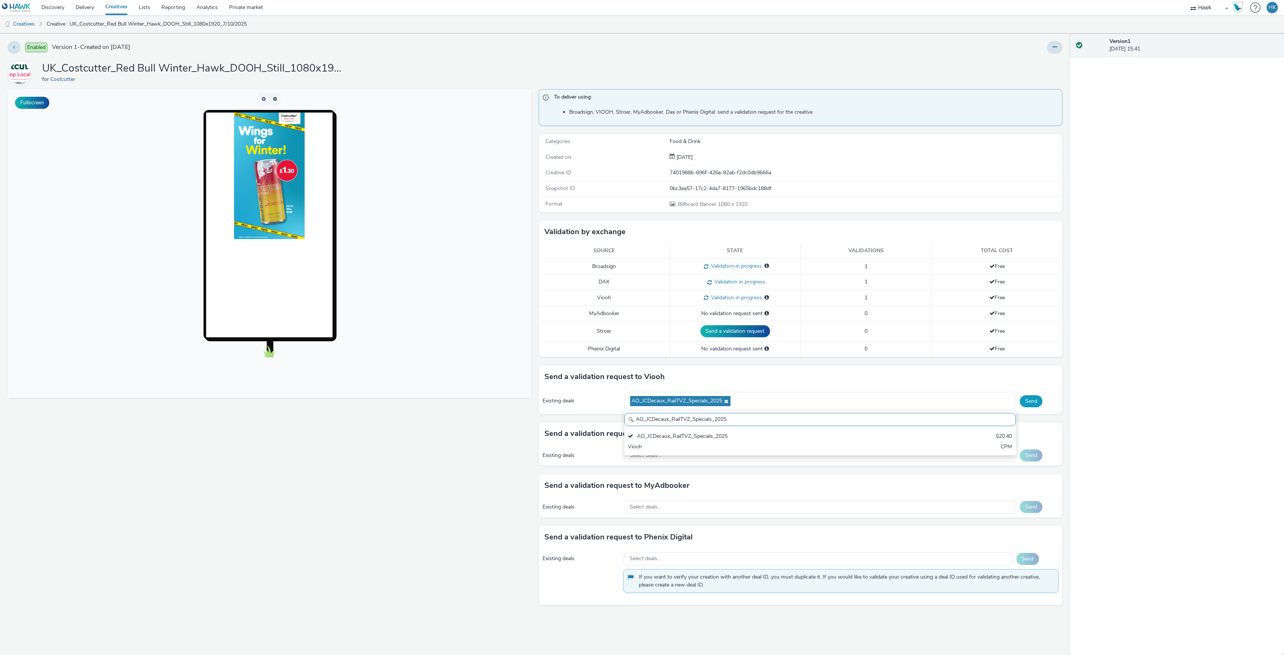
click at [1031, 406] on button "Send" at bounding box center [1031, 401] width 23 height 12
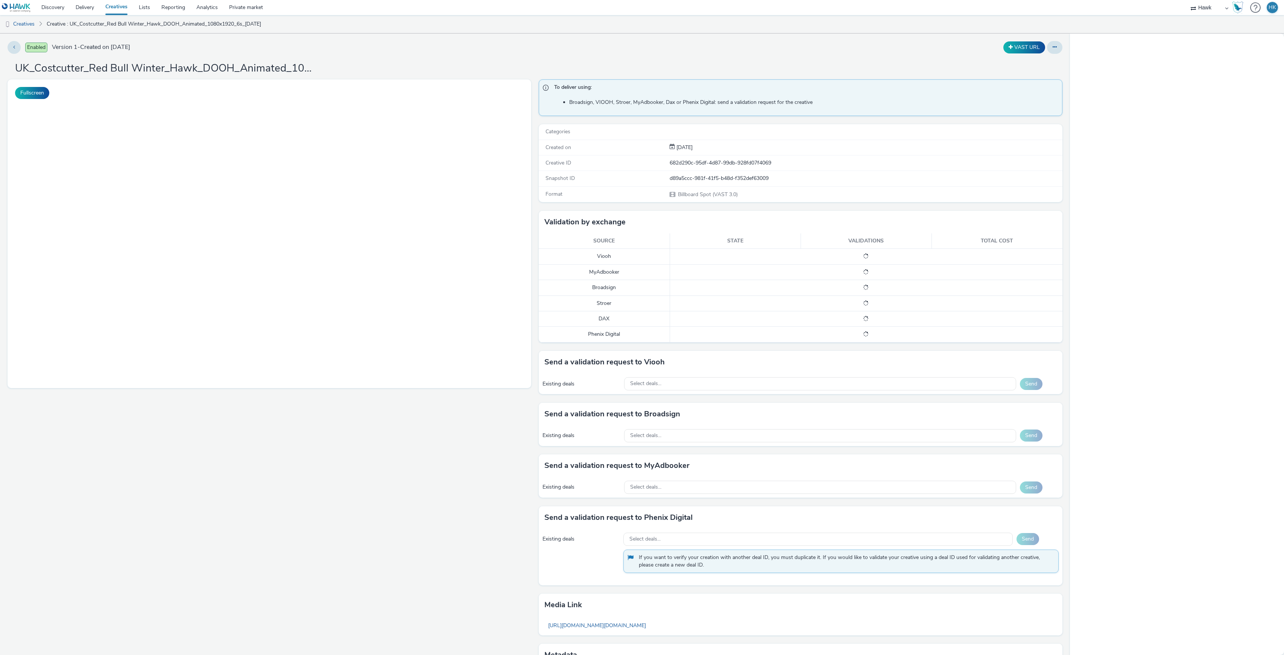
select select "11a7df10-284f-415c-b52a-427acf4c31ae"
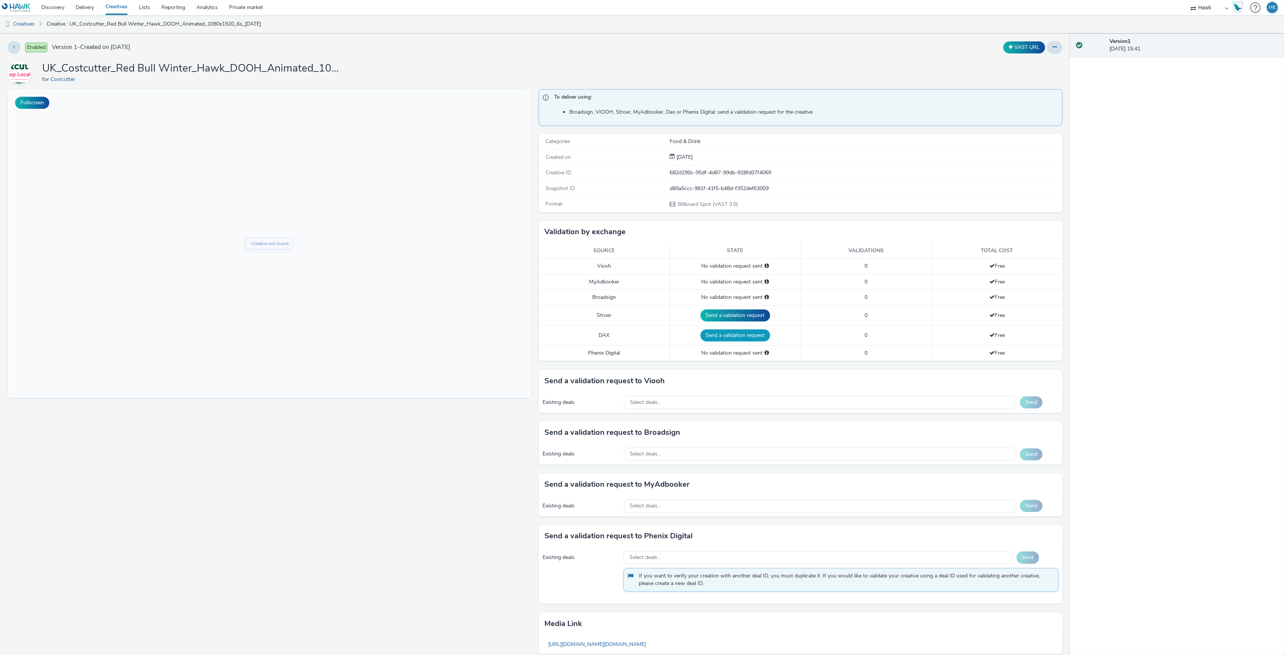
click at [715, 338] on button "Send a validation request" at bounding box center [735, 335] width 70 height 12
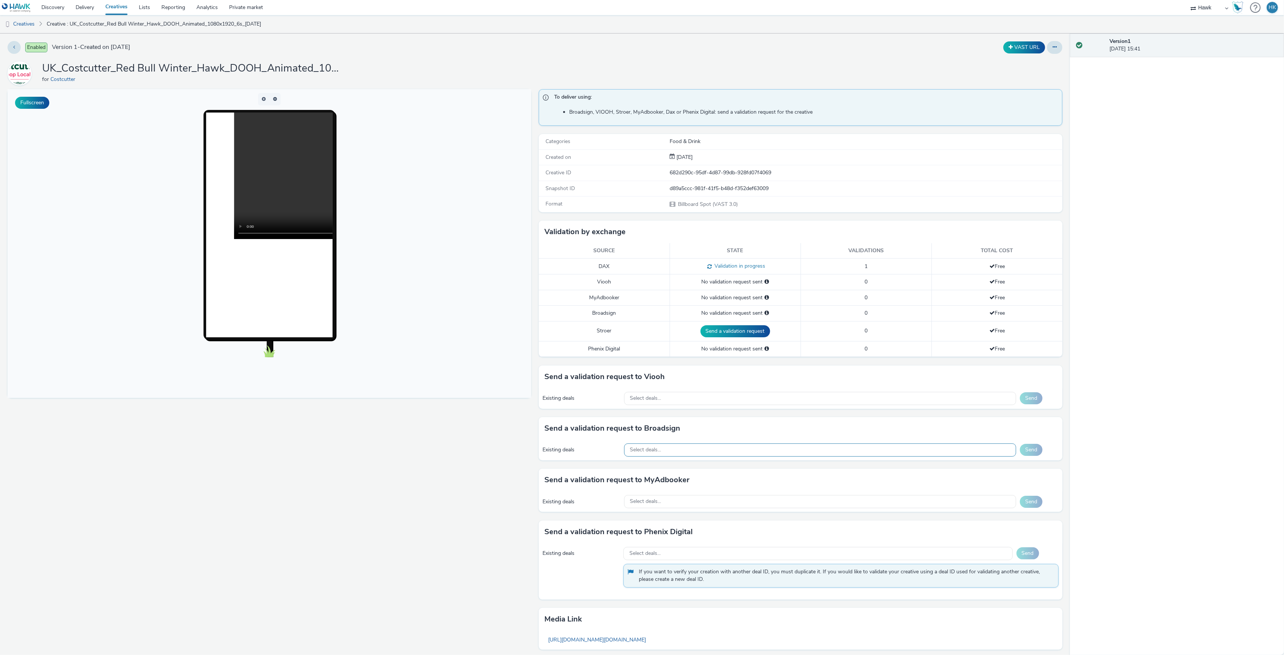
click at [670, 456] on div "Select deals..." at bounding box center [820, 449] width 392 height 13
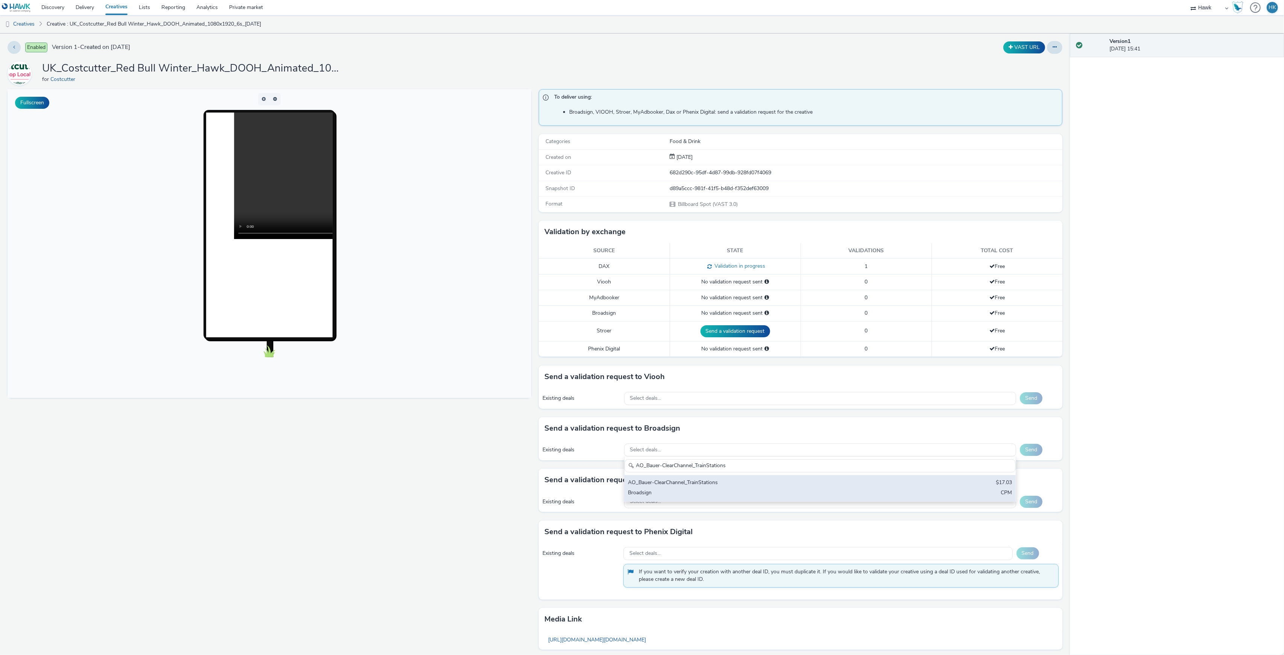
type input "AO_Bauer-ClearChannel_TrainStations"
click at [695, 484] on div "AO_Bauer-ClearChannel_TrainStations" at bounding box center [755, 482] width 255 height 9
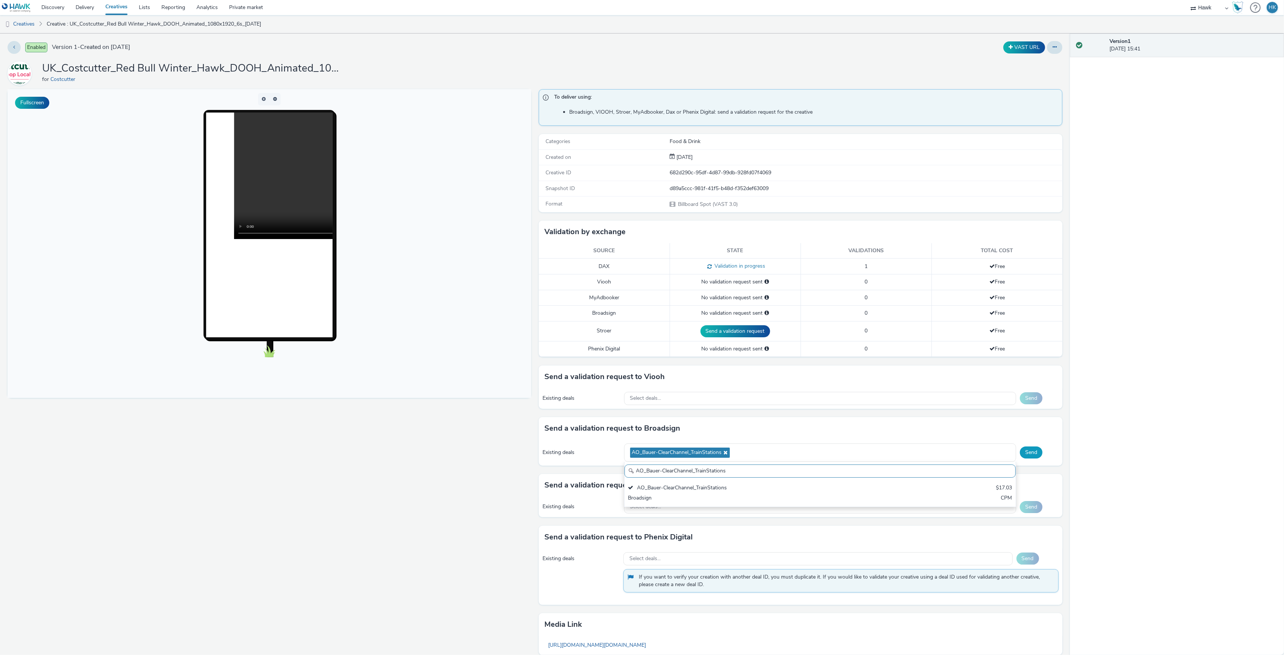
click at [1025, 455] on button "Send" at bounding box center [1031, 452] width 23 height 12
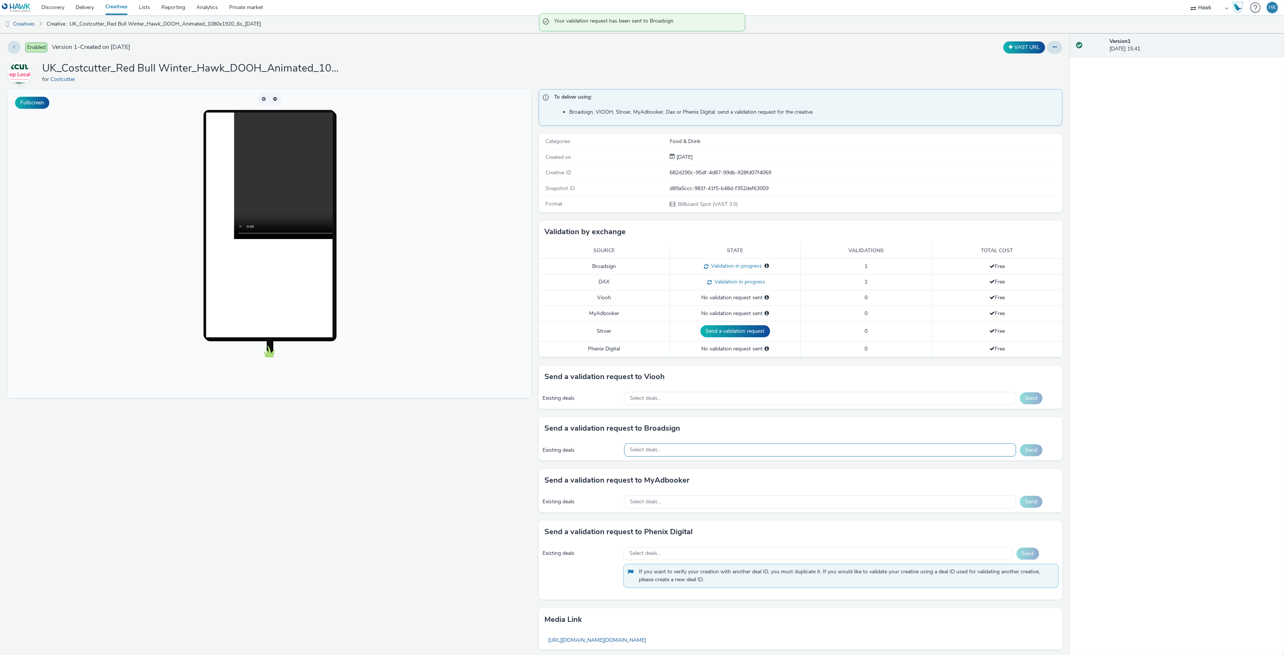
click at [773, 450] on div "Select deals..." at bounding box center [820, 449] width 392 height 13
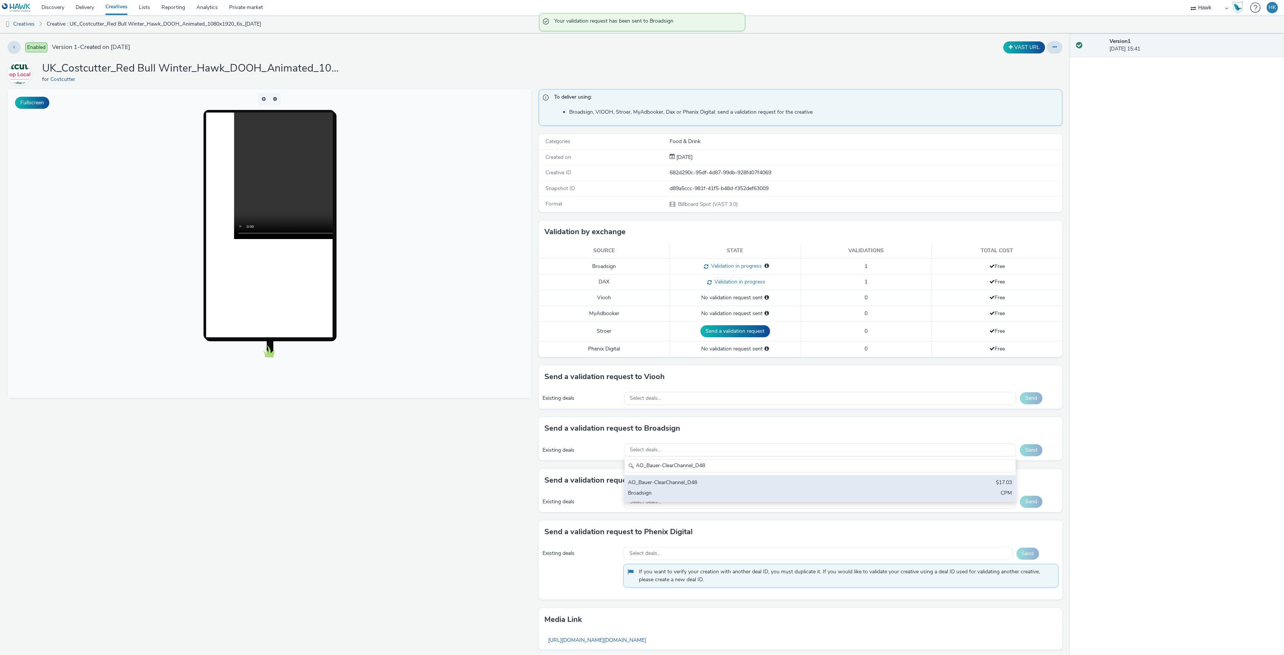
type input "AO_Bauer-ClearChannel_D48"
click at [773, 487] on div "AO_Bauer-ClearChannel_D48" at bounding box center [755, 482] width 255 height 9
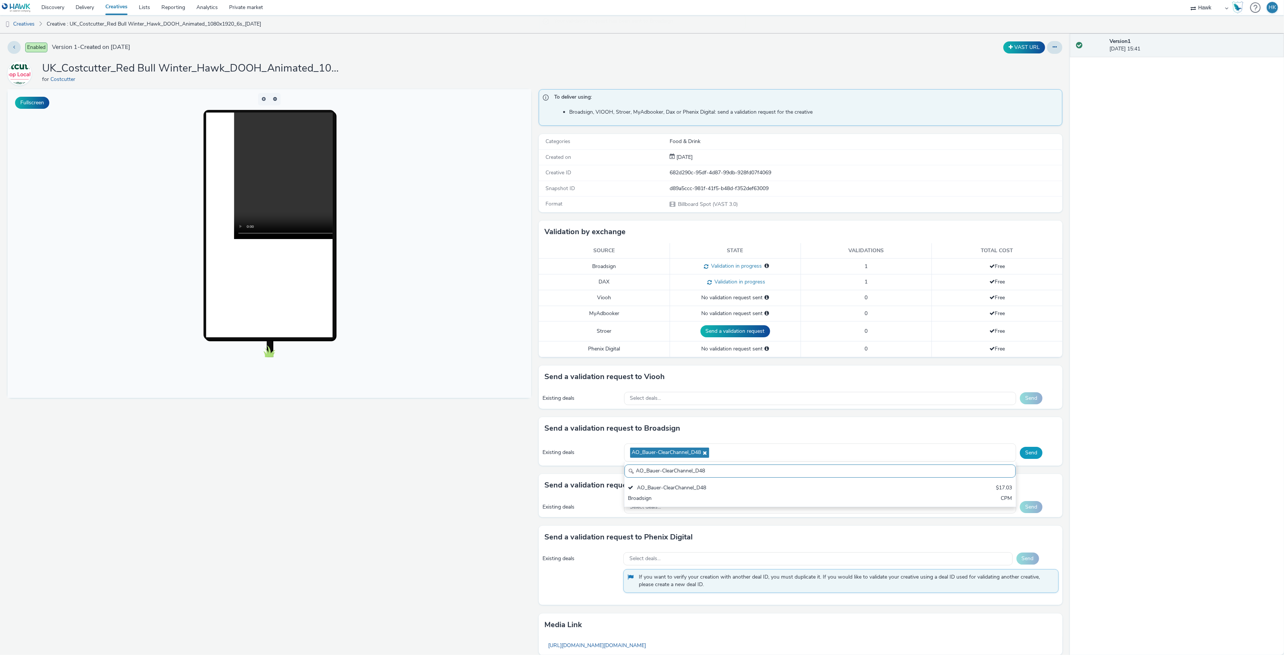
click at [1022, 452] on button "Send" at bounding box center [1031, 453] width 23 height 12
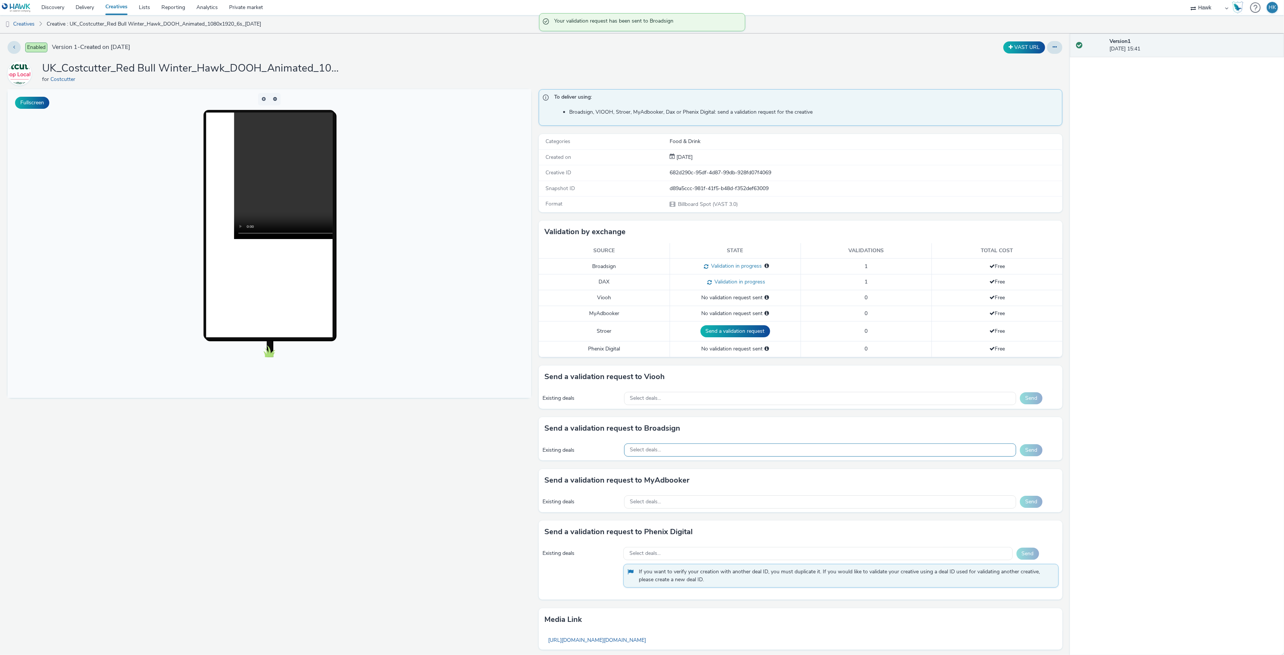
click at [750, 449] on div "Select deals..." at bounding box center [820, 449] width 392 height 13
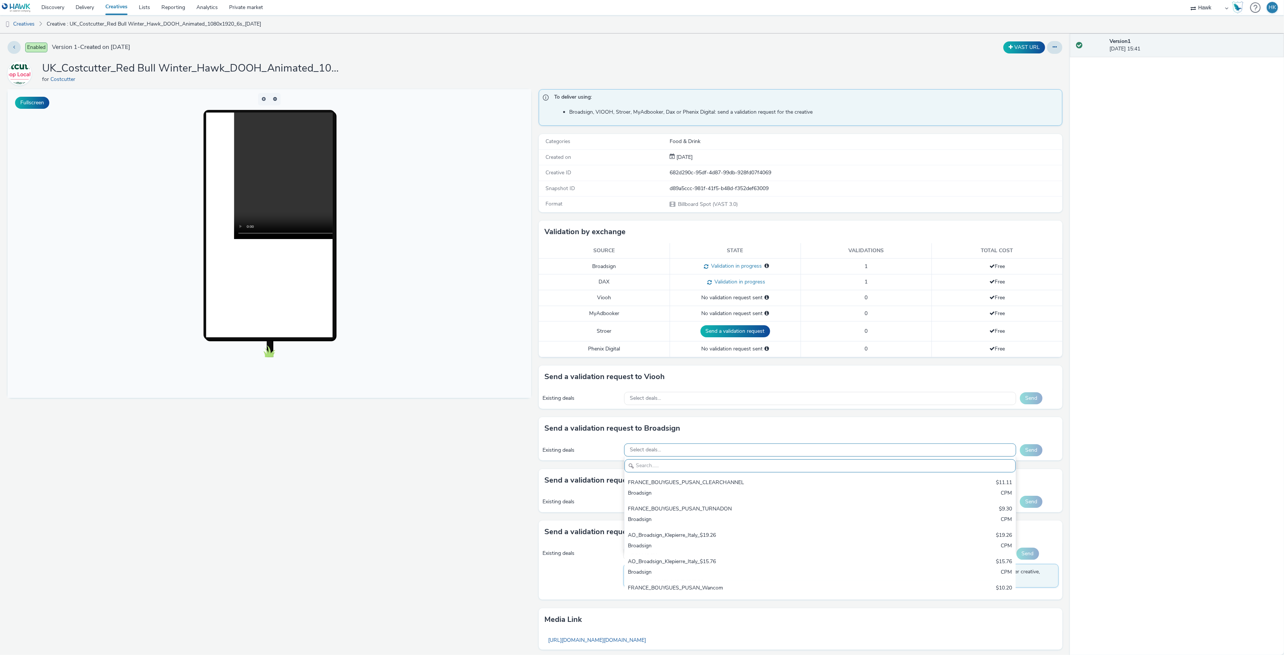
paste input "AO_Bauer-ClearChannel_Supermarkets"
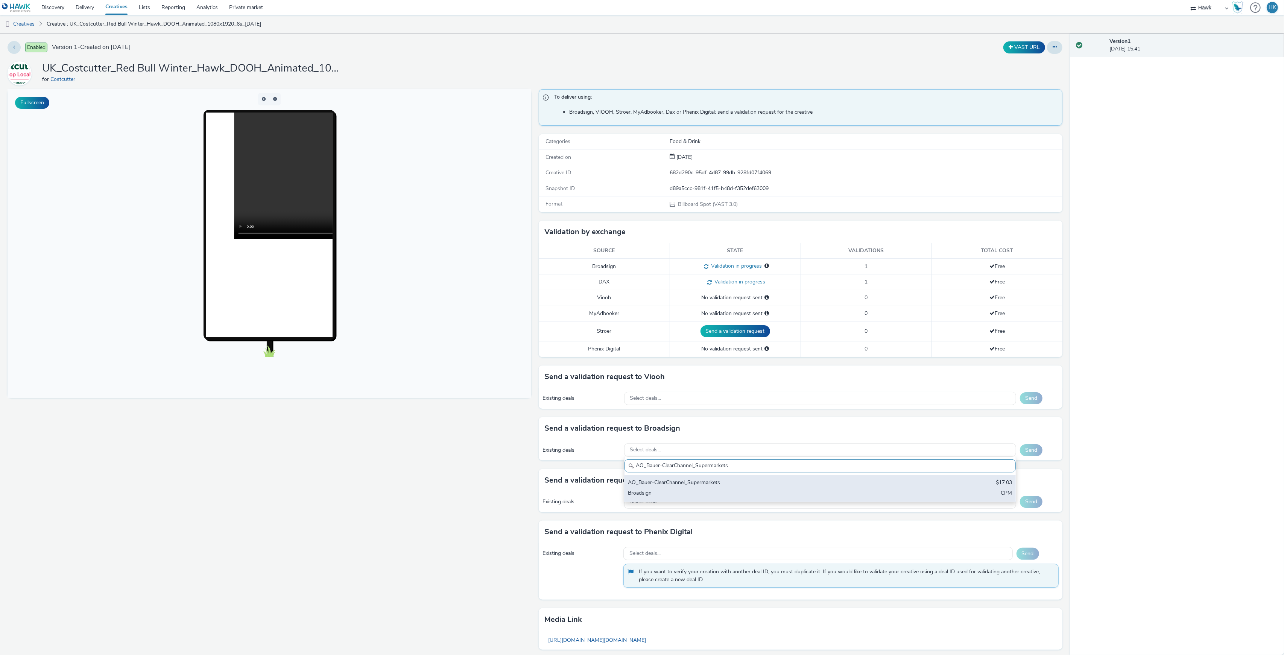
type input "AO_Bauer-ClearChannel_Supermarkets"
click at [740, 491] on div "Broadsign" at bounding box center [755, 493] width 255 height 9
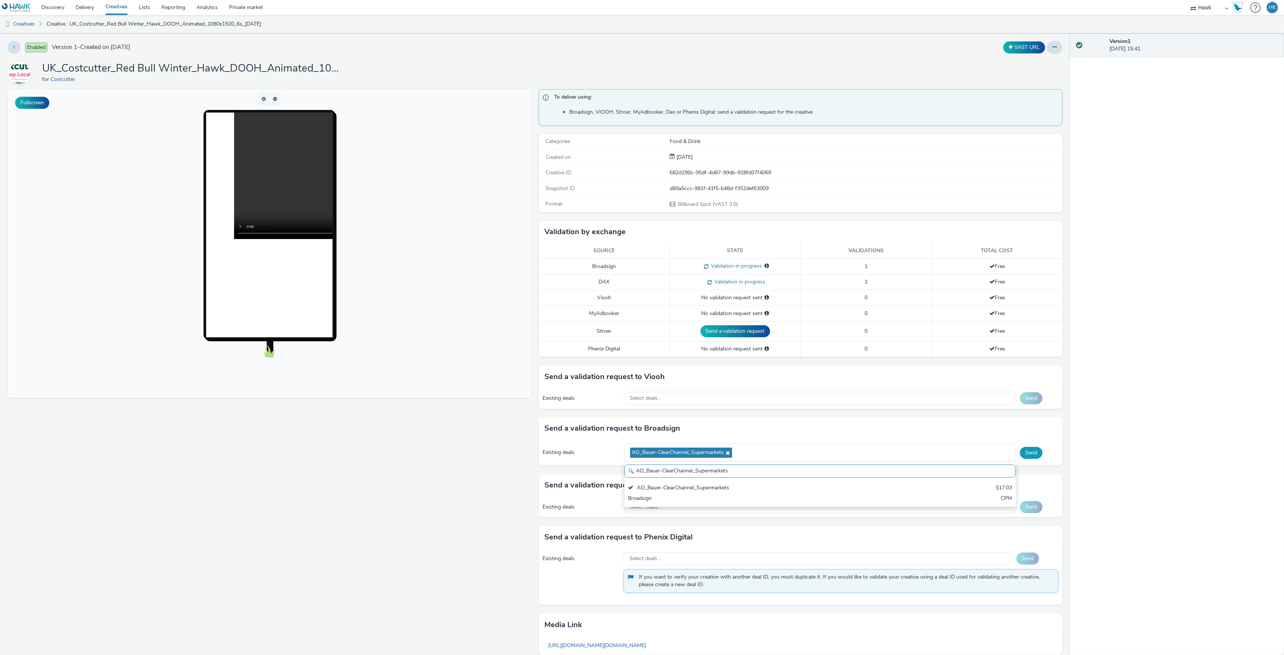
click at [1022, 452] on button "Send" at bounding box center [1031, 453] width 23 height 12
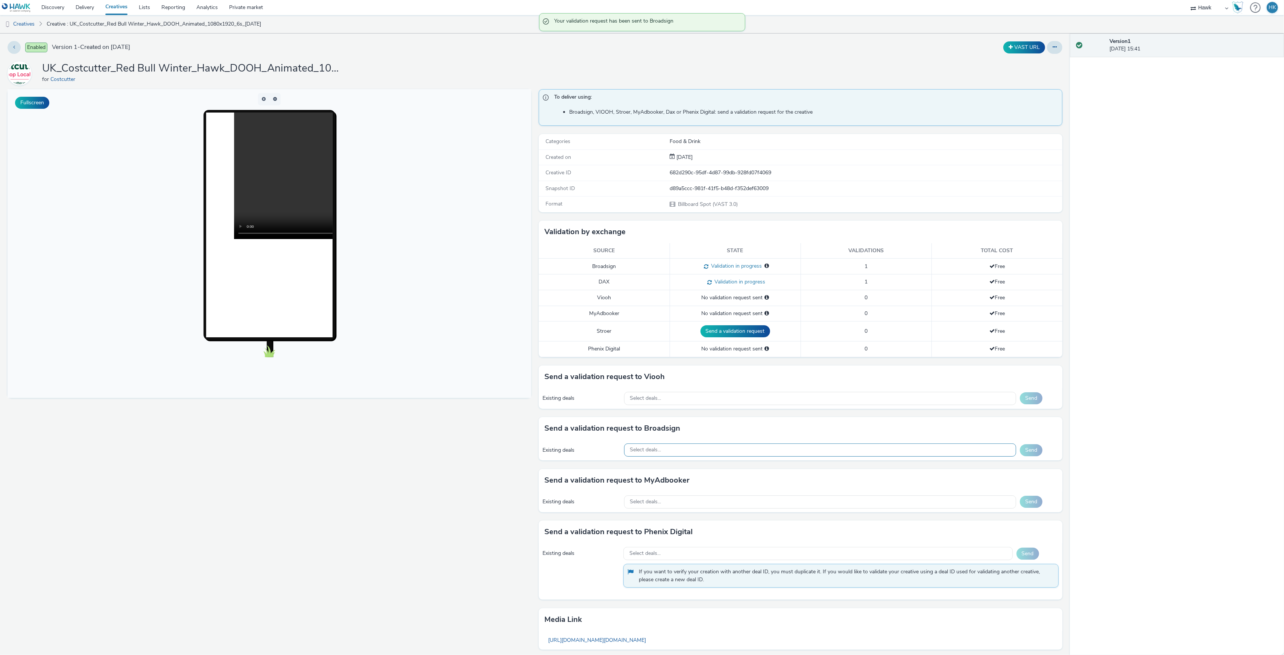
click at [690, 452] on div "Select deals..." at bounding box center [820, 449] width 392 height 13
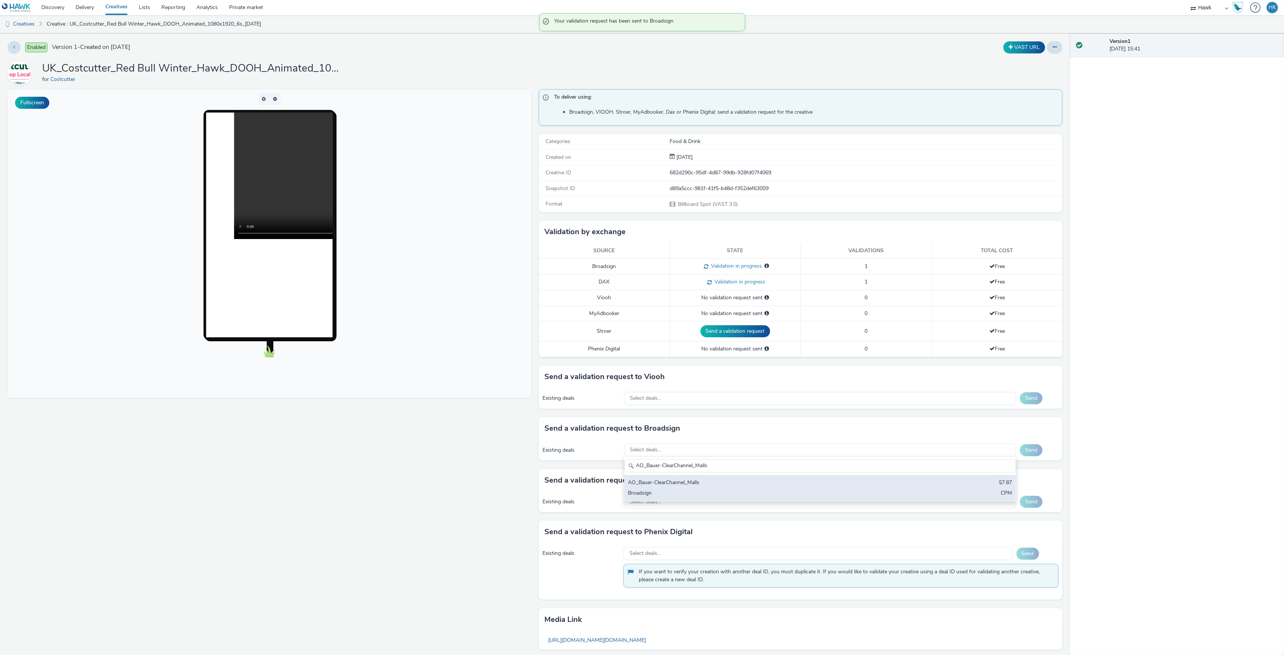
type input "AO_Bauer-ClearChannel_Malls"
click at [700, 487] on div "AO_Bauer-ClearChannel_Malls" at bounding box center [755, 482] width 255 height 9
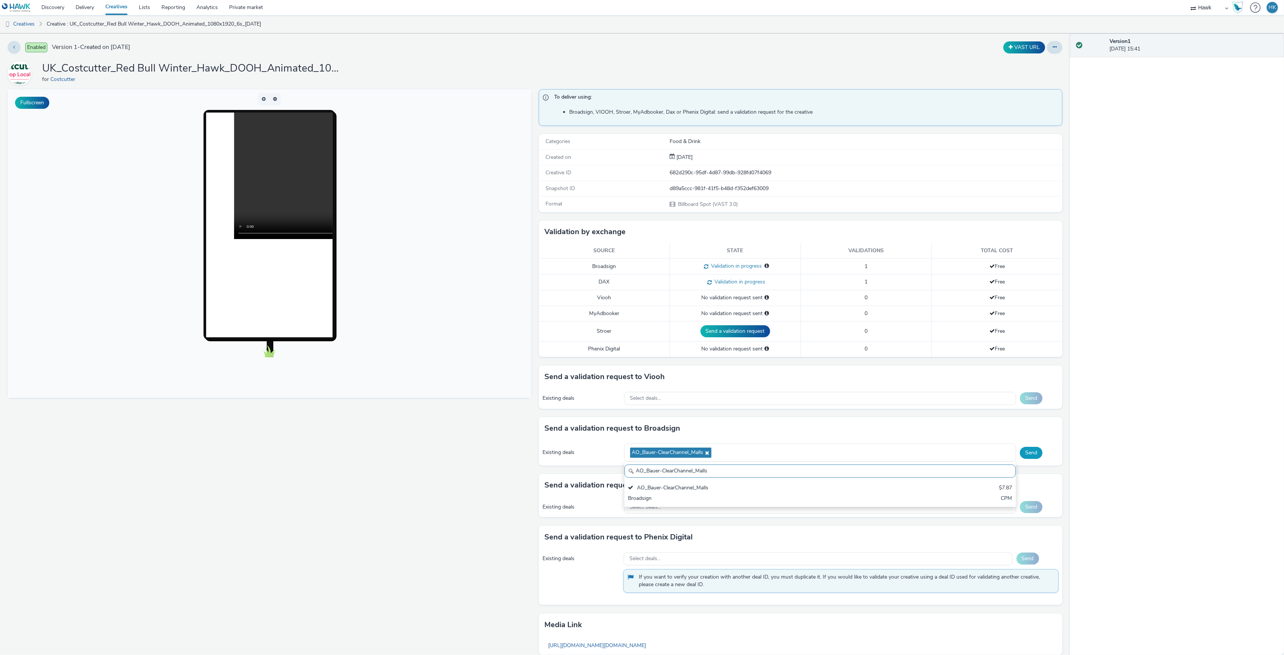
click at [1021, 453] on button "Send" at bounding box center [1031, 453] width 23 height 12
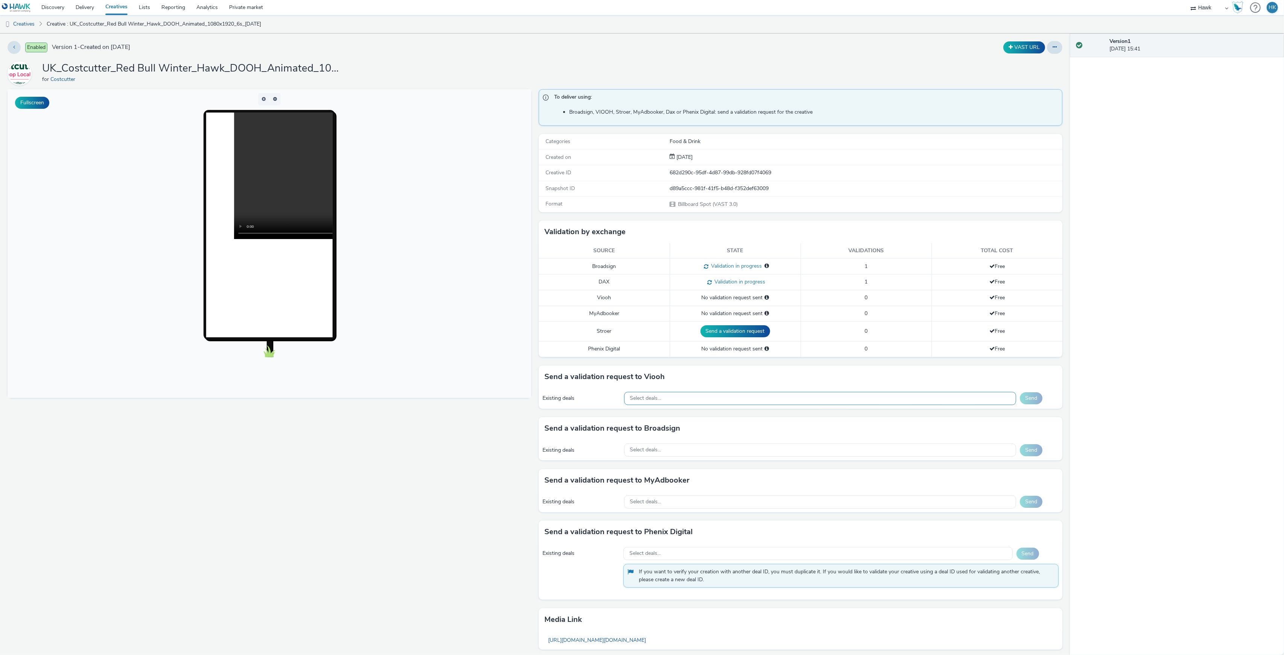
click at [720, 402] on div "Select deals..." at bounding box center [820, 398] width 392 height 13
paste input "AO_JCDecaux_RailTVZ_Specials_2025"
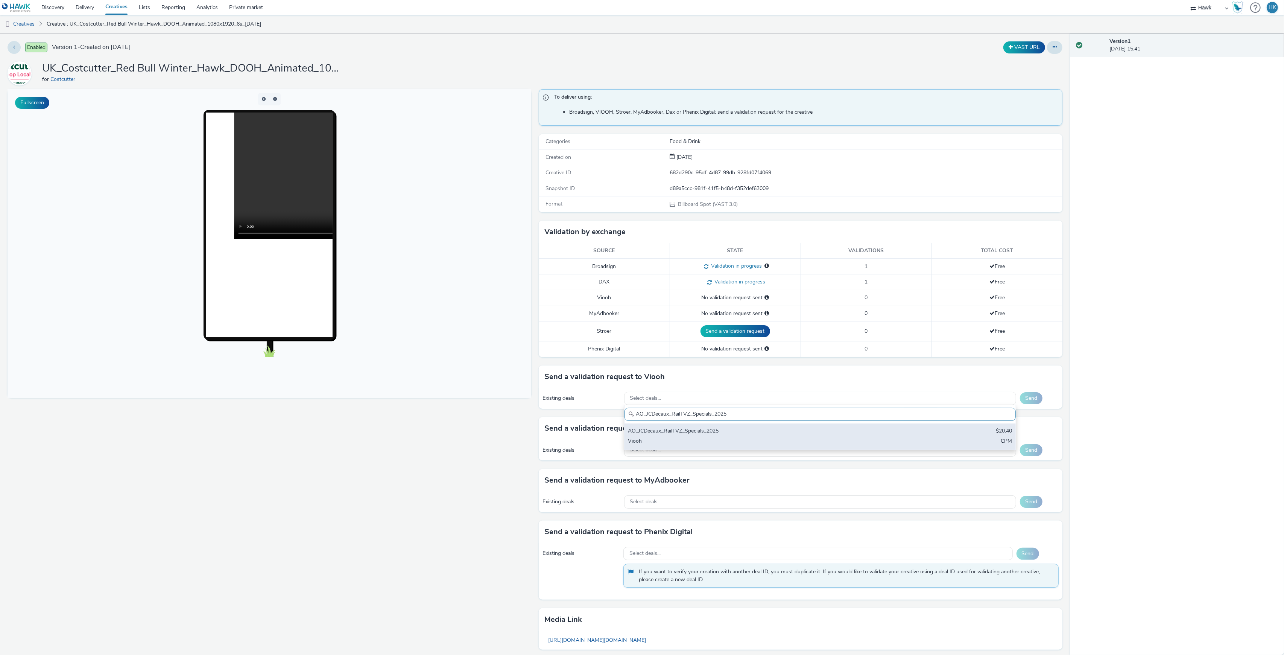
type input "AO_JCDecaux_RailTVZ_Specials_2025"
click at [712, 438] on div "AO_JCDecaux_RailTVZ_Specials_2025 $20.40 Viooh CPM" at bounding box center [819, 436] width 391 height 26
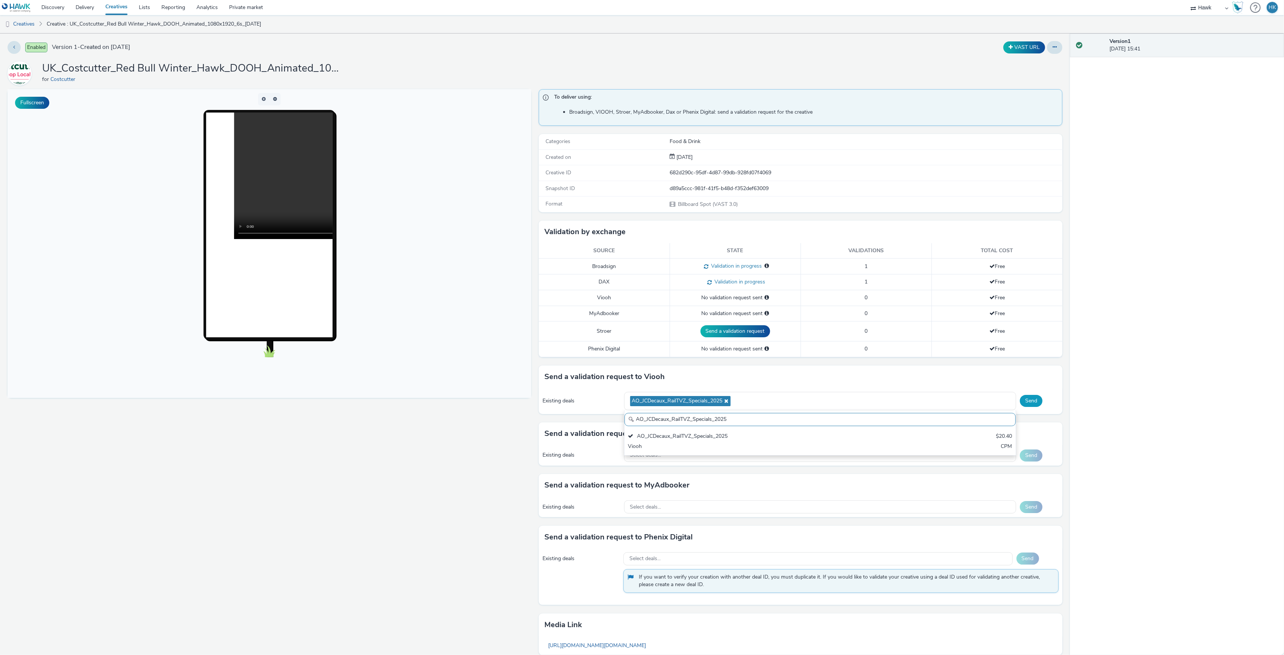
click at [1030, 402] on button "Send" at bounding box center [1031, 401] width 23 height 12
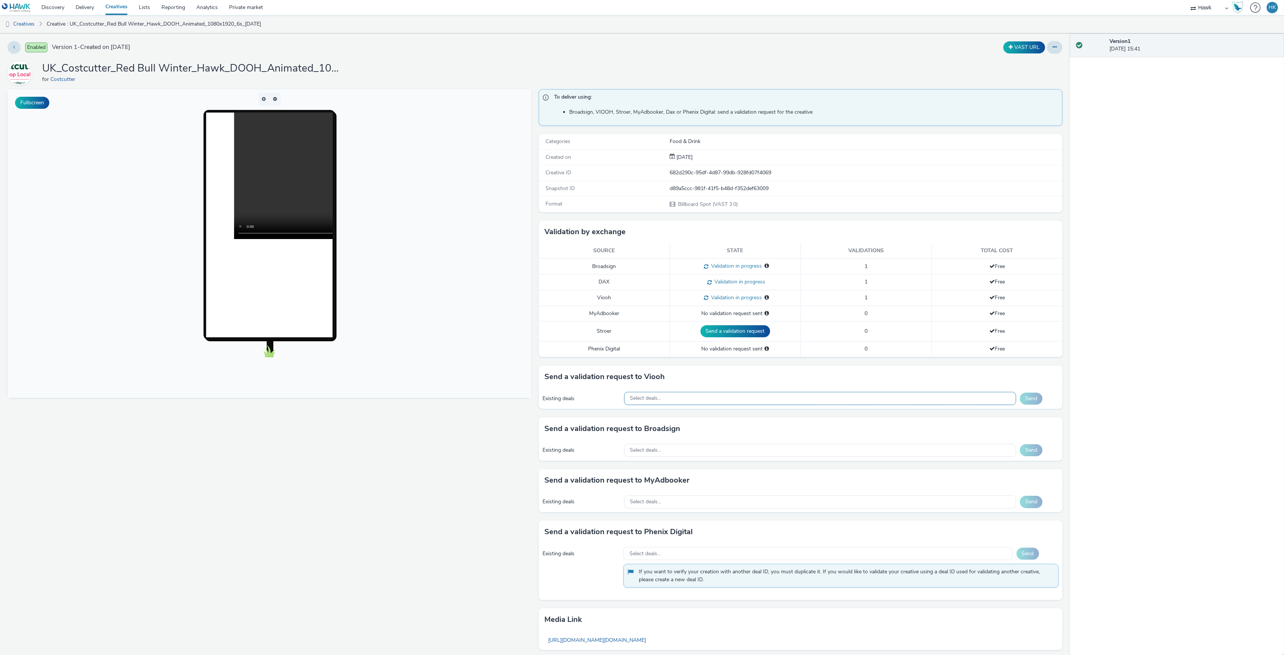
click at [742, 399] on div "Select deals..." at bounding box center [820, 398] width 392 height 13
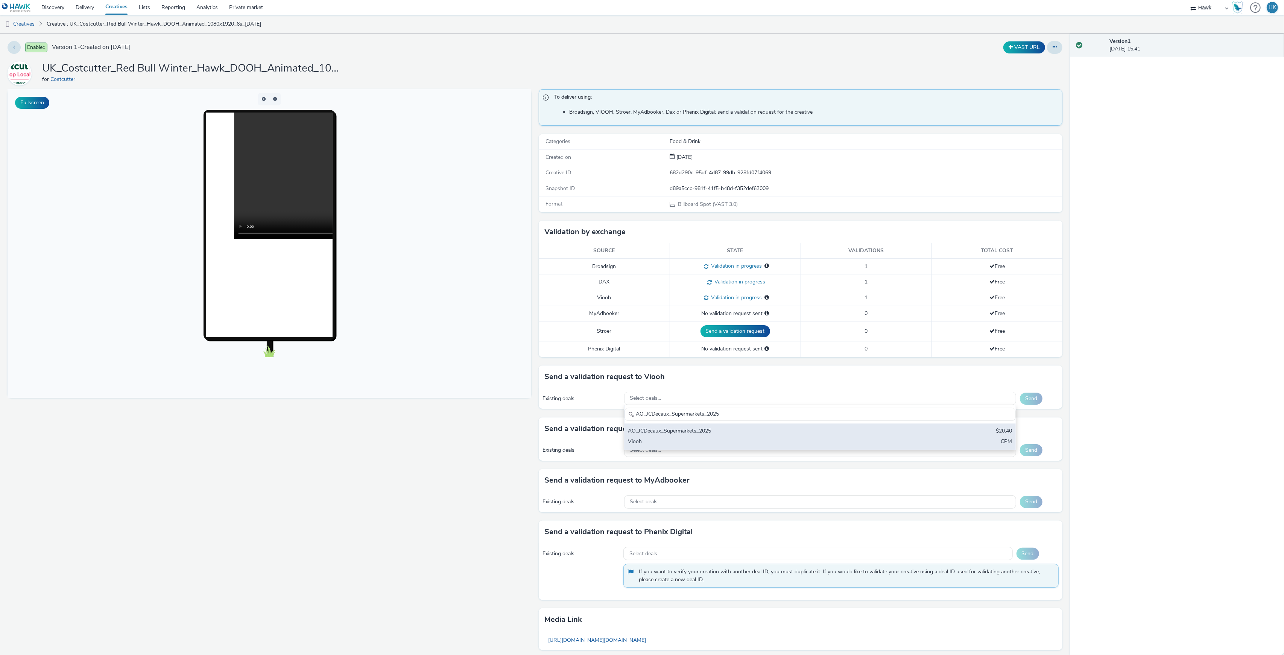
type input "AO_JCDecaux_Supermarkets_2025"
click at [728, 434] on div "AO_JCDecaux_Supermarkets_2025" at bounding box center [755, 431] width 255 height 9
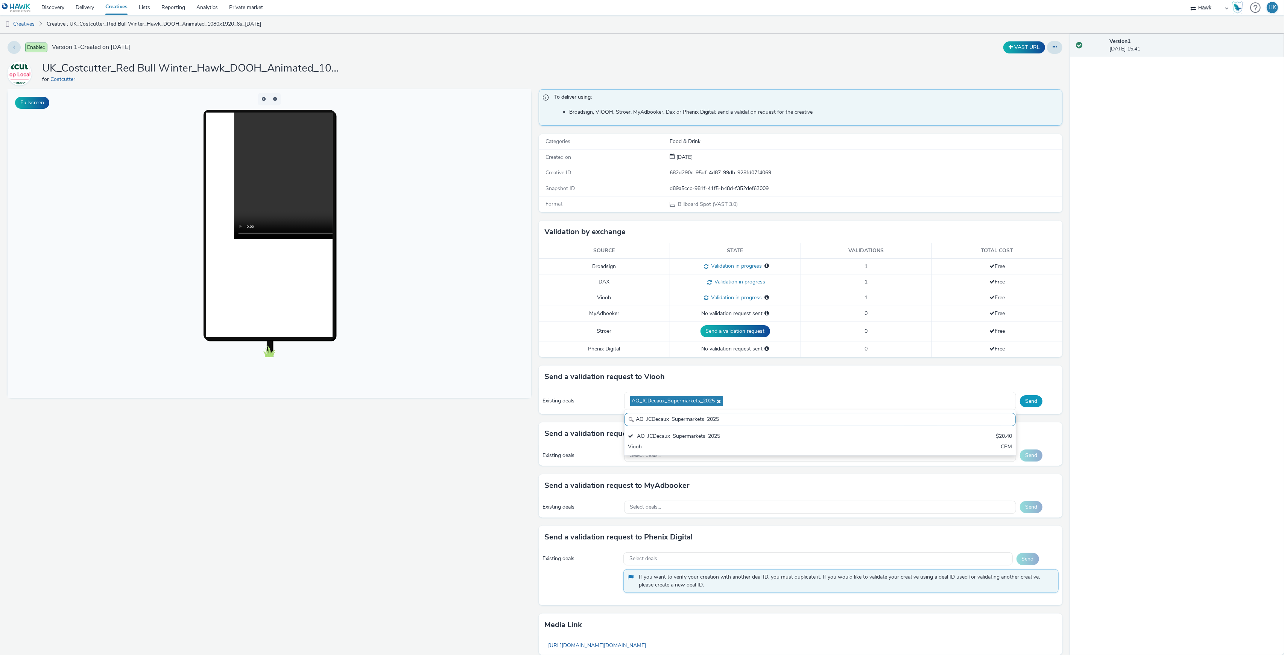
click at [1021, 405] on button "Send" at bounding box center [1031, 401] width 23 height 12
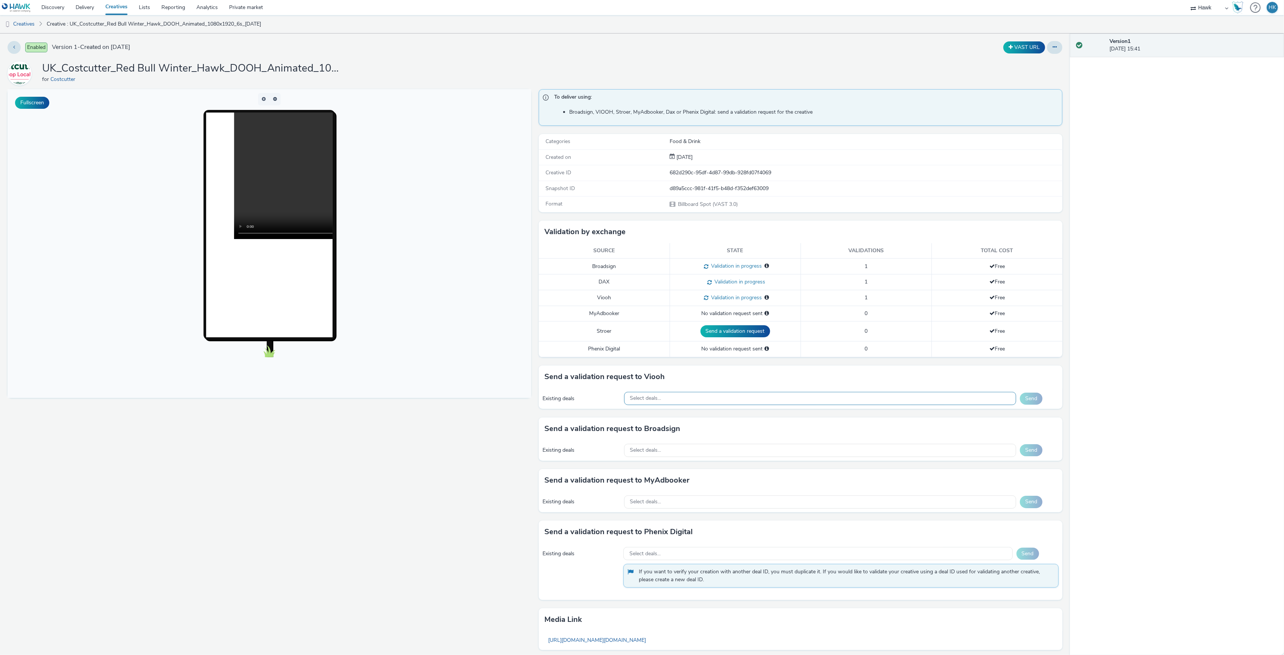
click at [667, 405] on div "Select deals..." at bounding box center [820, 398] width 392 height 13
type input "AO_JCDecaux_MVZ_2025"
click at [673, 425] on div "AO_JCDecaux_MVZ_2025 AO_JCDecaux_MVZ_2025 $20.40 Viooh CPM" at bounding box center [820, 427] width 392 height 45
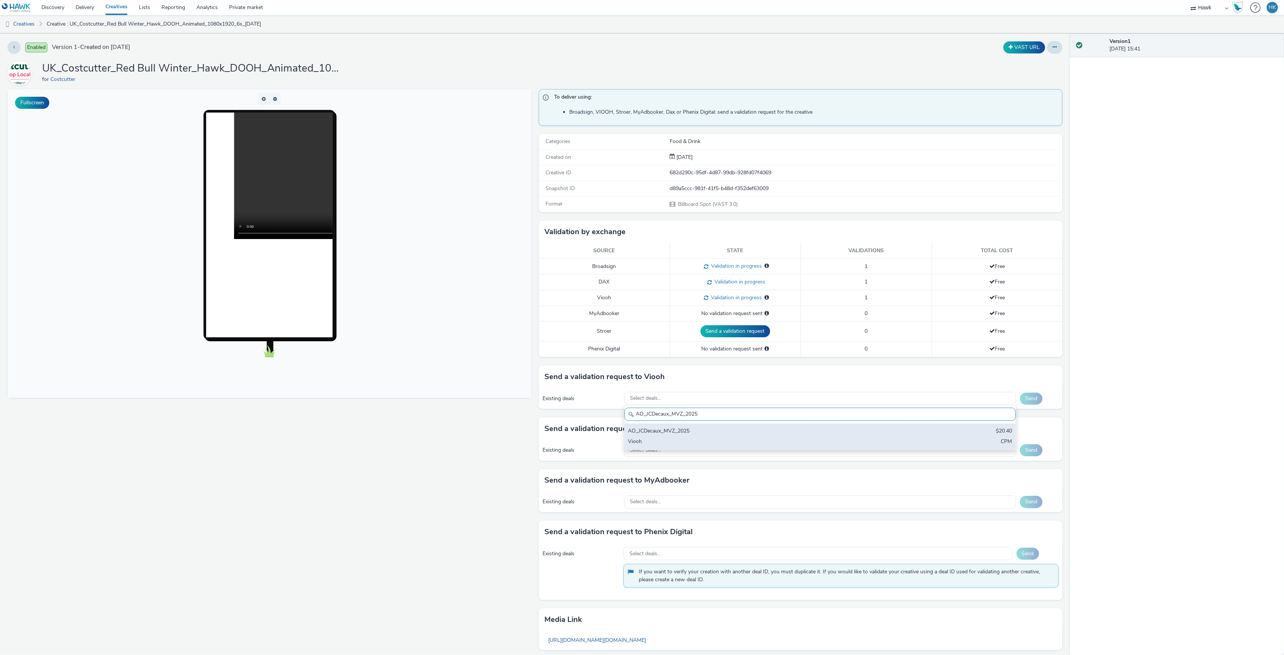
click at [673, 433] on div "AO_JCDecaux_MVZ_2025" at bounding box center [755, 431] width 255 height 9
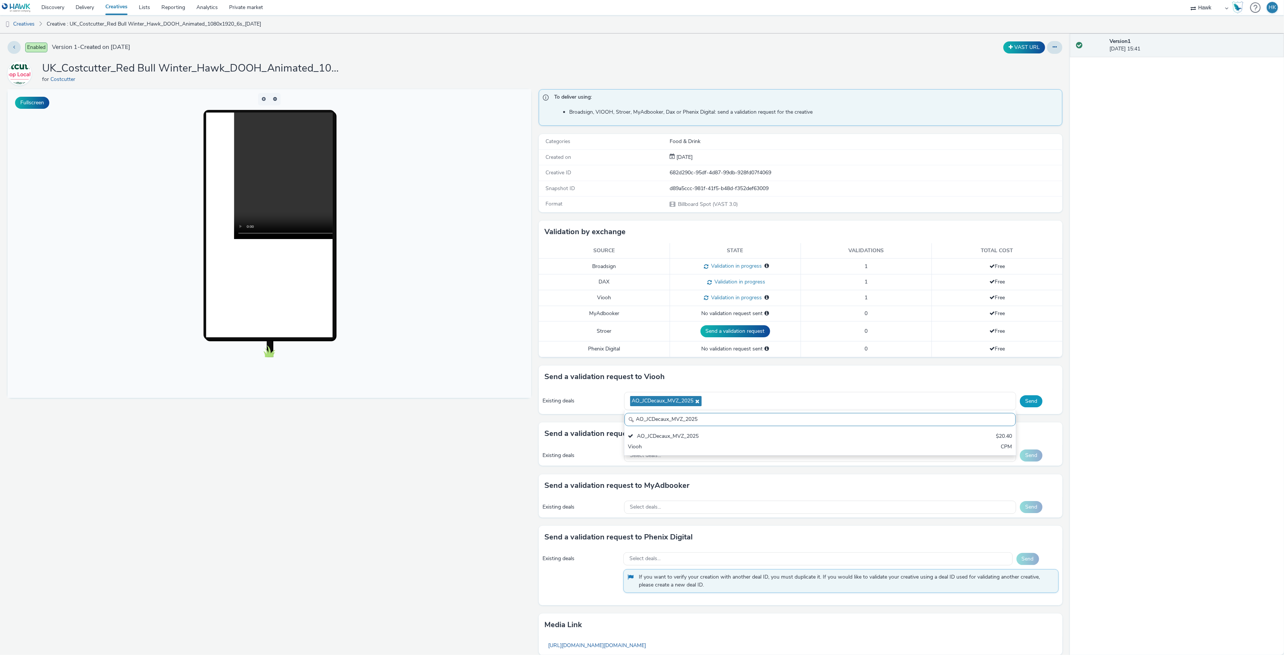
click at [1027, 404] on button "Send" at bounding box center [1031, 401] width 23 height 12
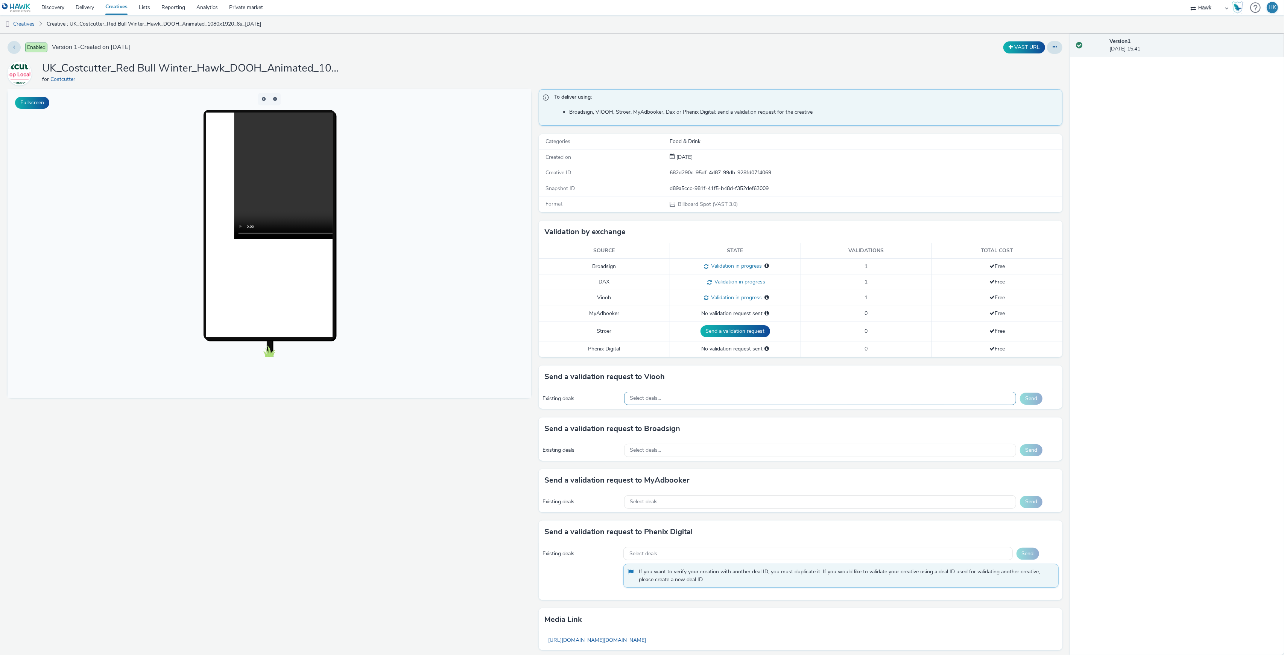
click at [679, 399] on div "Select deals..." at bounding box center [820, 398] width 392 height 13
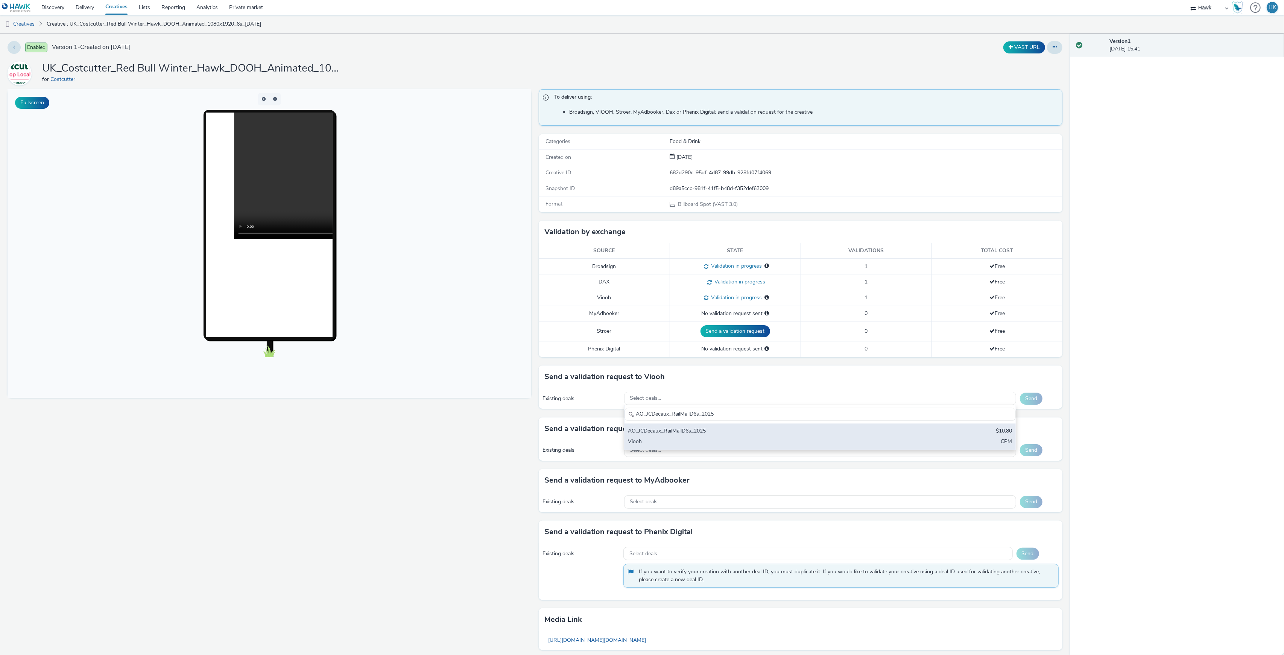
type input "AO_JCDecaux_RailMallD6s_2025"
click at [687, 436] on div "AO_JCDecaux_RailMallD6s_2025" at bounding box center [755, 431] width 255 height 9
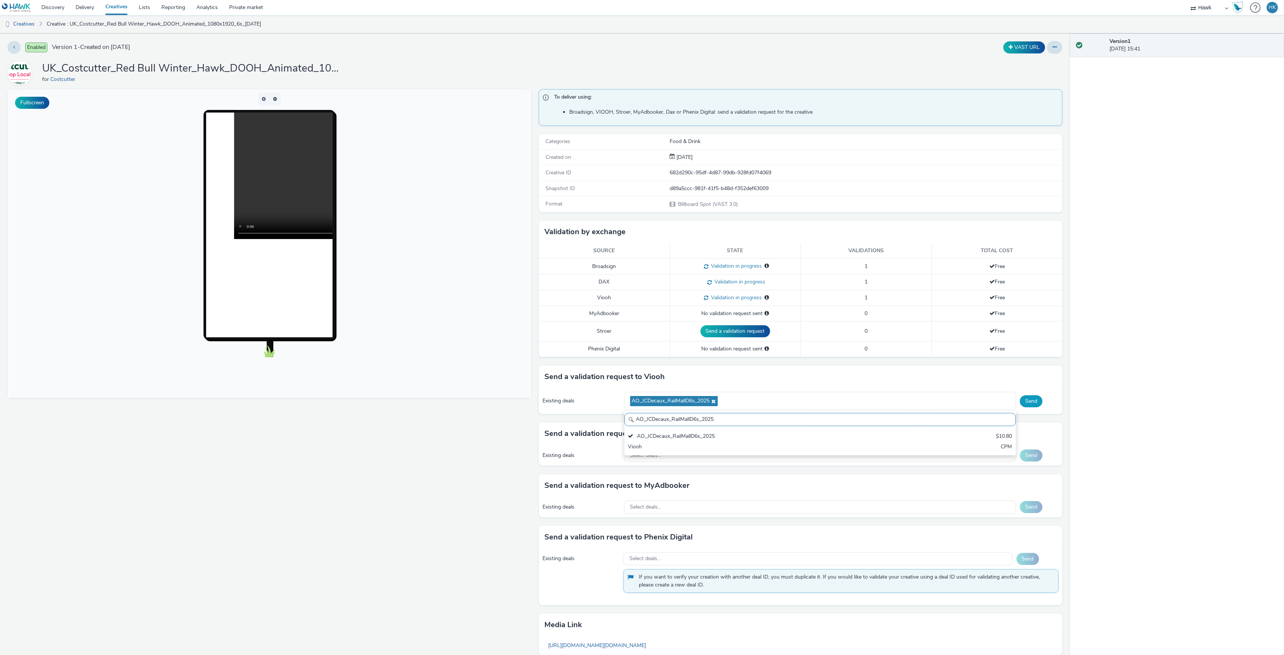
click at [1025, 404] on button "Send" at bounding box center [1031, 401] width 23 height 12
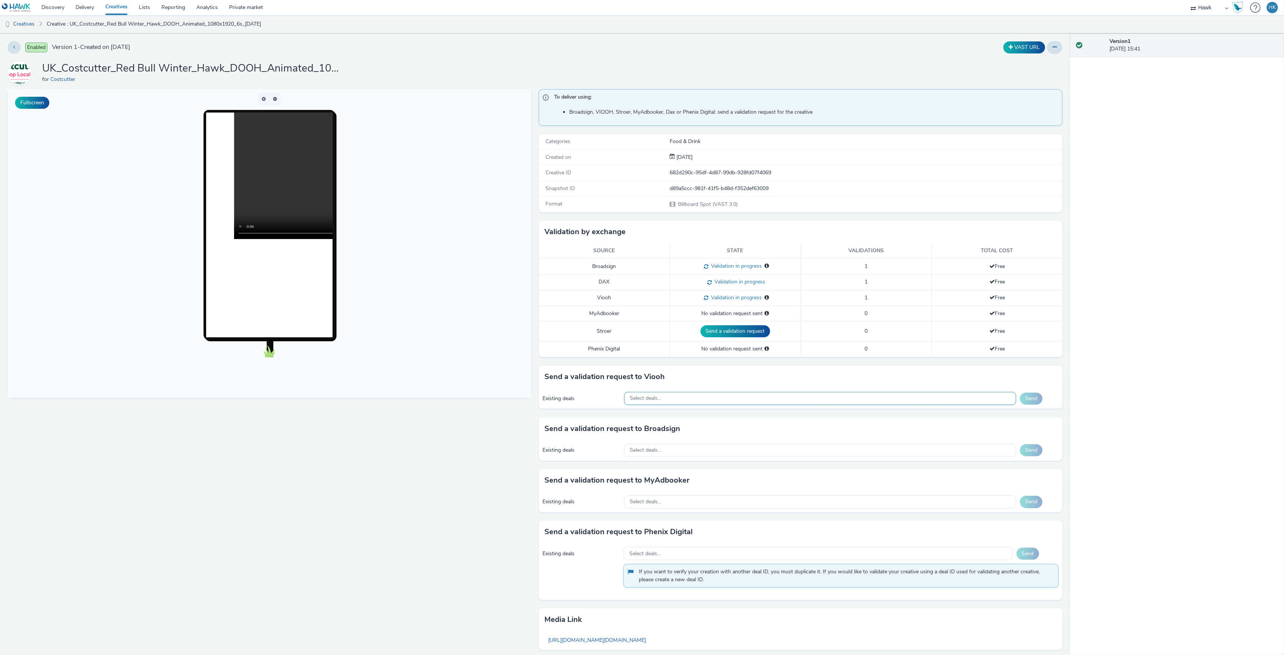
click at [658, 402] on div "Select deals..." at bounding box center [820, 398] width 392 height 13
paste input "AO_JCDecaux_D6s_2025"
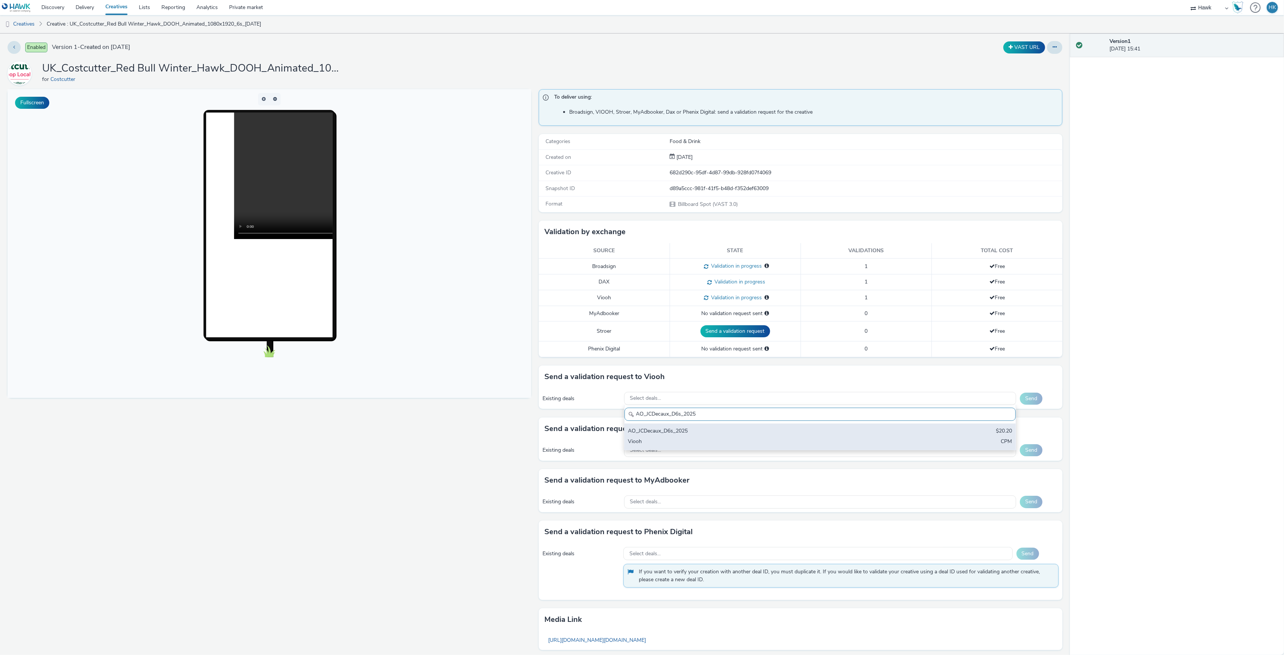
type input "AO_JCDecaux_D6s_2025"
click at [676, 435] on div "AO_JCDecaux_D6s_2025" at bounding box center [755, 431] width 255 height 9
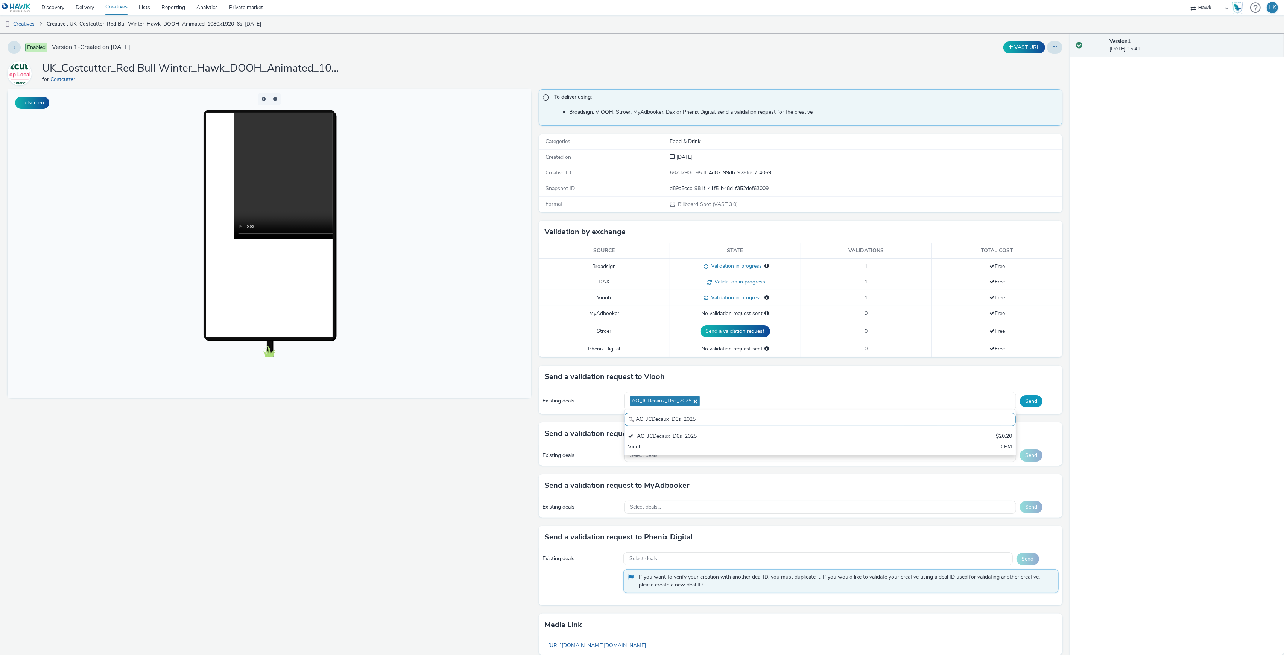
click at [1025, 401] on button "Send" at bounding box center [1031, 401] width 23 height 12
